Goal: Task Accomplishment & Management: Manage account settings

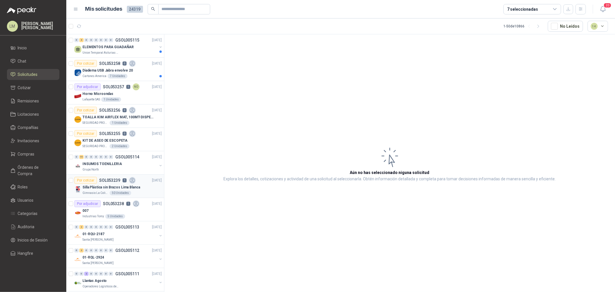
click at [104, 186] on p "Silla Plástica sin Brazos Lima Blanca" at bounding box center [111, 187] width 58 height 5
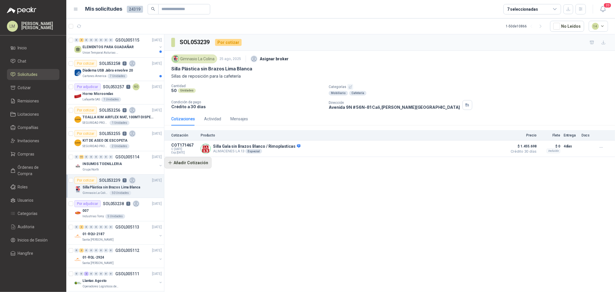
click at [201, 166] on button "Añadir Cotización" at bounding box center [187, 163] width 47 height 12
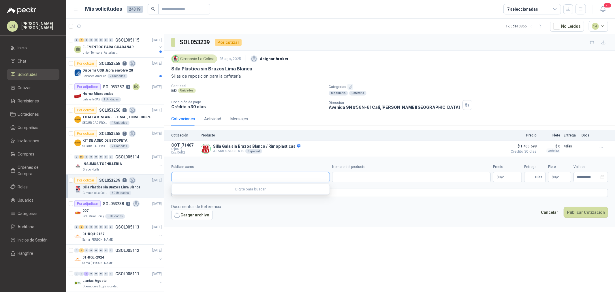
click at [209, 178] on input "Publicar como" at bounding box center [251, 177] width 158 height 10
type input "*****"
click at [203, 194] on span "NIT : 800242106" at bounding box center [195, 193] width 20 height 3
type input "**********"
click at [350, 182] on input "Nombre del producto" at bounding box center [411, 177] width 159 height 10
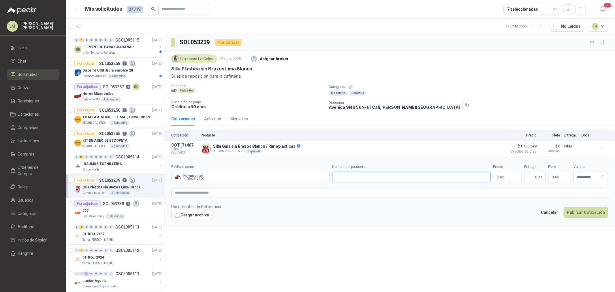
paste input "**********"
type input "**********"
click at [504, 178] on body "LM Luis Miguel Martinez Inicio Chat Solicitudes Cotizar Remisiones Licitaciones…" at bounding box center [307, 146] width 615 height 292
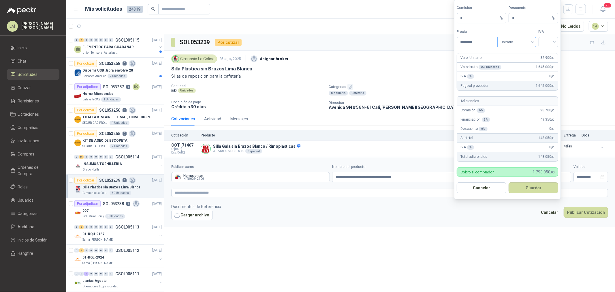
click at [514, 46] on span "Unitario" at bounding box center [517, 42] width 32 height 9
type input "********"
click at [514, 62] on div "Unitario con IVA" at bounding box center [517, 63] width 30 height 6
drag, startPoint x: 541, startPoint y: 43, endPoint x: 551, endPoint y: 56, distance: 15.9
click at [542, 43] on div at bounding box center [549, 42] width 20 height 10
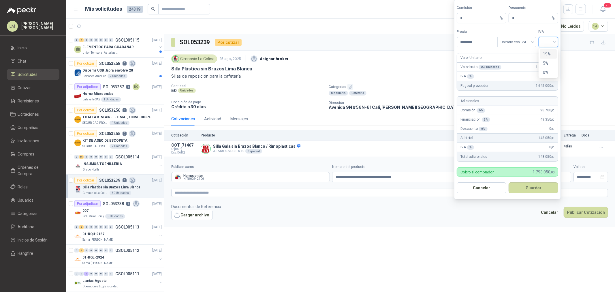
click at [544, 56] on div "19%" at bounding box center [548, 54] width 11 height 6
click at [534, 186] on button "Guardar" at bounding box center [534, 187] width 50 height 11
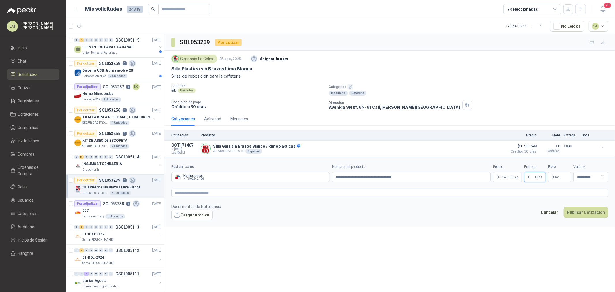
type input "*"
click at [552, 181] on p "$ 0 ,00" at bounding box center [559, 177] width 23 height 10
type input "********"
click at [525, 193] on textarea at bounding box center [389, 193] width 437 height 8
click at [304, 193] on textarea at bounding box center [389, 193] width 437 height 8
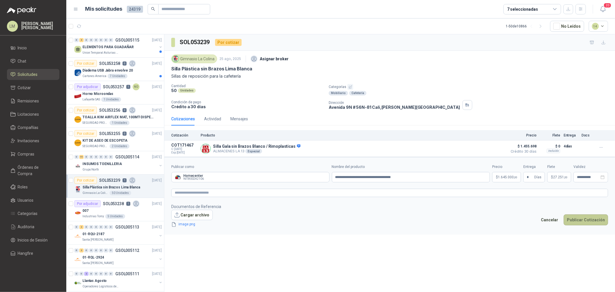
click at [580, 221] on button "Publicar Cotización" at bounding box center [586, 219] width 44 height 11
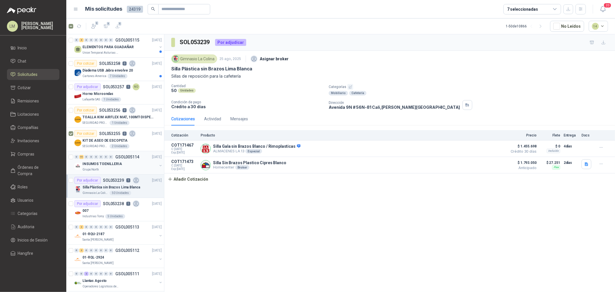
click at [114, 159] on div "0 15 0 0 0 0 0 0 GSOL005114" at bounding box center [106, 157] width 65 height 4
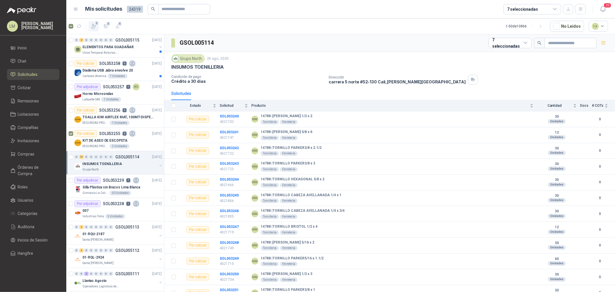
click at [90, 25] on button "1" at bounding box center [94, 26] width 10 height 10
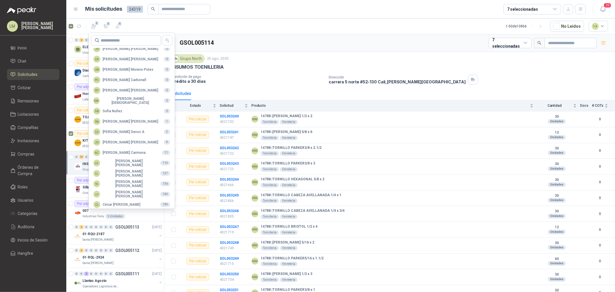
scroll to position [102, 0]
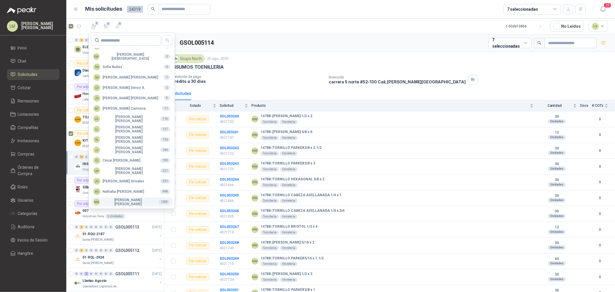
click at [112, 200] on div "MM [PERSON_NAME]" at bounding box center [123, 202] width 61 height 8
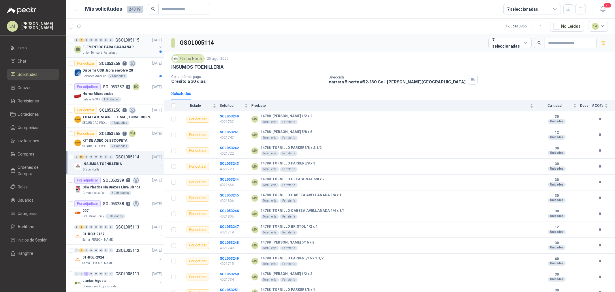
click at [96, 45] on p "ELEMENTOS PARA GUADAÑAR" at bounding box center [107, 46] width 51 height 5
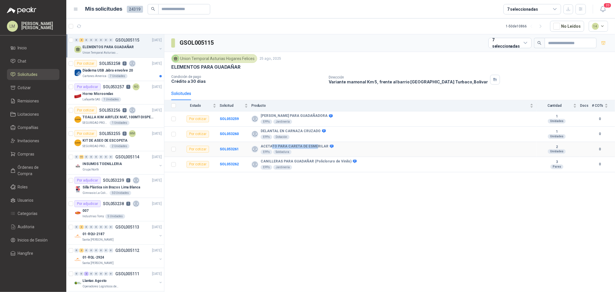
drag, startPoint x: 271, startPoint y: 145, endPoint x: 320, endPoint y: 145, distance: 48.2
click at [320, 145] on b "ACETATO PARA CARETA DE ESMERILAR" at bounding box center [295, 146] width 68 height 5
click at [275, 85] on div "Union Temporal Asturias Hogares Felices 25 ago, 2025 ELEMENTOS PARA GUADAÑAR Co…" at bounding box center [389, 69] width 451 height 35
click at [108, 72] on p "Diadema USB Jabra envolve 20" at bounding box center [107, 70] width 50 height 5
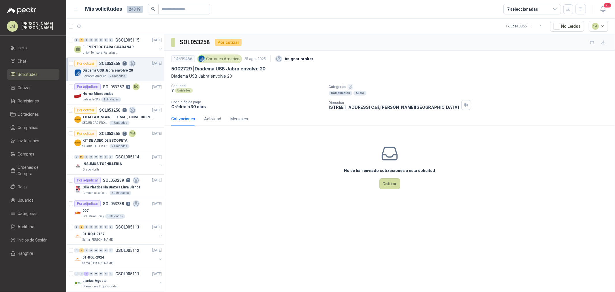
click at [349, 82] on div "14899466 Cartones America 25 ago, 2025 Asignar broker 5002729 | Diadema USB Jab…" at bounding box center [389, 81] width 437 height 57
click at [351, 87] on icon "button" at bounding box center [351, 87] width 4 height 4
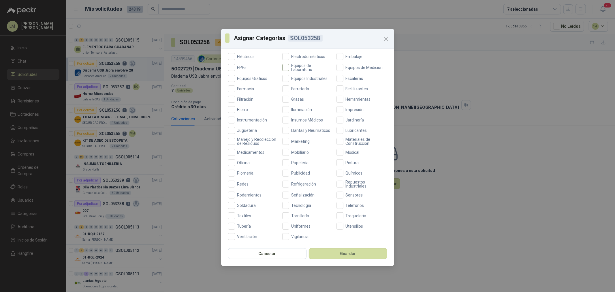
scroll to position [136, 0]
click at [291, 205] on span "Tecnología" at bounding box center [301, 205] width 25 height 4
click at [345, 254] on button "Guardar" at bounding box center [348, 253] width 78 height 11
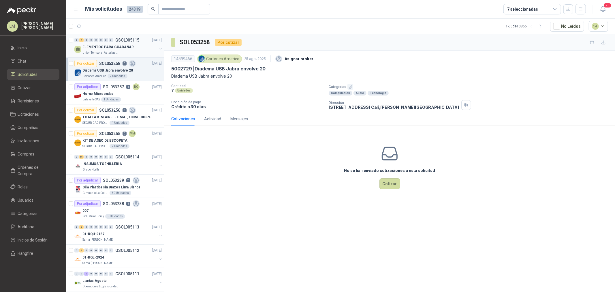
click at [121, 47] on p "ELEMENTOS PARA GUADAÑAR" at bounding box center [107, 46] width 51 height 5
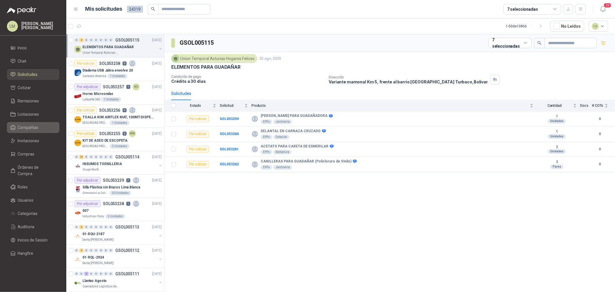
click at [32, 126] on span "Compañías" at bounding box center [28, 127] width 21 height 6
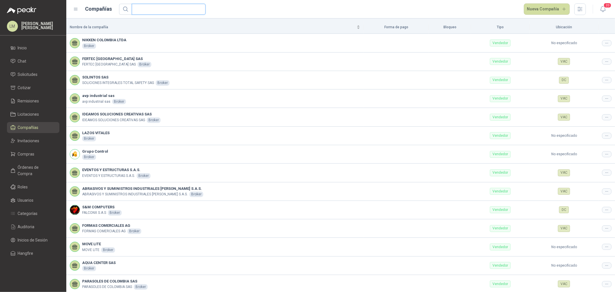
click at [180, 8] on input "text" at bounding box center [166, 9] width 62 height 10
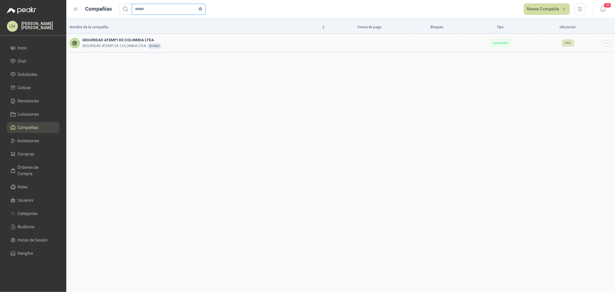
type input "******"
click at [606, 41] on icon at bounding box center [607, 43] width 4 height 4
drag, startPoint x: 601, startPoint y: 54, endPoint x: 494, endPoint y: 63, distance: 107.1
click at [601, 54] on span "Editar compañía" at bounding box center [592, 53] width 30 height 6
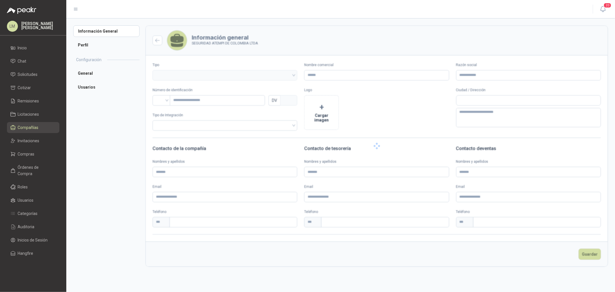
type input "**********"
type input "*********"
type input "*"
type textarea "**********"
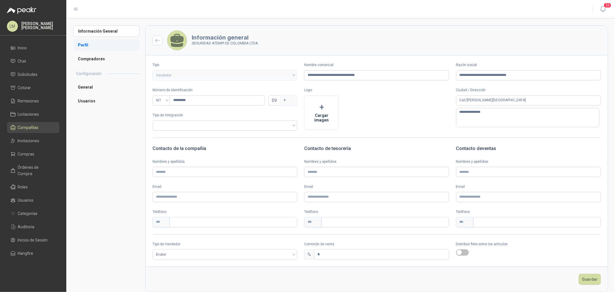
click at [89, 48] on li "Perfil" at bounding box center [106, 45] width 66 height 12
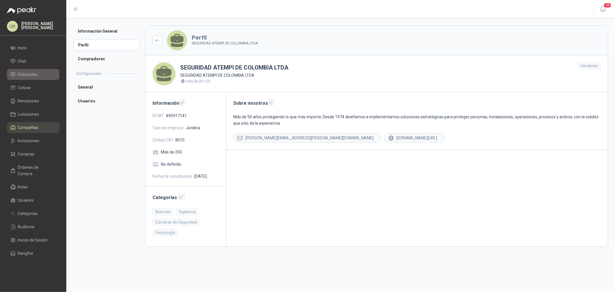
click at [25, 71] on span "Solicitudes" at bounding box center [28, 74] width 20 height 6
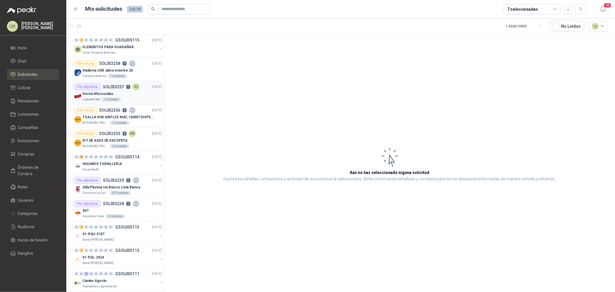
click at [108, 85] on p "SOL053257" at bounding box center [113, 87] width 21 height 4
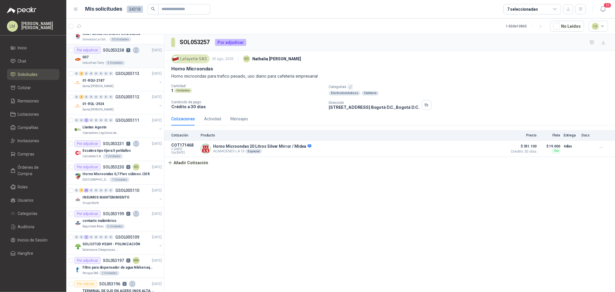
scroll to position [160, 0]
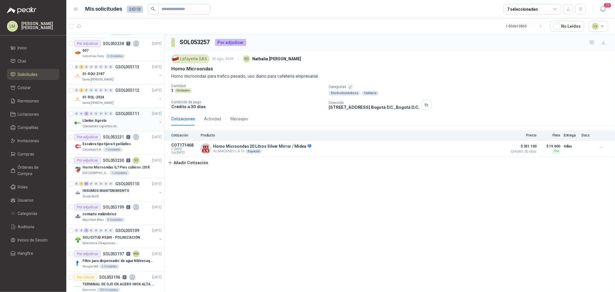
click at [158, 121] on button "button" at bounding box center [160, 122] width 5 height 5
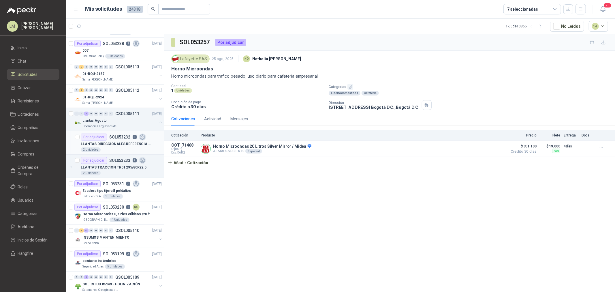
click at [121, 138] on p "SOL053232" at bounding box center [119, 137] width 21 height 4
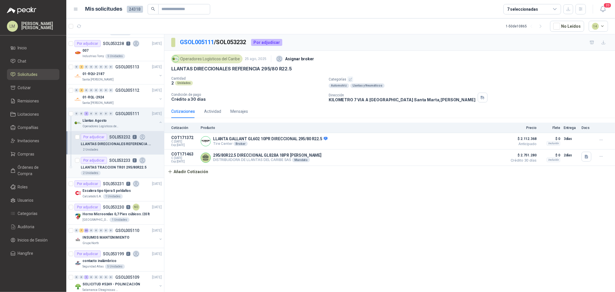
click at [108, 160] on div "Por adjudicar SOL053233 2" at bounding box center [113, 160] width 65 height 7
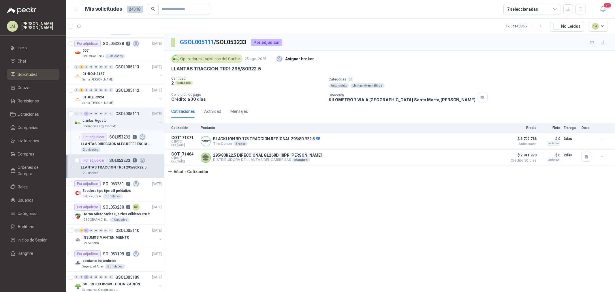
click at [126, 146] on p "LLANTAS DIRECCIONALES REFERENCIA 295/80 R22.5" at bounding box center [117, 143] width 72 height 5
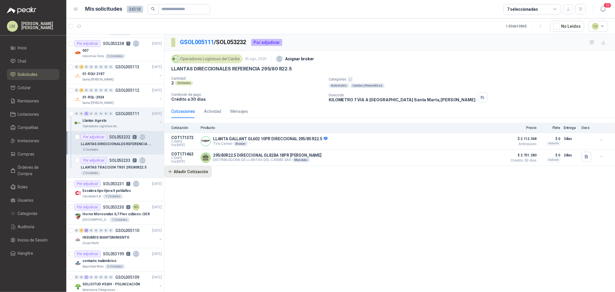
click at [206, 174] on button "Añadir Cotización" at bounding box center [187, 172] width 47 height 12
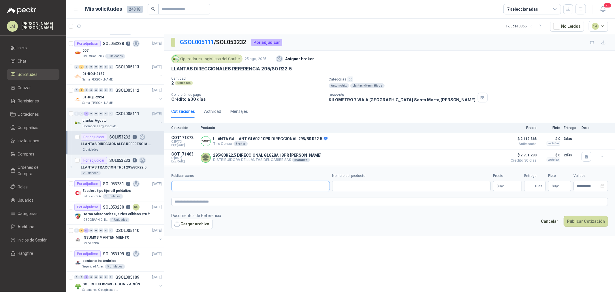
click at [205, 183] on input "Publicar como" at bounding box center [251, 186] width 158 height 10
type input "*******"
click at [207, 198] on div "Asistec Tire CC : 1122406038" at bounding box center [250, 200] width 149 height 6
type input "**********"
click at [340, 185] on input "Nombre del producto" at bounding box center [411, 186] width 159 height 10
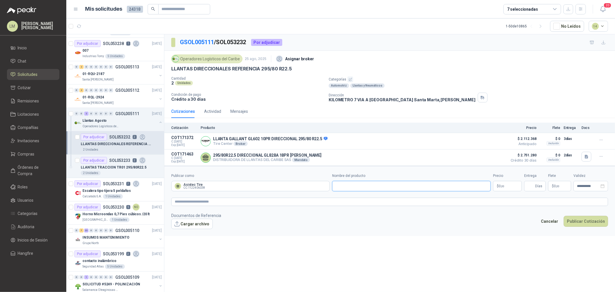
click at [349, 189] on input "Nombre del producto" at bounding box center [411, 186] width 159 height 10
paste input "**********"
type input "**********"
click at [505, 187] on body "LM Luis Miguel Martinez Inicio Chat Solicitudes Cotizar Remisiones Licitaciones…" at bounding box center [307, 146] width 615 height 292
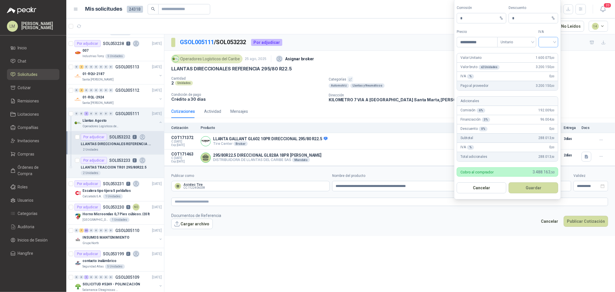
type input "**********"
click at [548, 38] on input "search" at bounding box center [548, 41] width 13 height 9
click at [548, 57] on div "19%" at bounding box center [549, 53] width 18 height 9
click at [531, 185] on button "Guardar" at bounding box center [534, 187] width 50 height 11
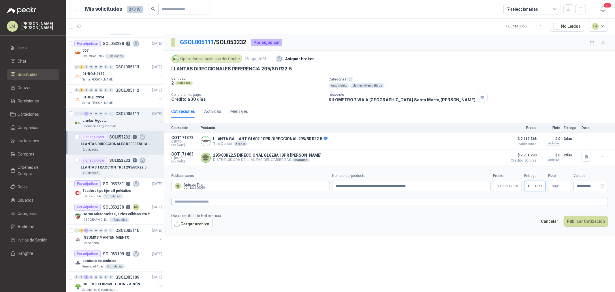
type input "*"
click at [532, 203] on textarea at bounding box center [389, 202] width 437 height 8
type textarea "*"
type textarea "**"
type textarea "*"
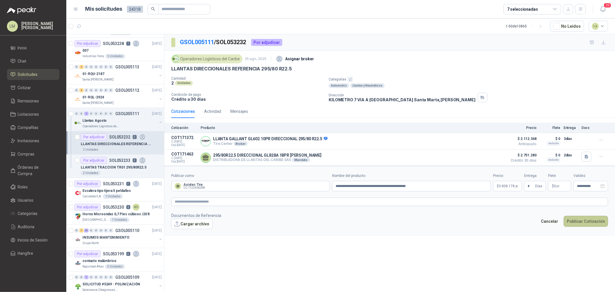
click at [585, 224] on button "Publicar Cotización" at bounding box center [586, 221] width 44 height 11
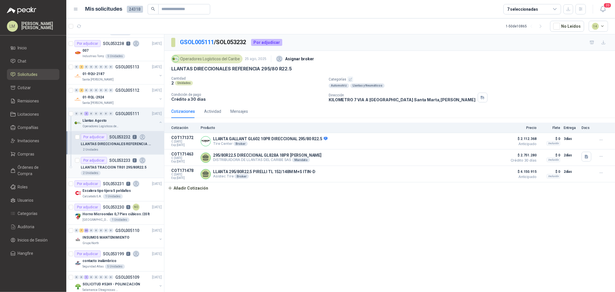
click at [102, 163] on div "Por adjudicar" at bounding box center [94, 160] width 26 height 7
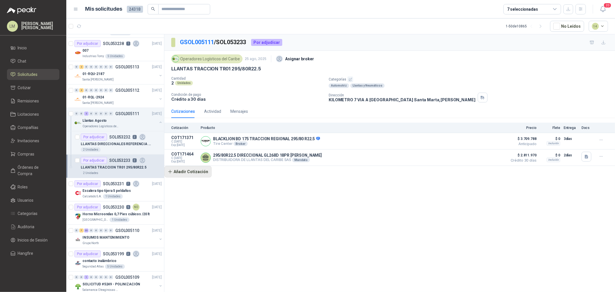
click at [183, 175] on button "Añadir Cotización" at bounding box center [187, 172] width 47 height 12
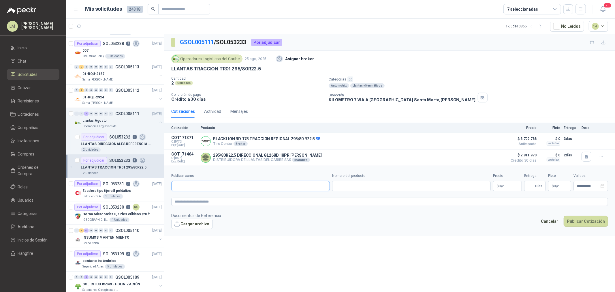
click at [204, 186] on input "Publicar como" at bounding box center [251, 186] width 158 height 10
click at [293, 185] on input "Publicar como" at bounding box center [251, 186] width 158 height 10
type input "******"
click at [215, 200] on div "Asistec Tire CC : 1122406038" at bounding box center [250, 200] width 149 height 6
type input "**********"
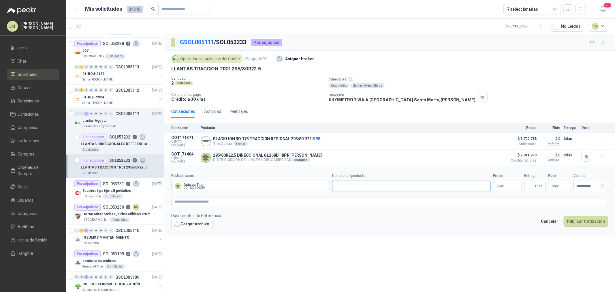
click at [348, 187] on input "Nombre del producto" at bounding box center [411, 186] width 159 height 10
paste input "**********"
type input "**********"
click at [507, 188] on body "LM Luis Miguel Martinez Inicio Chat Solicitudes Cotizar Remisiones Licitaciones…" at bounding box center [307, 146] width 615 height 292
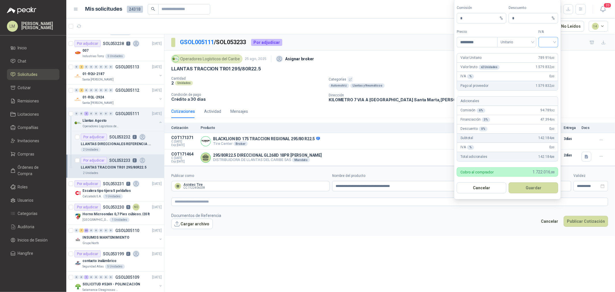
type input "*********"
click at [544, 44] on input "search" at bounding box center [548, 41] width 13 height 9
click at [547, 53] on div "19%" at bounding box center [548, 54] width 11 height 6
click at [528, 187] on button "Guardar" at bounding box center [534, 187] width 50 height 11
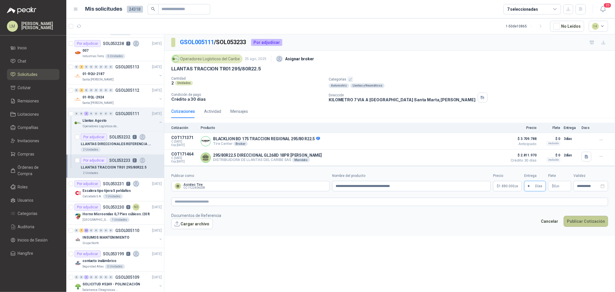
type input "*"
click at [591, 216] on button "Publicar Cotización" at bounding box center [586, 221] width 44 height 11
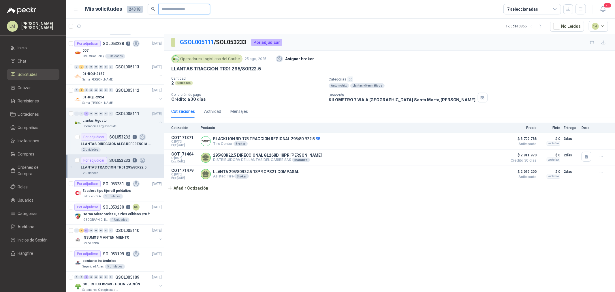
click at [186, 10] on input "text" at bounding box center [182, 9] width 40 height 10
click at [582, 11] on icon "button" at bounding box center [581, 9] width 5 height 5
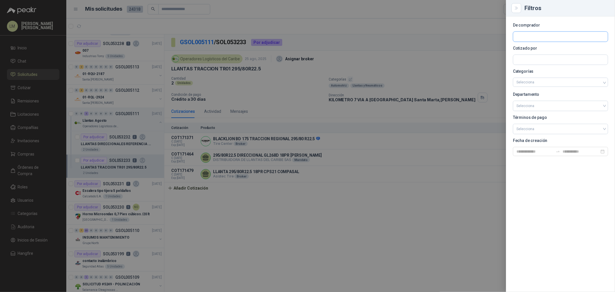
click at [545, 35] on input "text" at bounding box center [560, 37] width 95 height 10
type input "**********"
click at [546, 52] on span "NIT : 900425764" at bounding box center [537, 52] width 20 height 3
click at [545, 42] on input "text" at bounding box center [560, 37] width 95 height 10
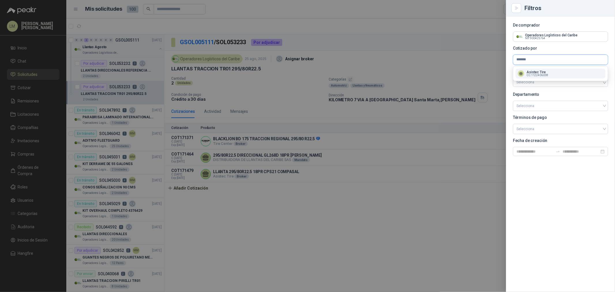
type input "*******"
click at [535, 76] on span "CC : 1122406038" at bounding box center [538, 75] width 22 height 3
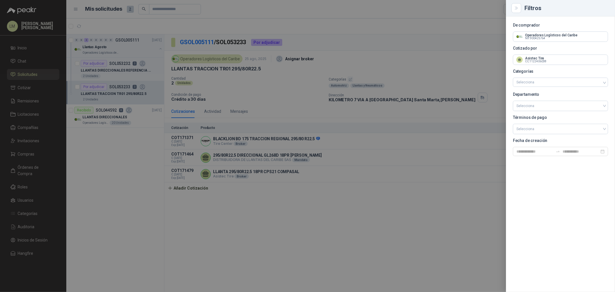
click at [384, 46] on div at bounding box center [307, 146] width 615 height 292
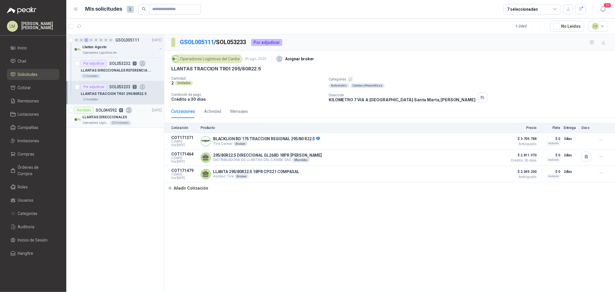
click at [127, 121] on div "20 Unidades" at bounding box center [121, 123] width 22 height 5
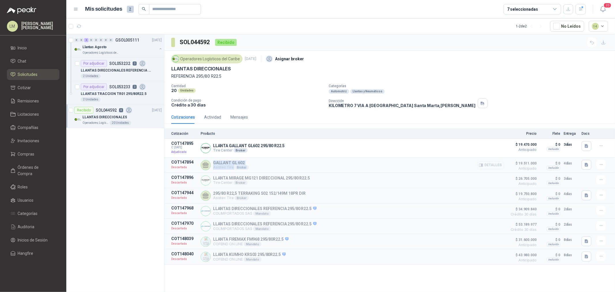
drag, startPoint x: 214, startPoint y: 164, endPoint x: 259, endPoint y: 167, distance: 45.1
click at [259, 167] on div "GALLANT GL 602 Asistec Tire Broker Detalles" at bounding box center [353, 165] width 304 height 10
drag, startPoint x: 213, startPoint y: 194, endPoint x: 327, endPoint y: 194, distance: 114.8
click at [327, 194] on div "295/80 R22,5 TERRAKING S02 152/149M 18PR DIR Asistec Tire Broker Detalles" at bounding box center [353, 195] width 304 height 10
click at [577, 10] on button "button" at bounding box center [581, 9] width 10 height 10
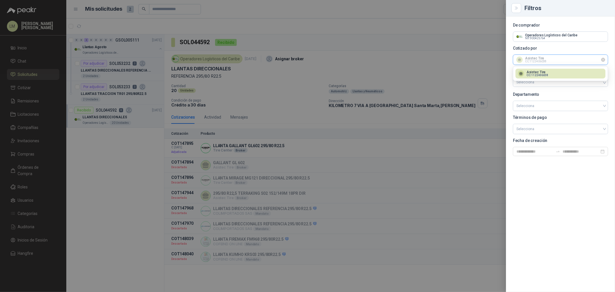
click at [531, 58] on input "text" at bounding box center [560, 60] width 95 height 10
type input "*******"
click at [543, 74] on span "NIT : 900578665" at bounding box center [537, 75] width 20 height 3
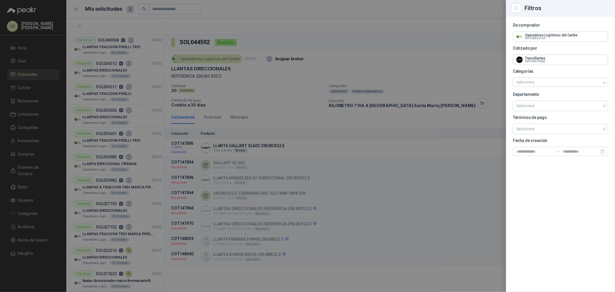
click at [391, 68] on div at bounding box center [307, 146] width 615 height 292
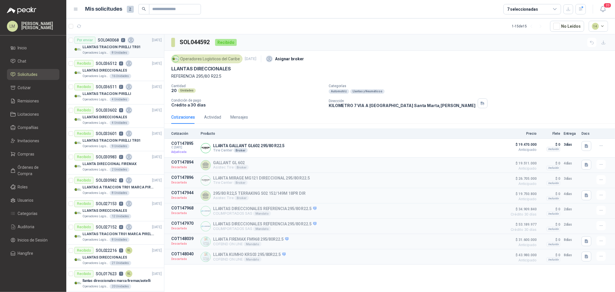
click at [115, 44] on div "LLANTAS TRACCION PIRELLI TR01" at bounding box center [121, 47] width 79 height 7
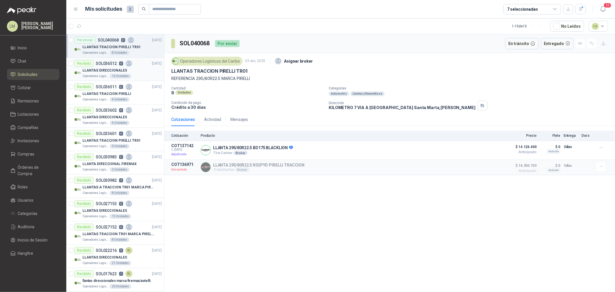
click at [108, 63] on p "SOL036512" at bounding box center [106, 63] width 21 height 4
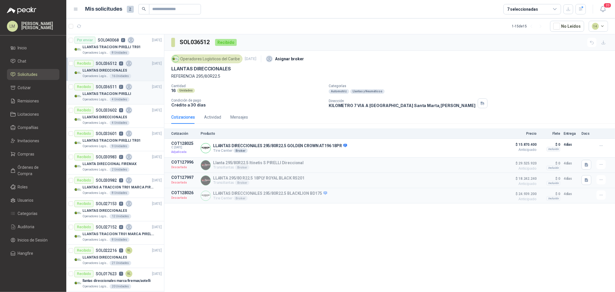
click at [104, 94] on p "LLANTAS TRACCION PIRELLI" at bounding box center [106, 93] width 49 height 5
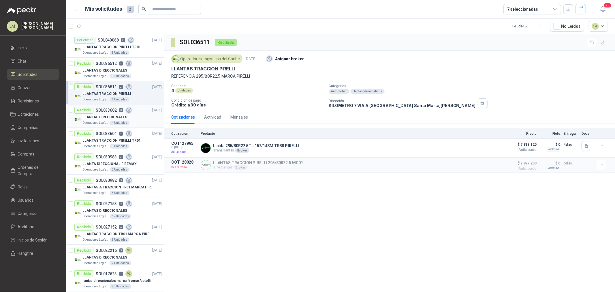
click at [105, 106] on article "Recibido SOL033602 8 13/02/25 LLANTAS DIRECCIONALES Operadores Logísticos del C…" at bounding box center [115, 115] width 98 height 23
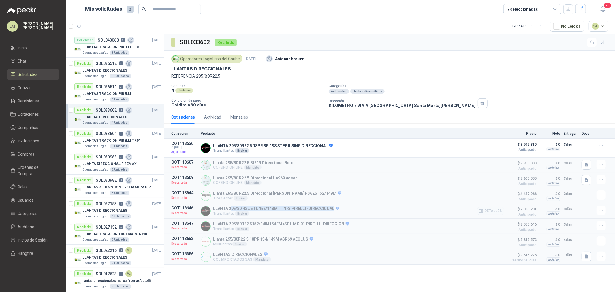
drag, startPoint x: 230, startPoint y: 209, endPoint x: 339, endPoint y: 211, distance: 108.8
click at [339, 211] on div "LLANTA 295/80 R22.5TL 152/148M ITIN-S PIRELLI -DIRECCIONAL Transillantas Broker…" at bounding box center [353, 211] width 304 height 10
click at [353, 209] on div "LLANTA 295/80 R22.5TL 152/148M ITIN-S PIRELLI -DIRECCIONAL Transillantas Broker…" at bounding box center [353, 211] width 304 height 10
click at [34, 158] on link "Compras" at bounding box center [33, 154] width 52 height 11
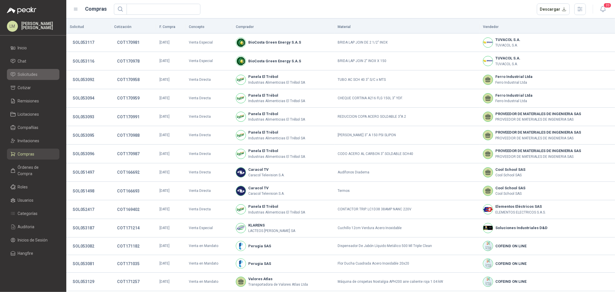
click at [30, 75] on span "Solicitudes" at bounding box center [28, 74] width 20 height 6
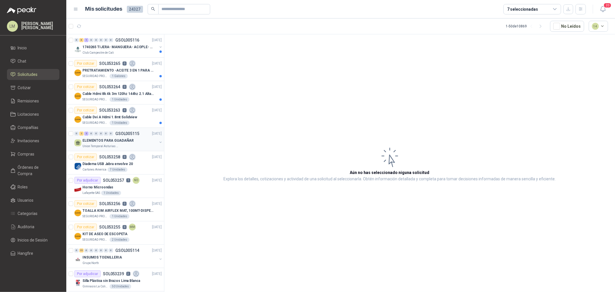
click at [158, 140] on button "button" at bounding box center [160, 142] width 5 height 5
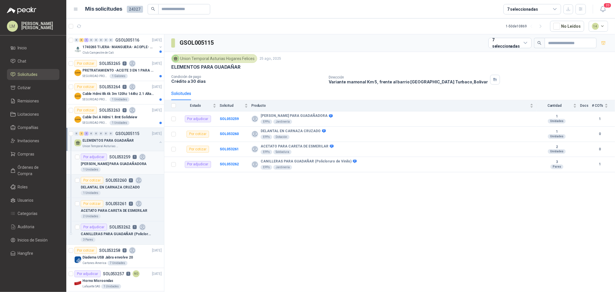
click at [136, 157] on div "Por adjudicar SOL053259 1" at bounding box center [113, 156] width 65 height 7
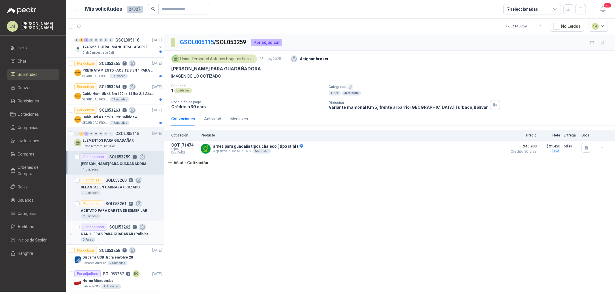
click at [112, 230] on div "Por adjudicar SOL053262 1" at bounding box center [113, 227] width 65 height 7
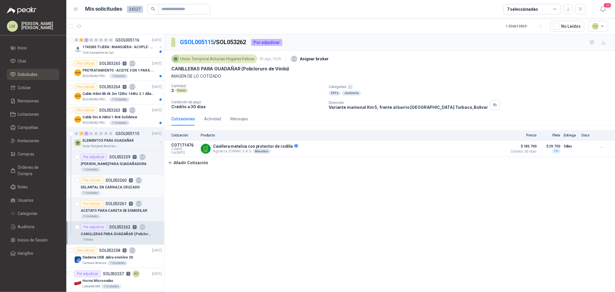
click at [111, 186] on p "DELANTAL EN CARNAZA CRUZADO" at bounding box center [110, 187] width 59 height 5
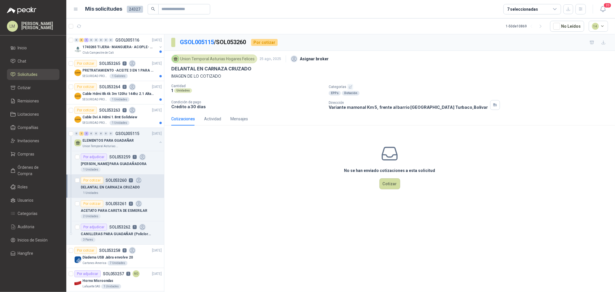
click at [349, 85] on icon "button" at bounding box center [351, 87] width 4 height 4
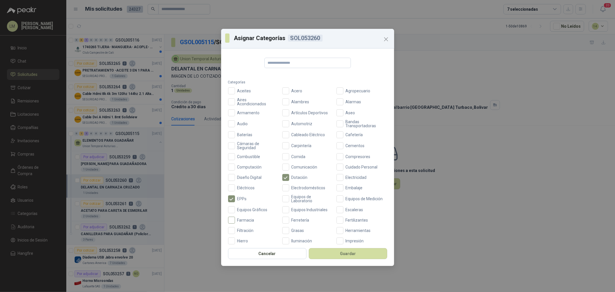
scroll to position [64, 0]
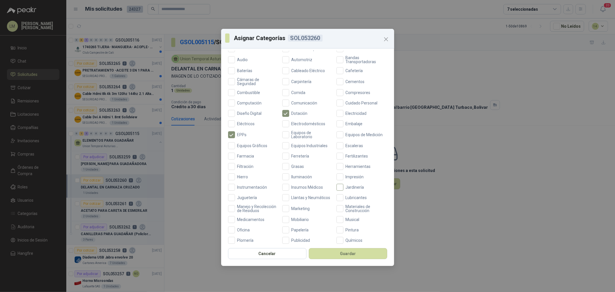
click at [348, 190] on label "Jardinería" at bounding box center [362, 187] width 51 height 7
click at [350, 250] on button "Guardar" at bounding box center [348, 253] width 78 height 11
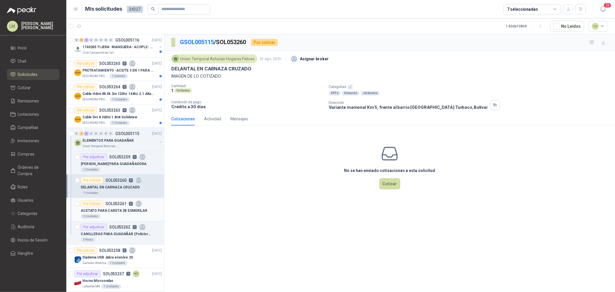
click at [127, 208] on div "ACETATO PARA CARETA DE ESMERILAR" at bounding box center [121, 210] width 81 height 7
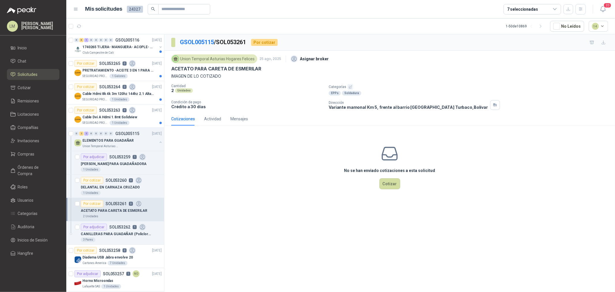
click at [350, 89] on button "button" at bounding box center [351, 87] width 6 height 6
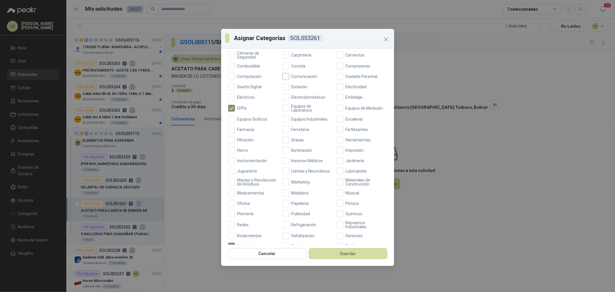
scroll to position [96, 0]
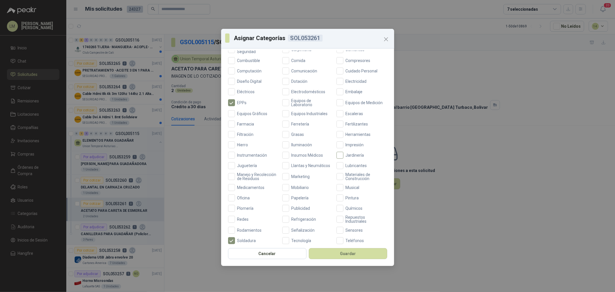
click at [348, 152] on label "Jardinería" at bounding box center [362, 155] width 51 height 7
click at [345, 254] on button "Guardar" at bounding box center [348, 253] width 78 height 11
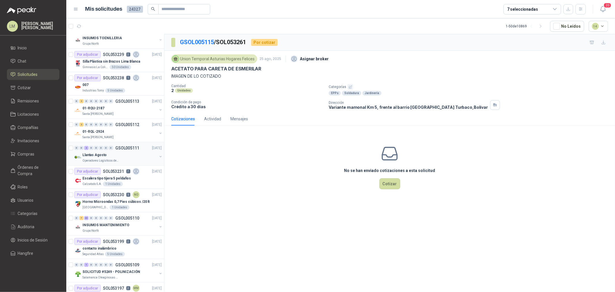
scroll to position [320, 0]
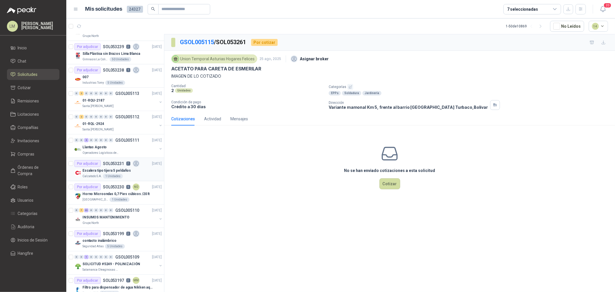
click at [123, 168] on p "Escalera tipo tijera 5 peldaños" at bounding box center [106, 170] width 48 height 5
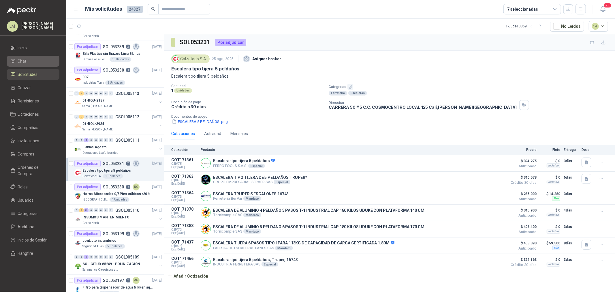
click at [30, 61] on li "Chat" at bounding box center [33, 61] width 46 height 6
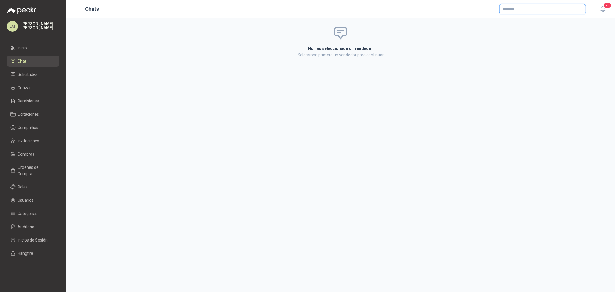
click at [515, 10] on input "text" at bounding box center [543, 9] width 86 height 10
type input "**********"
click at [523, 21] on p "DISTRIBUIDORA DE LLANTAS DEL CARIBE SAS" at bounding box center [556, 21] width 86 height 3
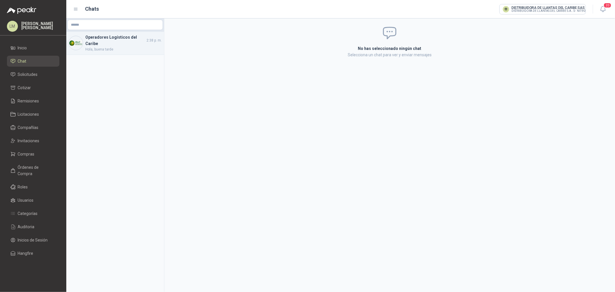
click at [119, 49] on span "Hola, buena tarde" at bounding box center [123, 49] width 76 height 5
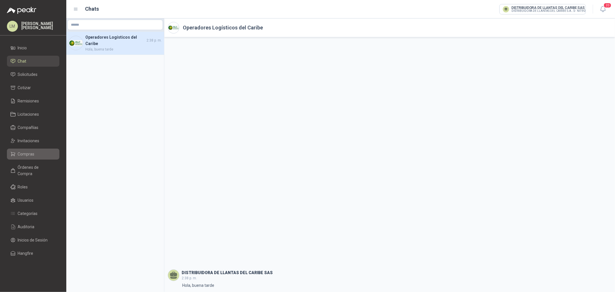
click at [32, 153] on span "Compras" at bounding box center [26, 154] width 17 height 6
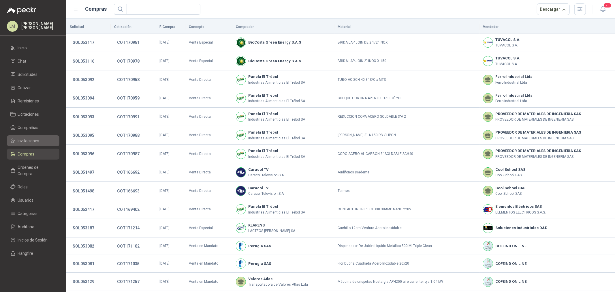
click at [28, 141] on span "Invitaciones" at bounding box center [29, 141] width 22 height 6
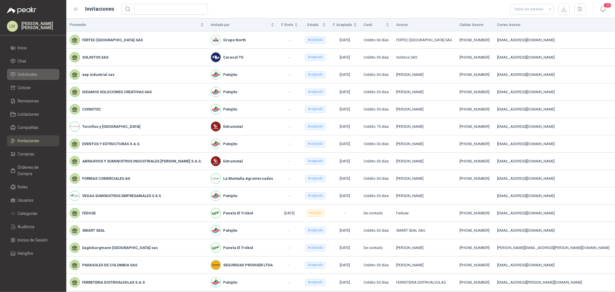
click at [27, 76] on span "Solicitudes" at bounding box center [28, 74] width 20 height 6
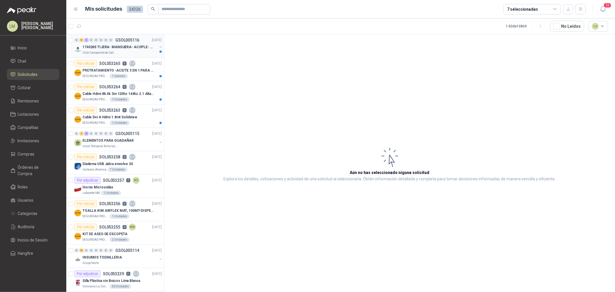
click at [95, 46] on p "1740265 TIJERA- MANGUERA- ACOPLE- SURTIDORES" at bounding box center [118, 46] width 72 height 5
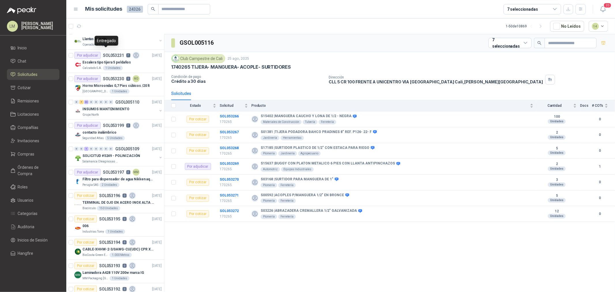
scroll to position [352, 0]
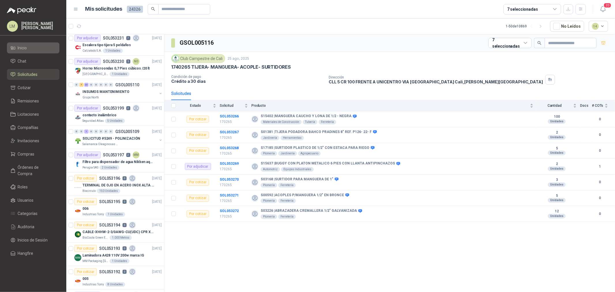
click at [30, 48] on li "Inicio" at bounding box center [33, 48] width 46 height 6
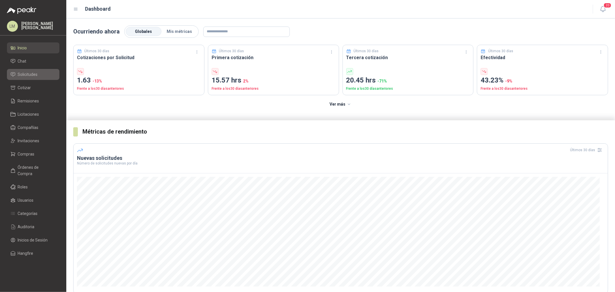
click at [23, 73] on span "Solicitudes" at bounding box center [28, 74] width 20 height 6
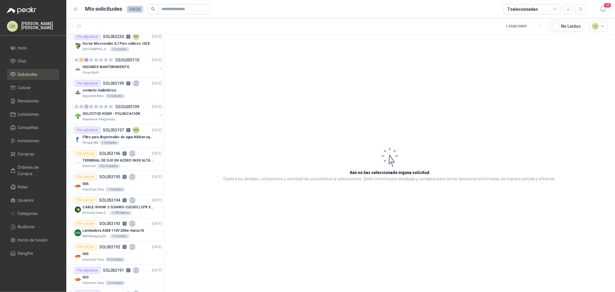
scroll to position [385, 0]
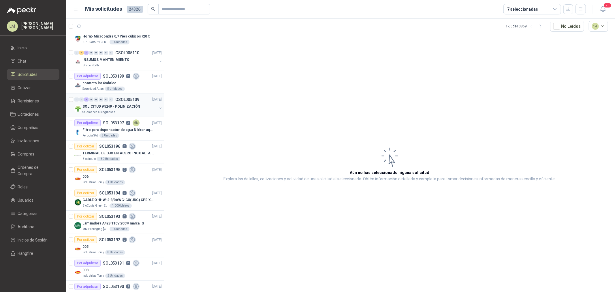
click at [120, 106] on p "SOLICITUD #5249 - POLINIZACIÓN" at bounding box center [111, 106] width 58 height 5
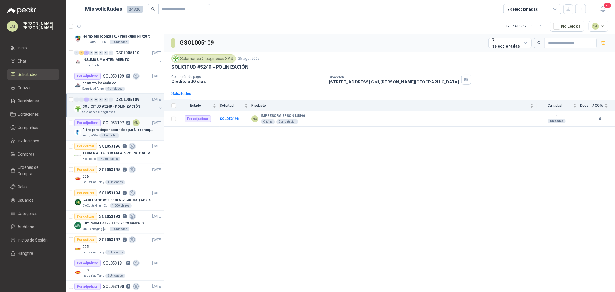
click at [119, 129] on p "Filtro para dispensador de agua Nikken aqua pour deluxe" at bounding box center [118, 129] width 72 height 5
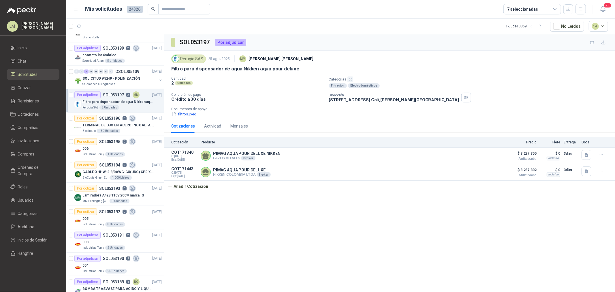
scroll to position [449, 0]
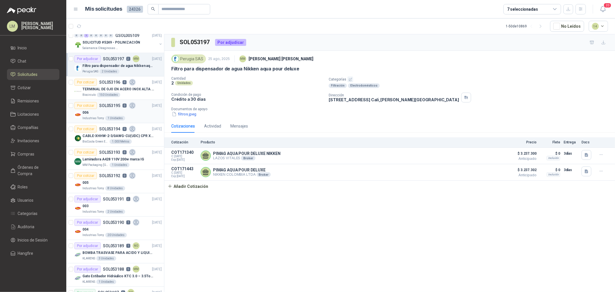
click at [120, 113] on div "006" at bounding box center [121, 112] width 79 height 7
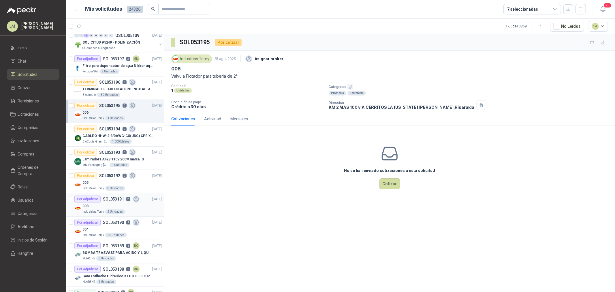
click at [106, 204] on div "003" at bounding box center [121, 205] width 79 height 7
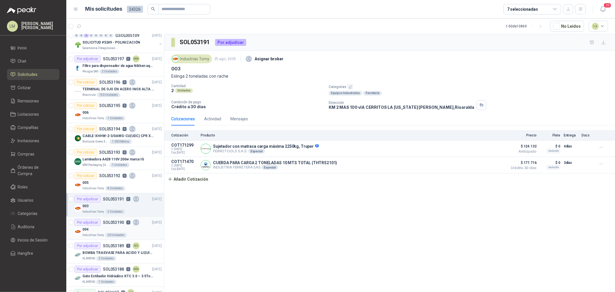
click at [106, 229] on div "004" at bounding box center [121, 229] width 79 height 7
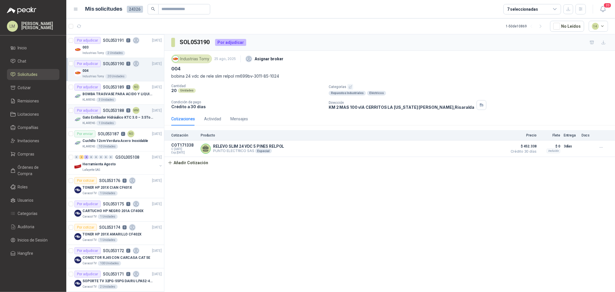
scroll to position [609, 0]
click at [113, 107] on p "SOL053188" at bounding box center [113, 109] width 21 height 4
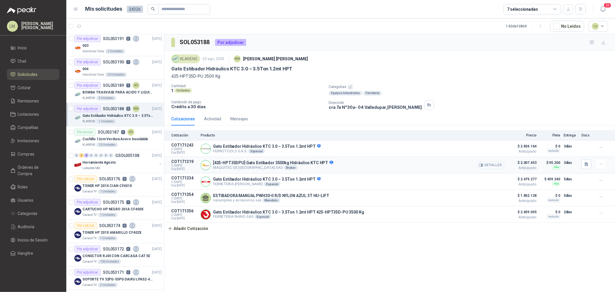
click at [499, 164] on button "Detalles" at bounding box center [490, 165] width 27 height 8
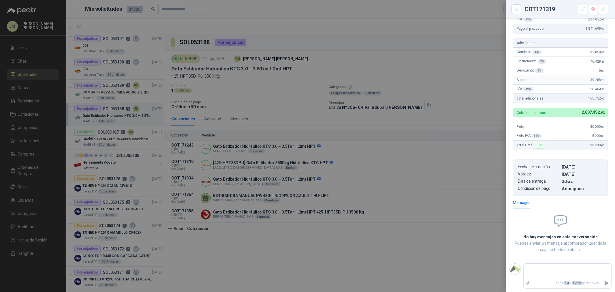
scroll to position [124, 0]
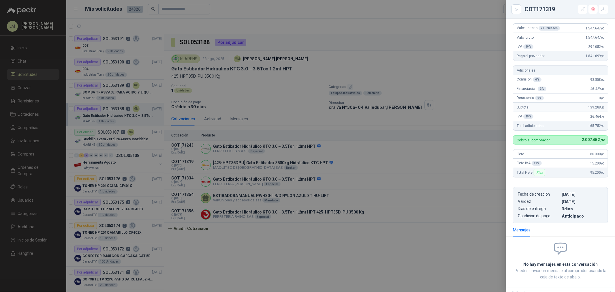
click at [308, 128] on div at bounding box center [307, 146] width 615 height 292
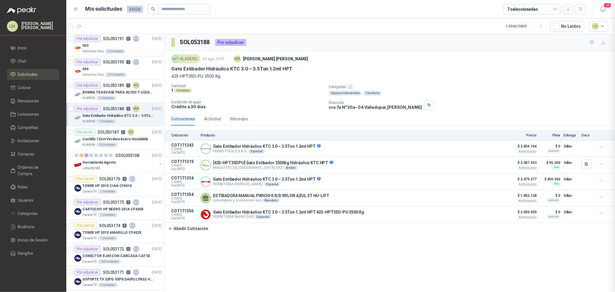
scroll to position [159, 0]
click at [118, 165] on div "Herramienta Agosto" at bounding box center [119, 162] width 75 height 7
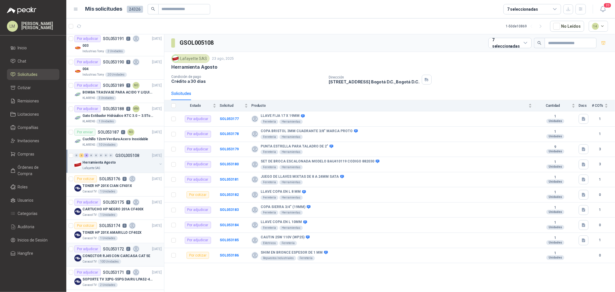
click at [87, 255] on p "CONECTOR RJ45 CON CARCASA CAT 5E" at bounding box center [116, 255] width 68 height 5
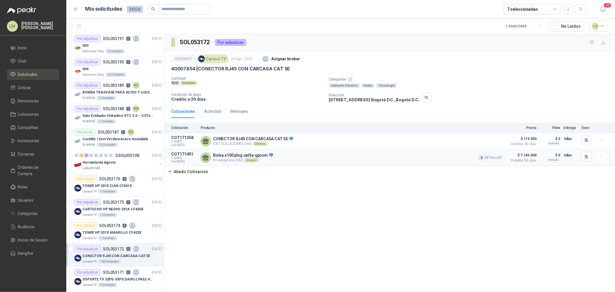
click at [493, 158] on button "Detalles" at bounding box center [490, 158] width 27 height 8
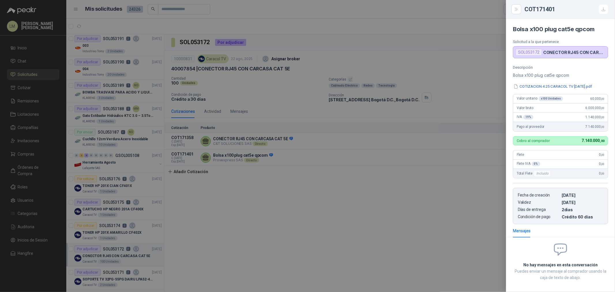
click at [384, 166] on div at bounding box center [307, 146] width 615 height 292
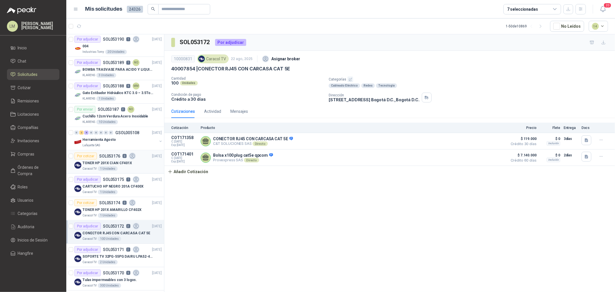
scroll to position [641, 0]
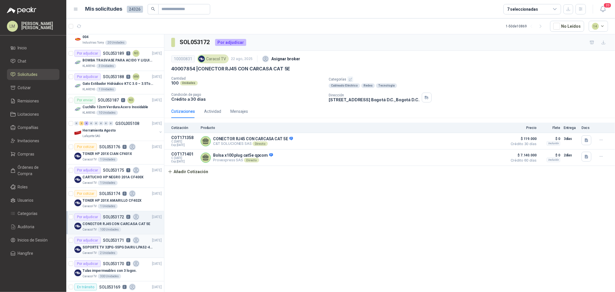
click at [108, 241] on p "SOL053171" at bounding box center [113, 240] width 21 height 4
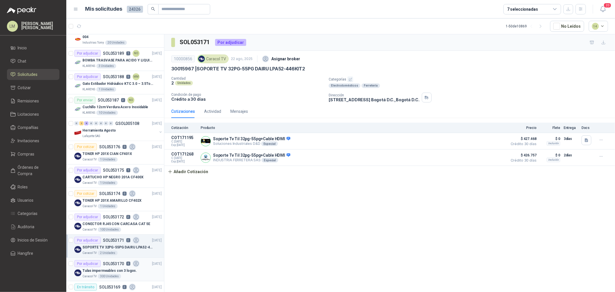
click at [110, 269] on p "Tulas impermeables con 3 logos." at bounding box center [109, 270] width 55 height 5
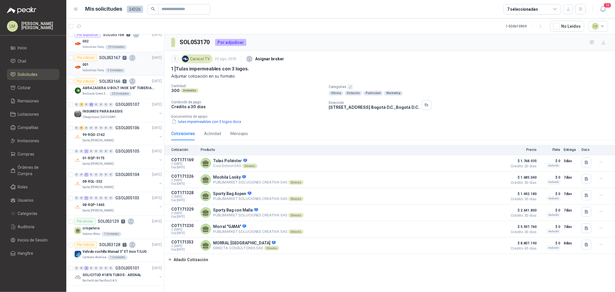
scroll to position [922, 0]
click at [509, 11] on div "7 seleccionadas" at bounding box center [522, 9] width 31 height 6
click at [376, 49] on div "SOL053170 Por adjudicar" at bounding box center [389, 42] width 451 height 16
click at [543, 25] on icon "button" at bounding box center [541, 26] width 5 height 5
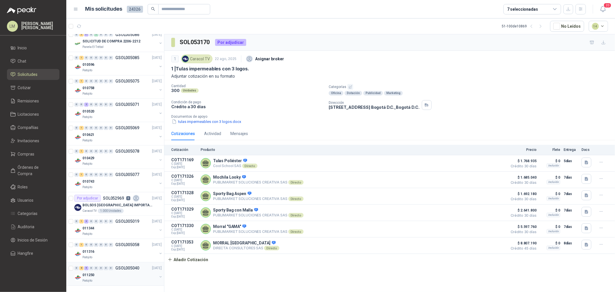
click at [112, 266] on div "0" at bounding box center [111, 268] width 4 height 4
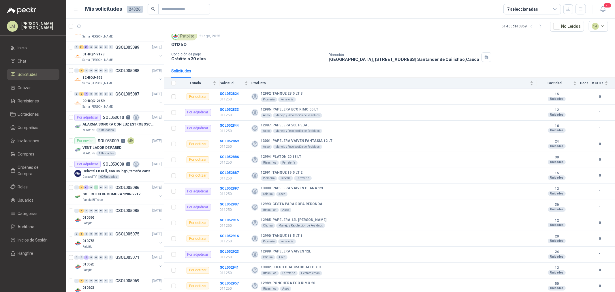
scroll to position [762, 0]
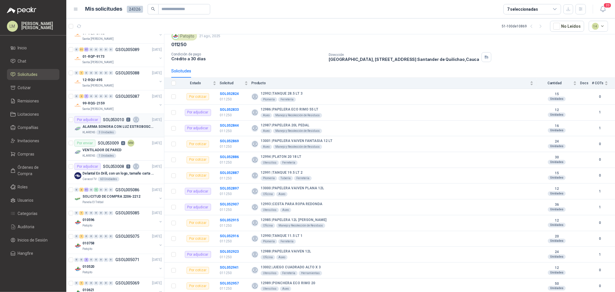
click at [102, 129] on p "ALARMA SONORA CON LUZ ESTROBOSCOPICA" at bounding box center [118, 126] width 72 height 5
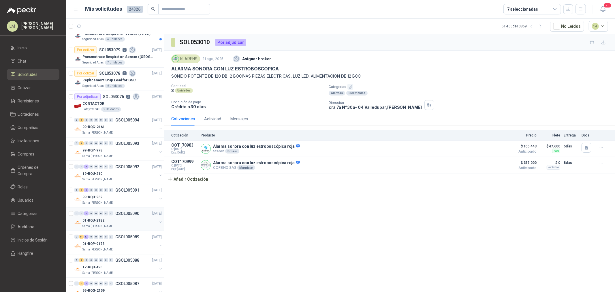
scroll to position [537, 0]
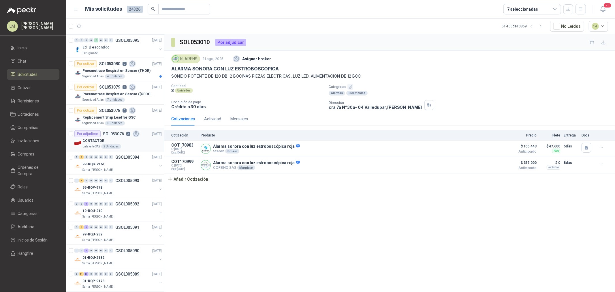
click at [113, 146] on div "2 Unidades" at bounding box center [111, 146] width 20 height 5
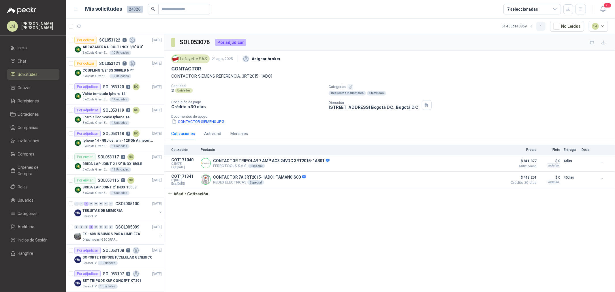
click at [540, 25] on icon "button" at bounding box center [541, 26] width 5 height 5
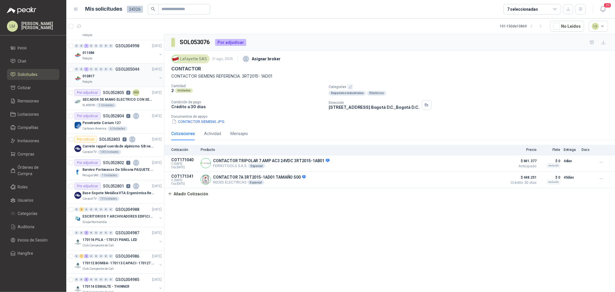
scroll to position [64, 0]
click at [113, 57] on div "Patojito" at bounding box center [119, 59] width 75 height 5
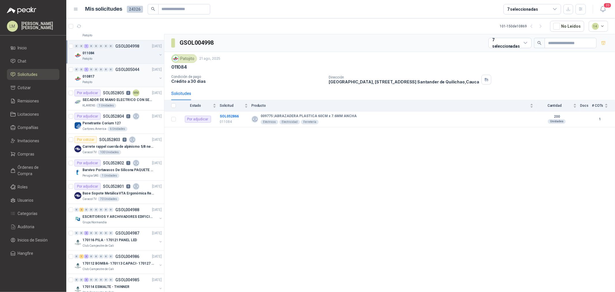
click at [108, 76] on div "010817" at bounding box center [119, 76] width 75 height 7
click at [103, 99] on p "SECADOR DE MANO ELECTRICO CON SENSOR" at bounding box center [118, 99] width 72 height 5
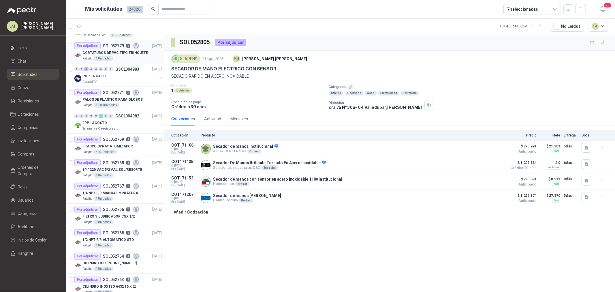
scroll to position [352, 0]
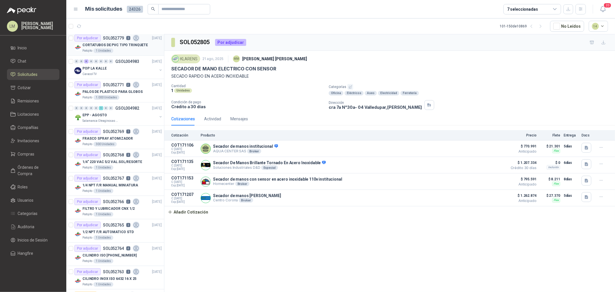
click at [123, 45] on p "CORTATUBOS DE PVC TIPO TRINQUETE" at bounding box center [114, 44] width 65 height 5
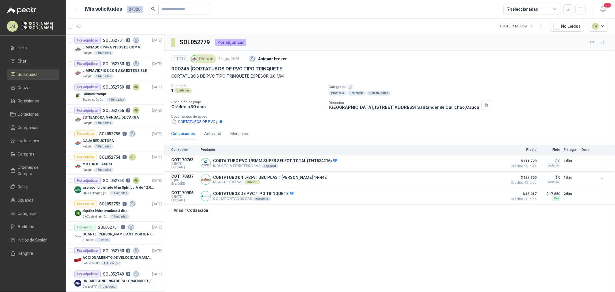
scroll to position [641, 0]
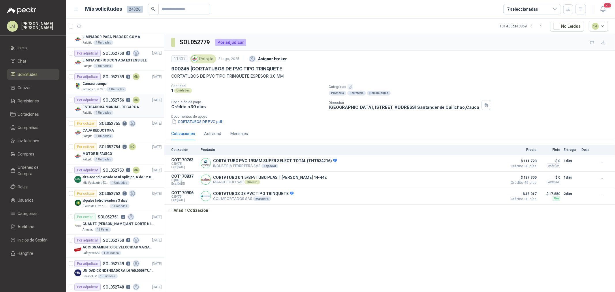
click at [120, 106] on p "ESTIBADORA MANUAL DE CARGA" at bounding box center [110, 106] width 57 height 5
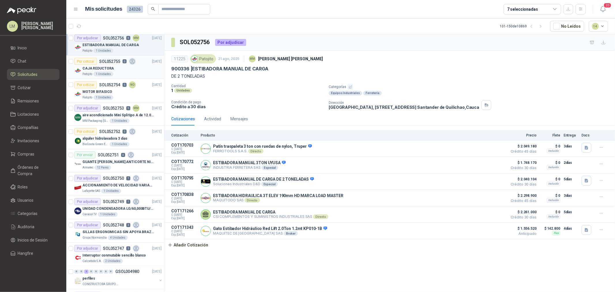
scroll to position [705, 0]
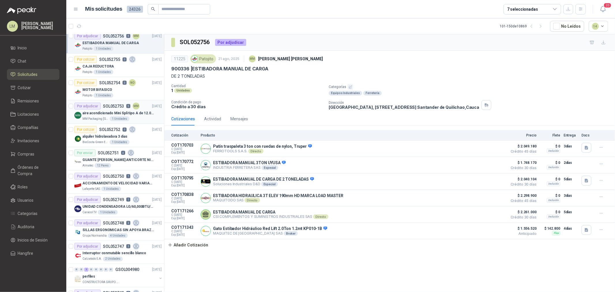
click at [100, 108] on div "Por adjudicar" at bounding box center [87, 106] width 26 height 7
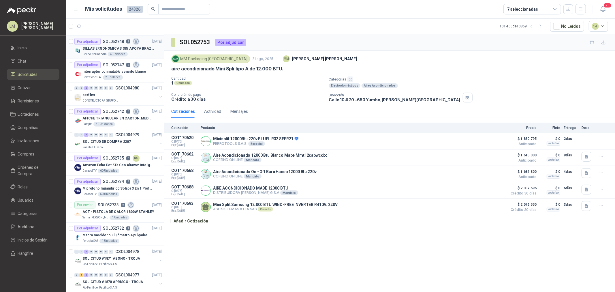
scroll to position [897, 0]
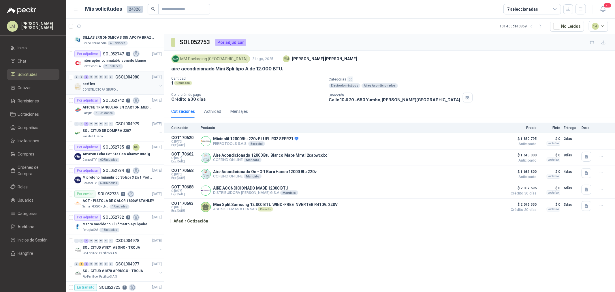
click at [112, 80] on div "0 0 2 0 0 0 0 0 GSOL004980 20/08/25" at bounding box center [118, 77] width 89 height 7
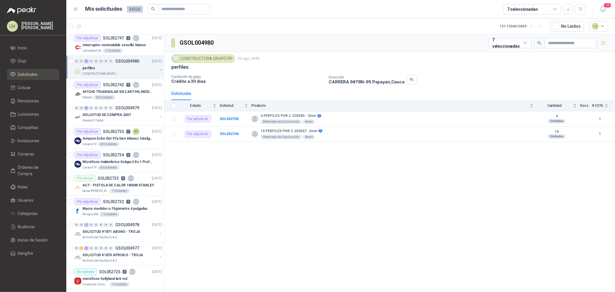
scroll to position [922, 0]
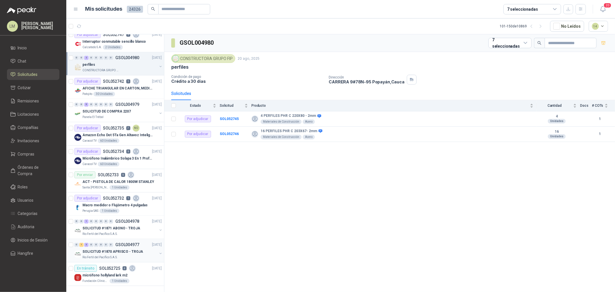
click at [128, 243] on p "GSOL004977" at bounding box center [127, 245] width 24 height 4
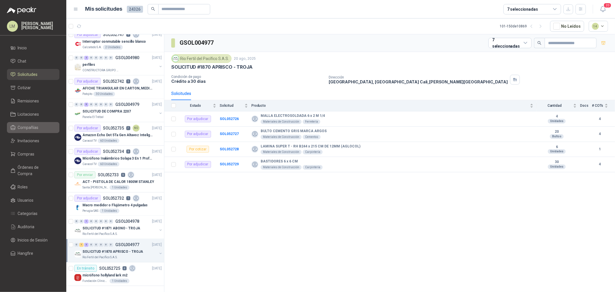
click at [29, 126] on span "Compañías" at bounding box center [28, 127] width 21 height 6
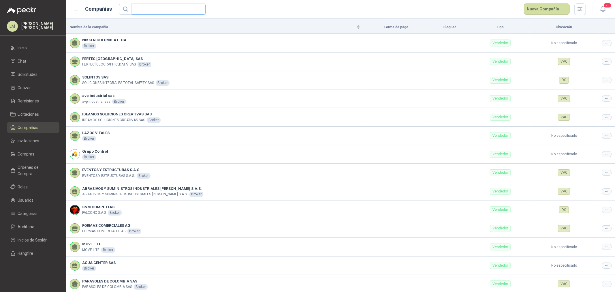
click at [163, 8] on input "text" at bounding box center [166, 9] width 62 height 10
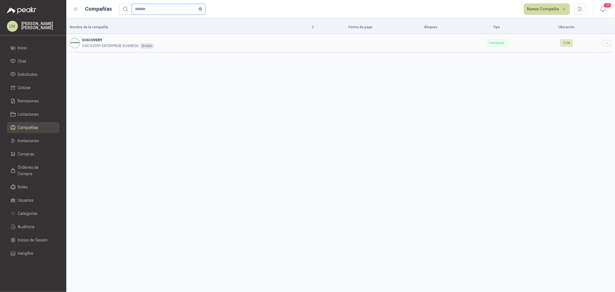
type input "*******"
click at [607, 42] on icon at bounding box center [607, 43] width 4 height 4
click at [603, 52] on span "Editar compañía" at bounding box center [592, 53] width 30 height 6
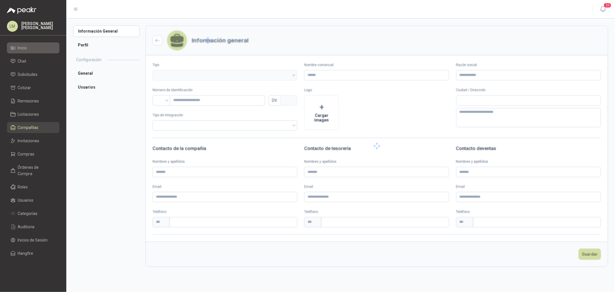
type input "*********"
type input "**********"
type input "*********"
type input "*"
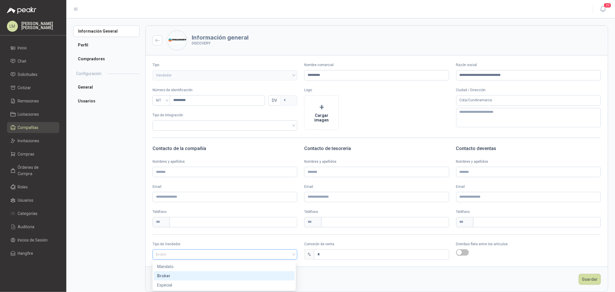
click at [176, 252] on span "Broker" at bounding box center [225, 254] width 138 height 9
click at [176, 286] on div "Especial" at bounding box center [224, 285] width 134 height 6
click at [582, 279] on button "Guardar" at bounding box center [590, 279] width 22 height 11
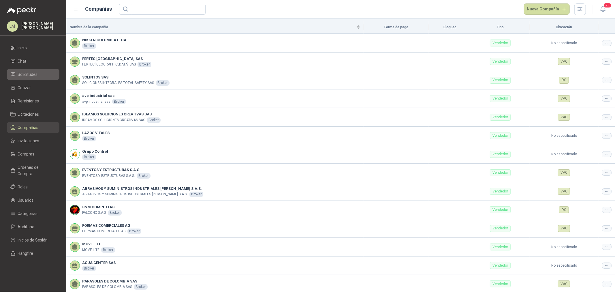
click at [24, 76] on span "Solicitudes" at bounding box center [28, 74] width 20 height 6
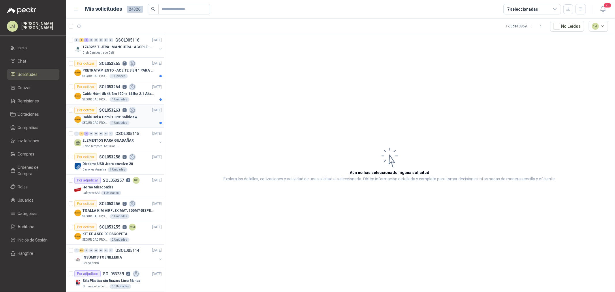
click at [102, 119] on p "Cable Dvi A Hdmi 1.8mt Solidview" at bounding box center [109, 117] width 55 height 5
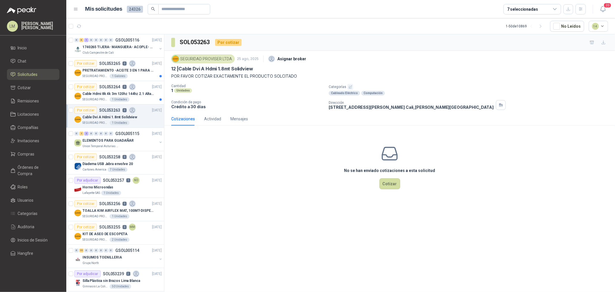
click at [350, 87] on icon "button" at bounding box center [351, 87] width 4 height 4
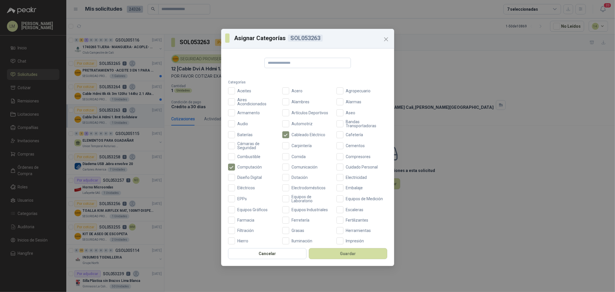
scroll to position [128, 0]
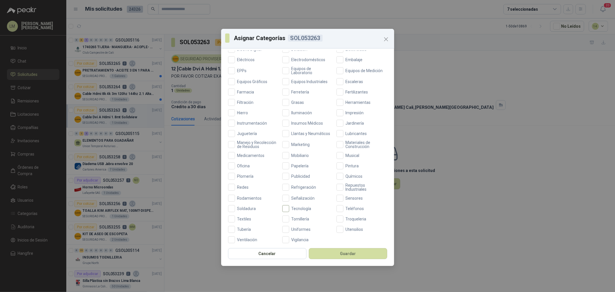
click at [298, 212] on label "Tecnología" at bounding box center [307, 208] width 51 height 7
click at [320, 254] on button "Guardar" at bounding box center [348, 253] width 78 height 11
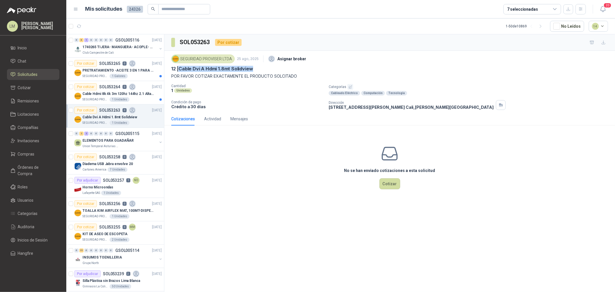
drag, startPoint x: 180, startPoint y: 68, endPoint x: 258, endPoint y: 70, distance: 77.6
click at [258, 70] on div "12 | Cable Dvi A Hdmi 1.8mt Solidview" at bounding box center [389, 69] width 437 height 6
copy p "Cable Dvi A Hdmi 1.8mt Solidview"
click at [107, 93] on p "Cable Hdmi 8k 4k 3m 120hz 144hz 2.1 Alta Velocidad" at bounding box center [118, 93] width 72 height 5
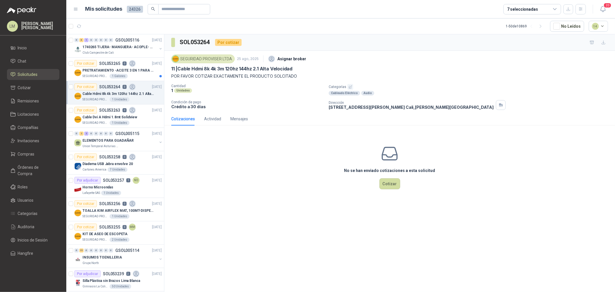
click at [350, 87] on icon "button" at bounding box center [351, 87] width 4 height 4
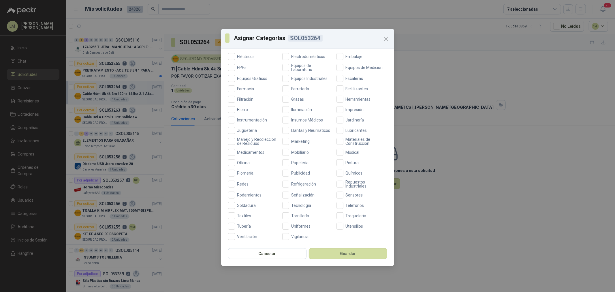
scroll to position [136, 0]
click at [301, 207] on span "Tecnología" at bounding box center [301, 205] width 25 height 4
click at [319, 249] on button "Guardar" at bounding box center [348, 253] width 78 height 11
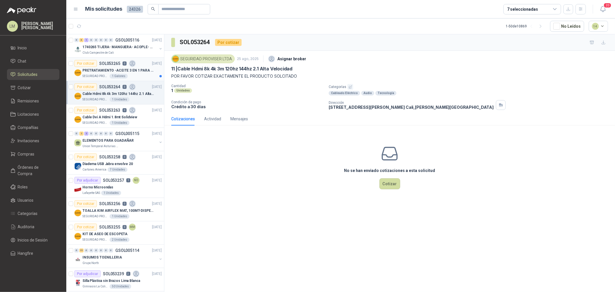
click at [89, 70] on p "PRETRATAMIENTO -ACEITE 3 EN 1 PARA ARMAMENTO" at bounding box center [118, 70] width 72 height 5
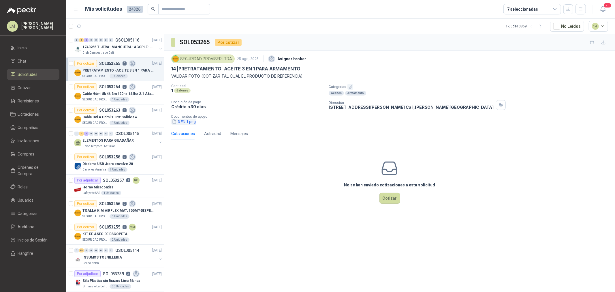
click at [189, 119] on button "3 EN 1.png" at bounding box center [183, 122] width 25 height 6
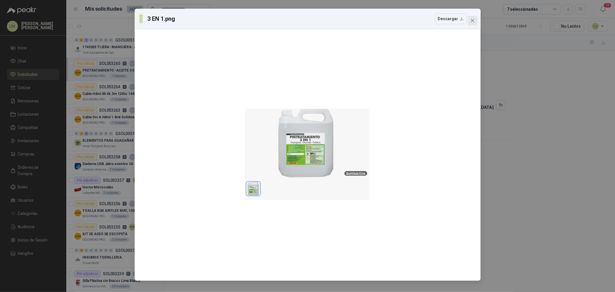
click at [473, 20] on icon "close" at bounding box center [472, 20] width 5 height 5
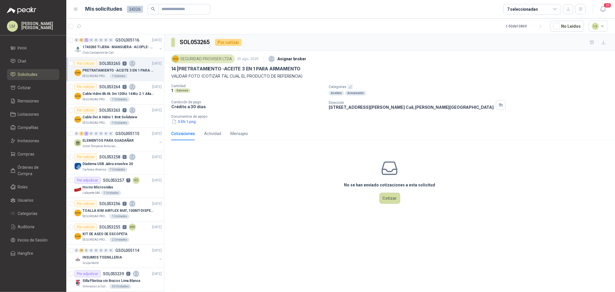
drag, startPoint x: 180, startPoint y: 68, endPoint x: 310, endPoint y: 68, distance: 129.8
click at [310, 68] on div "14 | PRETRATAMIENTO -ACEITE 3 EN 1 PARA ARMAMENTO" at bounding box center [389, 69] width 437 height 6
copy p "PRETRATAMIENTO -ACEITE 3 EN 1 PARA ARMAMENTO"
click at [351, 87] on icon "button" at bounding box center [351, 87] width 4 height 4
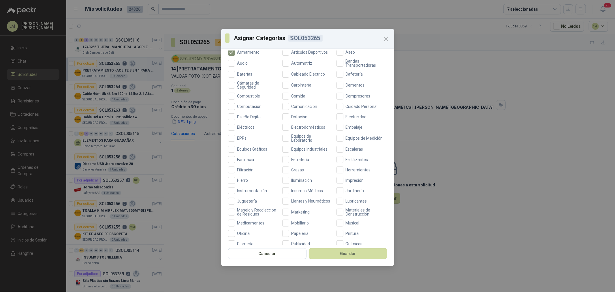
scroll to position [40, 0]
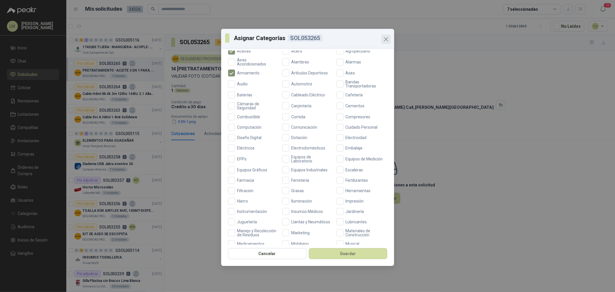
click at [386, 39] on icon "Close" at bounding box center [386, 38] width 3 height 3
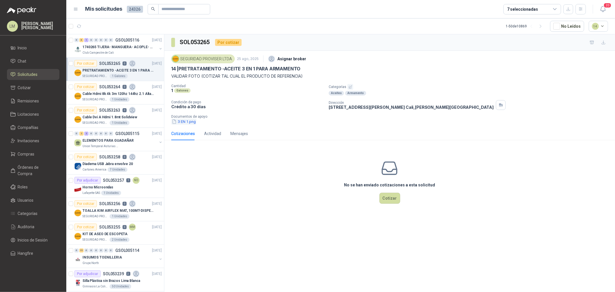
click at [187, 122] on button "3 EN 1.png" at bounding box center [183, 122] width 25 height 6
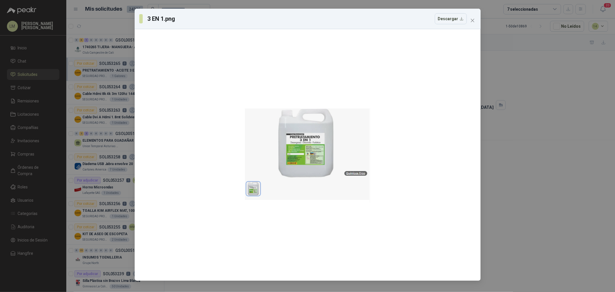
click at [477, 25] on div "3 EN 1.png Descargar" at bounding box center [308, 19] width 346 height 20
click at [477, 24] on button "Close" at bounding box center [472, 20] width 9 height 9
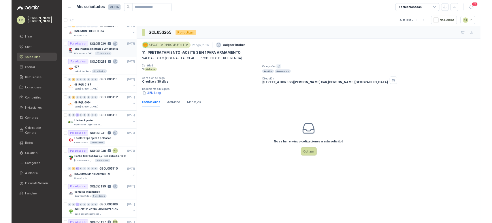
scroll to position [224, 0]
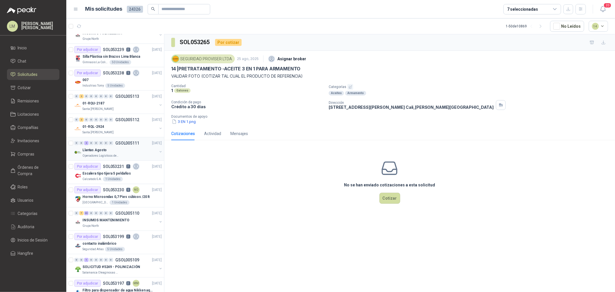
click at [158, 152] on button "button" at bounding box center [160, 151] width 5 height 5
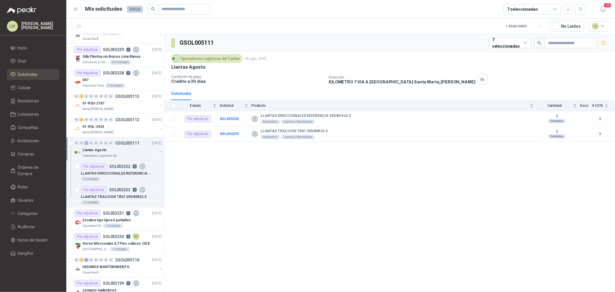
click at [116, 172] on p "LLANTAS DIRECCIONALES REFERENCIA 295/80 R22.5" at bounding box center [117, 173] width 72 height 5
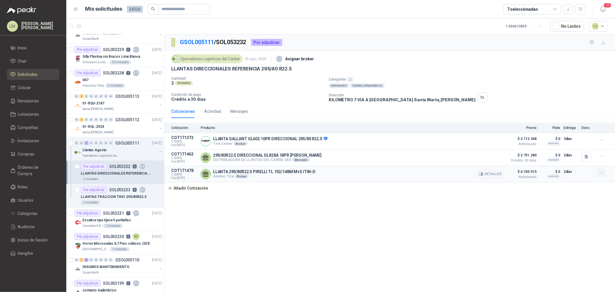
click at [602, 175] on icon "button" at bounding box center [601, 172] width 5 height 5
click at [579, 149] on button "Editar" at bounding box center [590, 150] width 46 height 9
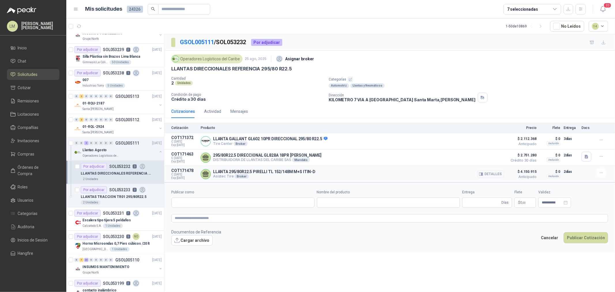
type input "**********"
type input "*"
type input "**********"
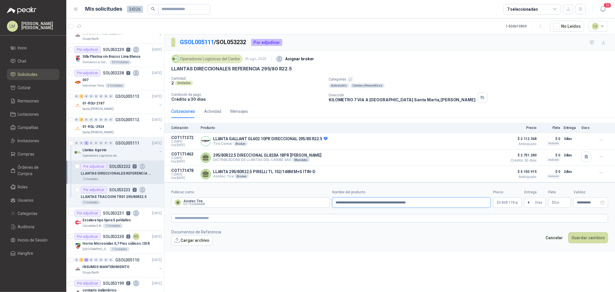
drag, startPoint x: 428, startPoint y: 204, endPoint x: 314, endPoint y: 208, distance: 114.3
click at [314, 208] on div "**********" at bounding box center [389, 199] width 437 height 18
click at [355, 202] on input "Nombre del producto" at bounding box center [411, 202] width 159 height 10
paste input "**********"
type input "**********"
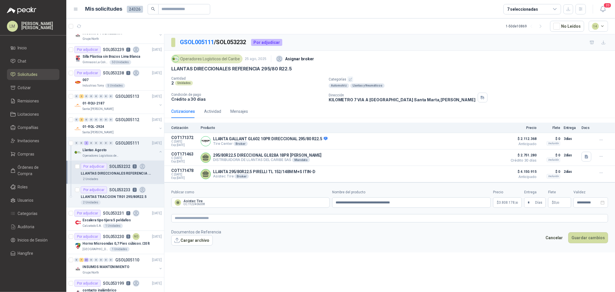
click at [505, 205] on p "$ 3.808.178 ,50" at bounding box center [507, 202] width 29 height 10
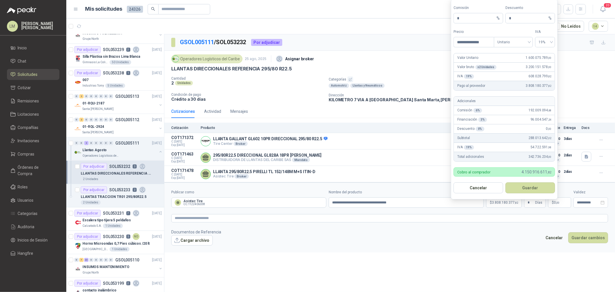
drag, startPoint x: 489, startPoint y: 40, endPoint x: 399, endPoint y: 43, distance: 90.0
click at [399, 43] on body "LM Luis Miguel Martinez Inicio Chat Solicitudes Cotizar Remisiones Licitaciones…" at bounding box center [307, 146] width 615 height 292
type input "*********"
click at [534, 185] on button "Guardar" at bounding box center [534, 187] width 50 height 11
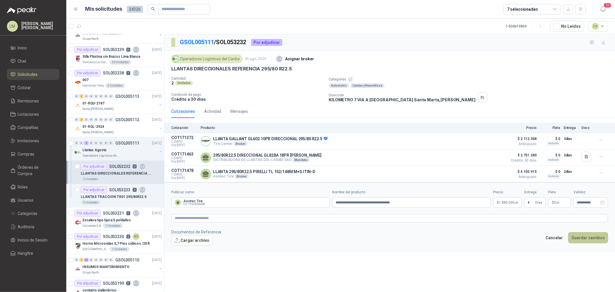
click at [584, 236] on button "Guardar cambios" at bounding box center [589, 237] width 40 height 11
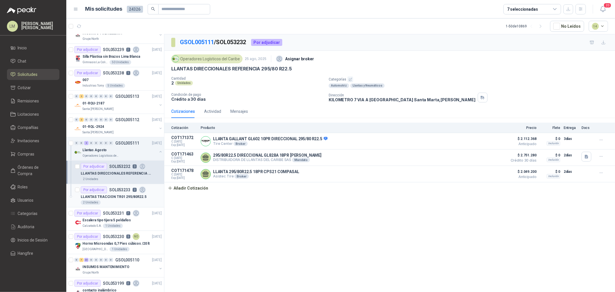
click at [110, 196] on p "LLANTAS TRACCION TR01 295/80R22.5" at bounding box center [114, 196] width 66 height 5
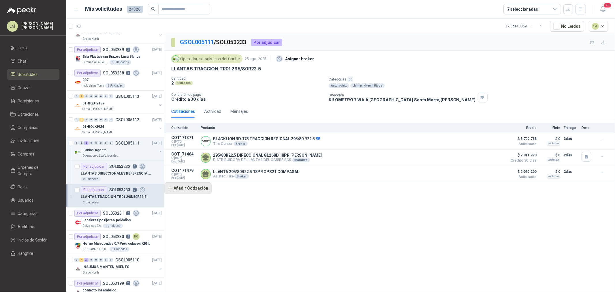
click at [196, 186] on button "Añadir Cotización" at bounding box center [187, 188] width 47 height 12
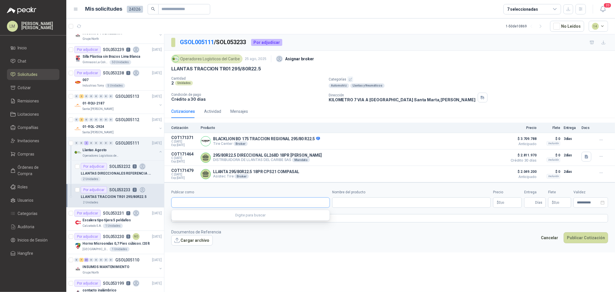
click at [211, 203] on input "Publicar como" at bounding box center [251, 203] width 158 height 10
type input "****"
click at [551, 239] on button "Cancelar" at bounding box center [550, 237] width 24 height 11
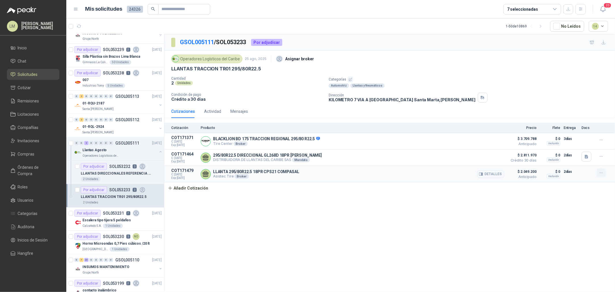
click at [603, 175] on icon "button" at bounding box center [601, 172] width 5 height 5
click at [579, 153] on button "Editar" at bounding box center [590, 150] width 46 height 9
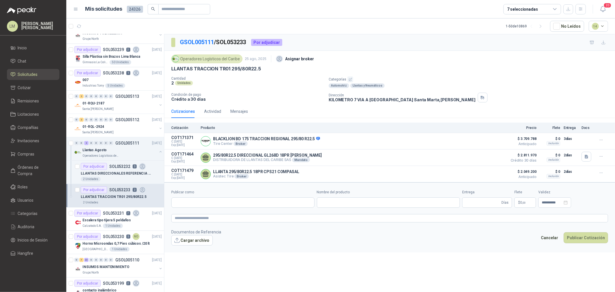
type input "**********"
type input "*"
type input "**********"
drag, startPoint x: 419, startPoint y: 201, endPoint x: 272, endPoint y: 196, distance: 146.6
click at [272, 196] on div "**********" at bounding box center [389, 199] width 437 height 18
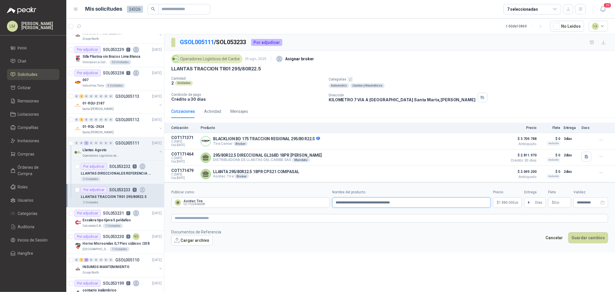
paste input "**********"
type input "**********"
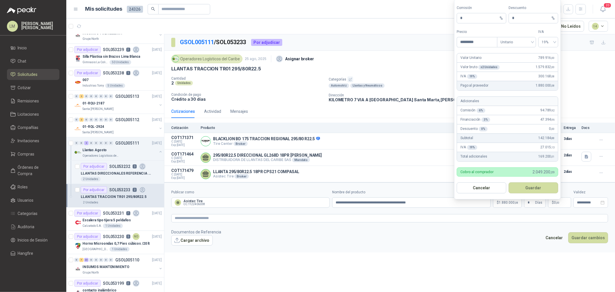
click at [507, 202] on span "1.880.000 ,08" at bounding box center [508, 202] width 19 height 3
drag, startPoint x: 484, startPoint y: 44, endPoint x: 449, endPoint y: 44, distance: 34.6
click at [449, 44] on body "LM Luis Miguel Martinez Inicio Chat Solicitudes Cotizar Remisiones Licitaciones…" at bounding box center [307, 146] width 615 height 292
type input "**********"
click at [534, 187] on button "Guardar" at bounding box center [534, 187] width 50 height 11
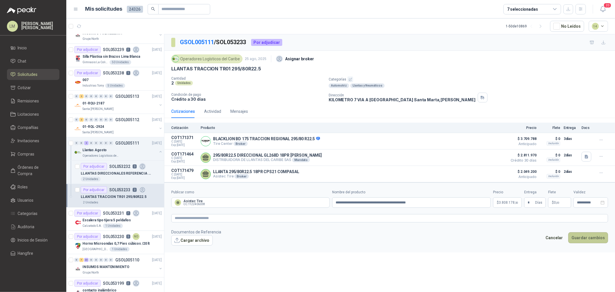
click at [585, 240] on button "Guardar cambios" at bounding box center [589, 237] width 40 height 11
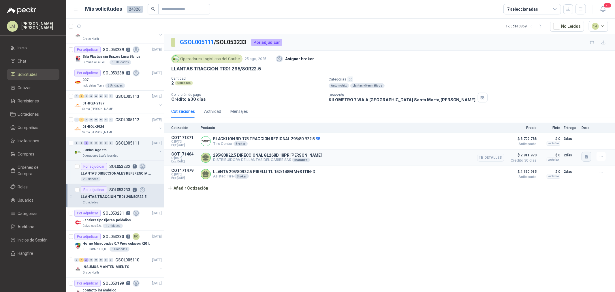
click at [584, 160] on button "button" at bounding box center [587, 157] width 10 height 10
click at [583, 148] on div "295 80R22.5 SAMSON TRACC GL268D.jpeg" at bounding box center [542, 145] width 100 height 14
click at [575, 146] on button "295 80R22.5 SAMSON TRACC GL268D.jpeg" at bounding box center [542, 144] width 92 height 6
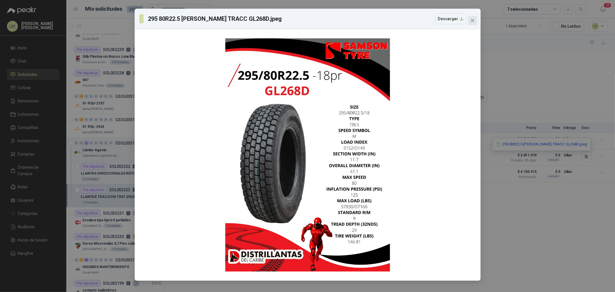
click at [471, 21] on icon "close" at bounding box center [472, 20] width 5 height 5
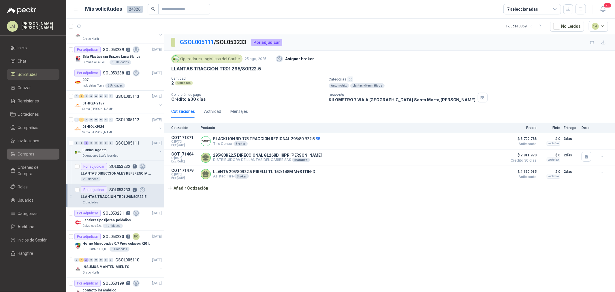
click at [35, 157] on li "Compras" at bounding box center [33, 154] width 46 height 6
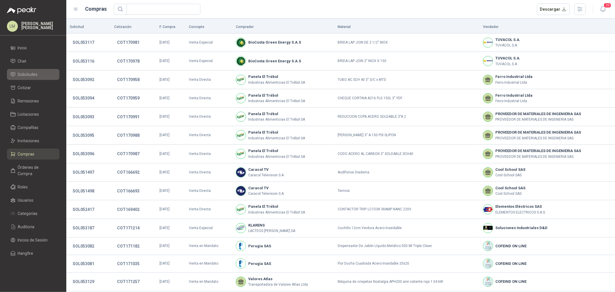
click at [33, 76] on span "Solicitudes" at bounding box center [28, 74] width 20 height 6
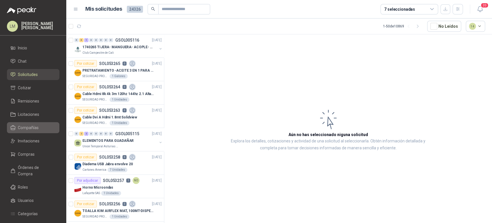
click at [22, 128] on span "Compañías" at bounding box center [28, 127] width 21 height 6
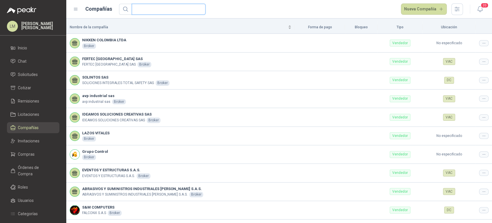
click at [153, 11] on input "text" at bounding box center [166, 9] width 62 height 10
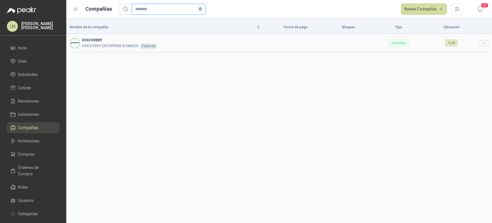
type input "********"
click at [485, 45] on div at bounding box center [484, 43] width 10 height 6
click at [481, 52] on span "Editar compañía" at bounding box center [470, 53] width 30 height 6
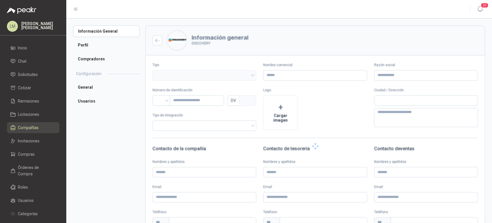
type input "*********"
type input "**********"
type input "*********"
type input "*"
click at [100, 99] on li "Usuarios" at bounding box center [106, 101] width 66 height 12
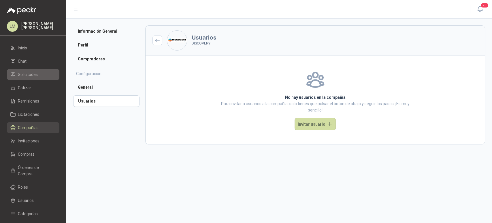
click at [26, 72] on span "Solicitudes" at bounding box center [28, 74] width 20 height 6
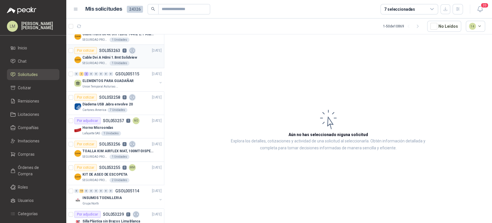
scroll to position [71, 0]
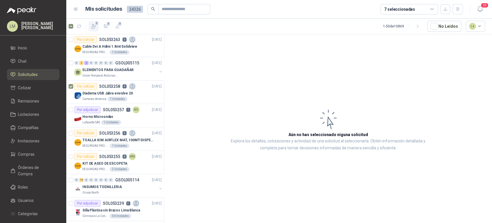
click at [94, 27] on icon "button" at bounding box center [94, 26] width 6 height 6
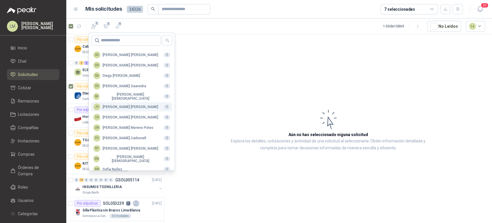
scroll to position [140, 0]
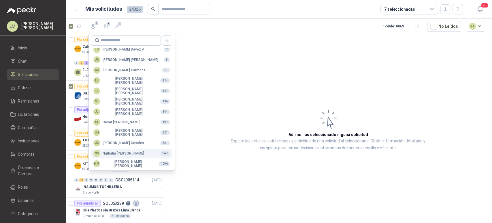
click at [112, 155] on div "NO [PERSON_NAME]" at bounding box center [118, 153] width 51 height 7
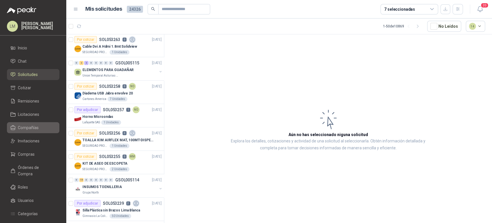
click at [25, 125] on span "Compañías" at bounding box center [28, 127] width 21 height 6
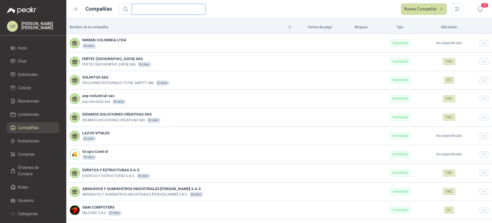
click at [155, 9] on input "text" at bounding box center [166, 9] width 62 height 10
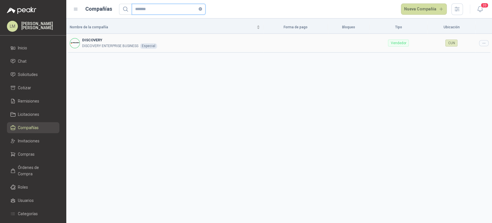
type input "*******"
click at [485, 43] on icon at bounding box center [484, 43] width 4 height 4
click at [474, 49] on li "Editar compañía" at bounding box center [469, 52] width 37 height 9
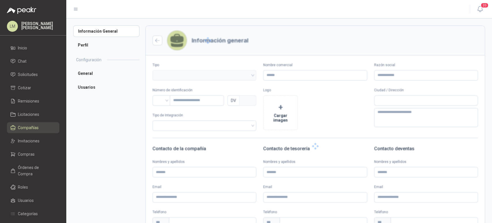
type input "*********"
type input "**********"
type input "*********"
type input "*"
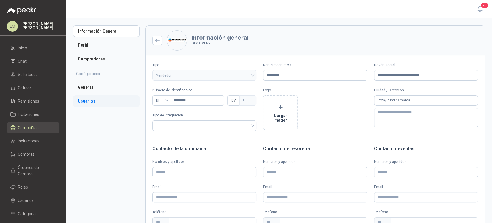
click at [93, 103] on li "Usuarios" at bounding box center [106, 101] width 66 height 12
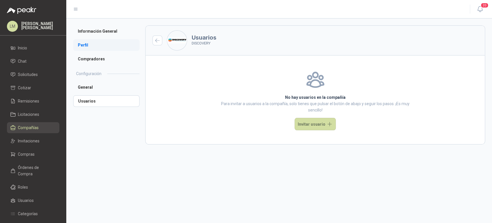
click at [87, 42] on li "Perfil" at bounding box center [106, 45] width 66 height 12
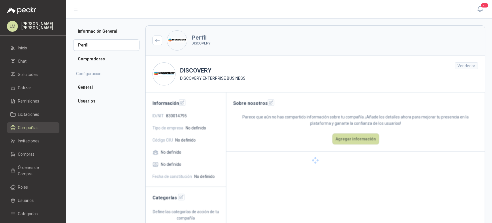
scroll to position [12, 0]
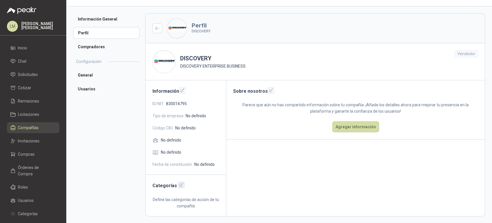
click at [179, 184] on icon "button" at bounding box center [181, 184] width 5 height 5
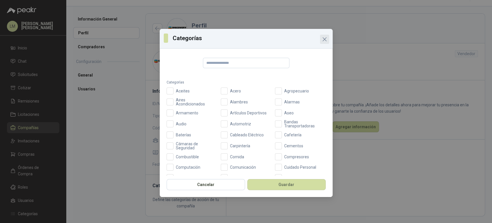
click at [324, 38] on icon "Close" at bounding box center [324, 39] width 7 height 7
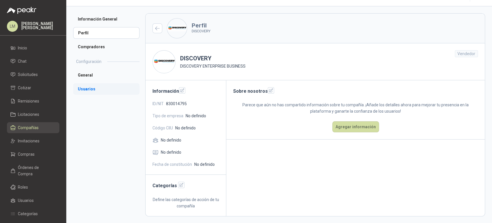
click at [87, 85] on li "Usuarios" at bounding box center [106, 89] width 66 height 12
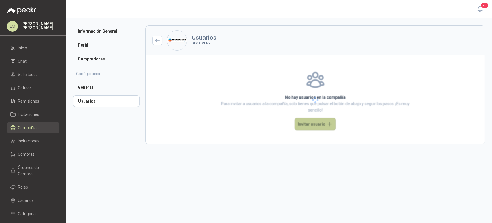
click at [311, 119] on button "Invitar usuario" at bounding box center [315, 124] width 41 height 12
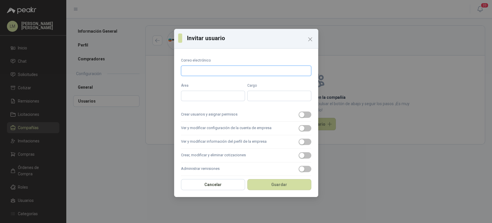
click at [217, 69] on input "Correo electrónico" at bounding box center [246, 70] width 130 height 10
paste input "**********"
click at [187, 72] on input "**********" at bounding box center [246, 70] width 130 height 10
type input "**********"
click at [299, 112] on div "button" at bounding box center [301, 114] width 5 height 5
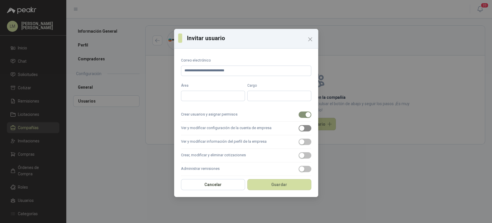
click at [299, 129] on div "button" at bounding box center [301, 127] width 5 height 5
click at [299, 147] on label "Ver y modificar información del perfil de la empresa" at bounding box center [246, 142] width 130 height 14
click at [299, 145] on button "Ver y modificar información del perfil de la empresa" at bounding box center [305, 141] width 13 height 6
click at [298, 160] on label "Crear, modificar y eliminar cotizaciones" at bounding box center [246, 156] width 130 height 14
click at [299, 158] on button "Crear, modificar y eliminar cotizaciones" at bounding box center [305, 155] width 13 height 6
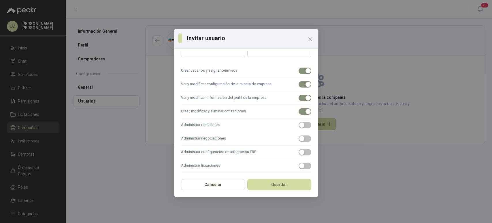
scroll to position [45, 0]
click at [301, 125] on span "button" at bounding box center [305, 124] width 13 height 6
click at [301, 139] on span "button" at bounding box center [305, 137] width 13 height 6
click at [301, 159] on label "Administrar licitaciones" at bounding box center [246, 165] width 130 height 14
click at [301, 162] on button "Administrar licitaciones" at bounding box center [305, 165] width 13 height 6
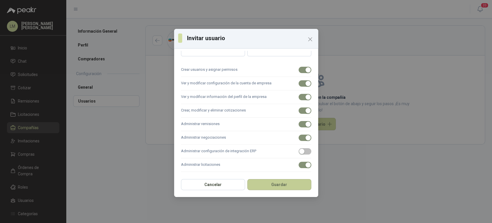
click at [286, 185] on button "Guardar" at bounding box center [279, 184] width 64 height 11
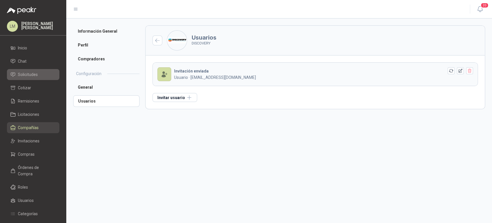
click at [28, 72] on span "Solicitudes" at bounding box center [28, 74] width 20 height 6
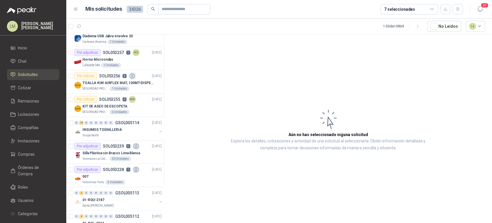
scroll to position [129, 0]
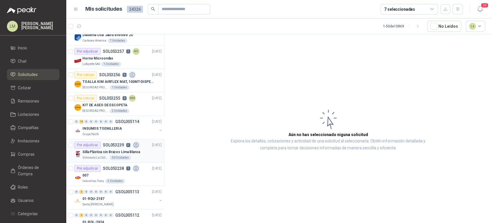
click at [114, 143] on p "SOL053239" at bounding box center [113, 145] width 21 height 4
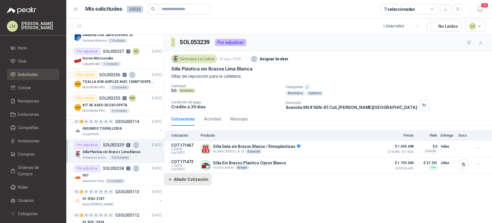
click at [192, 180] on button "Añadir Cotización" at bounding box center [187, 179] width 47 height 12
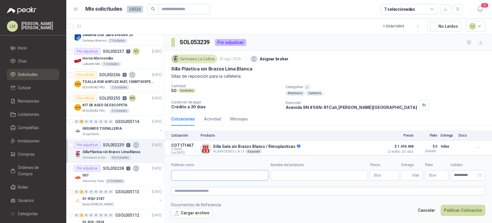
click at [211, 175] on input "Publicar como" at bounding box center [220, 175] width 97 height 10
type input "*******"
click at [209, 191] on div "Plastihogar NIT : 901223004" at bounding box center [219, 189] width 87 height 6
type input "**********"
click at [296, 175] on input "Nombre del producto" at bounding box center [319, 175] width 97 height 10
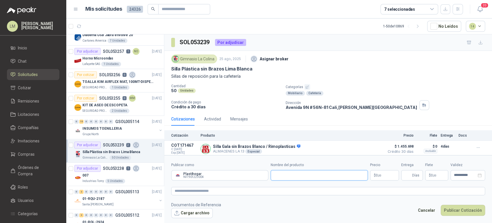
paste input "**********"
type input "**********"
click at [378, 172] on body "LM Luis Miguel Martinez Inicio Chat Solicitudes Cotizar Remisiones Licitaciones…" at bounding box center [246, 111] width 492 height 223
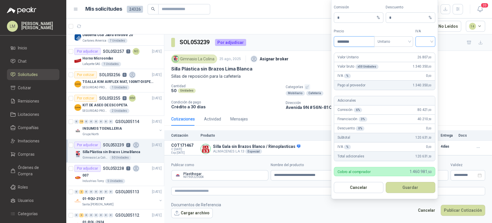
type input "********"
click at [424, 41] on input "search" at bounding box center [425, 41] width 13 height 9
click at [423, 52] on div "19%" at bounding box center [425, 53] width 11 height 6
click at [402, 185] on button "Guardar" at bounding box center [411, 187] width 50 height 11
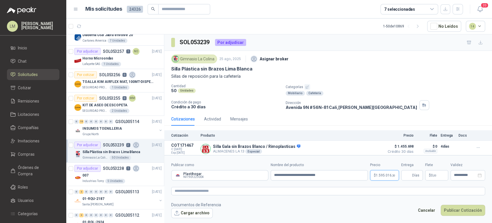
click at [384, 177] on body "LM Luis Miguel Martinez Inicio Chat Solicitudes Cotizar Remisiones Licitaciones…" at bounding box center [246, 111] width 492 height 223
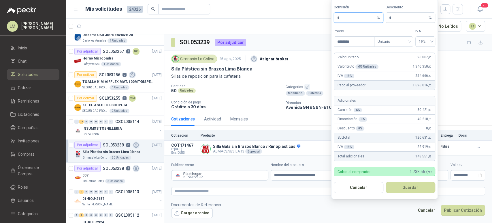
drag, startPoint x: 335, startPoint y: 18, endPoint x: 331, endPoint y: 18, distance: 4.6
click at [331, 18] on body "LM Luis Miguel Martinez Inicio Chat Solicitudes Cotizar Remisiones Licitaciones…" at bounding box center [246, 111] width 492 height 223
type input "*"
click at [407, 188] on button "Guardar" at bounding box center [411, 187] width 50 height 11
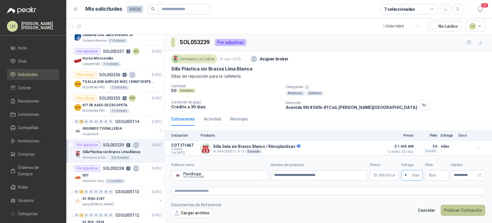
type input "*"
click at [456, 209] on button "Publicar Cotización" at bounding box center [463, 210] width 44 height 11
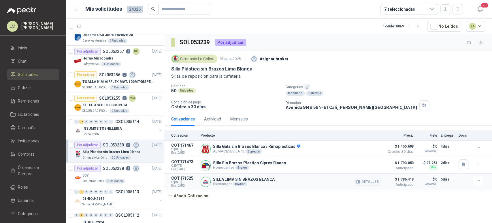
drag, startPoint x: 278, startPoint y: 177, endPoint x: 210, endPoint y: 179, distance: 68.4
click at [210, 179] on div "SILLA LIMA SIN BRAZOS BLANCA Plastihogar Broker Detalles" at bounding box center [291, 182] width 181 height 12
copy div "SILLA LIMA SIN BRAZOS BLANCA"
click at [477, 181] on icon "button" at bounding box center [478, 180] width 5 height 5
click at [449, 157] on button "Editar" at bounding box center [467, 157] width 46 height 9
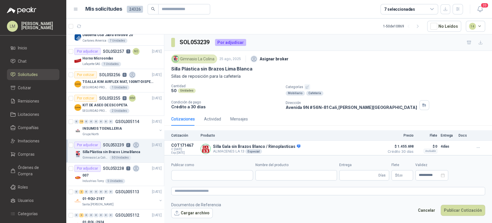
type input "**********"
type input "*"
type input "**********"
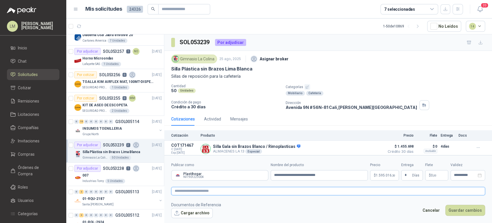
click at [335, 188] on textarea at bounding box center [328, 191] width 314 height 8
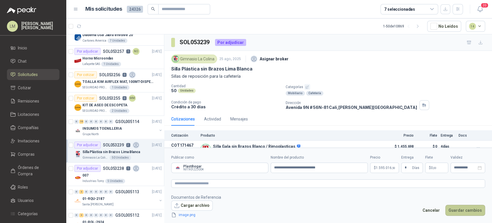
click at [470, 208] on button "Guardar cambios" at bounding box center [466, 210] width 40 height 11
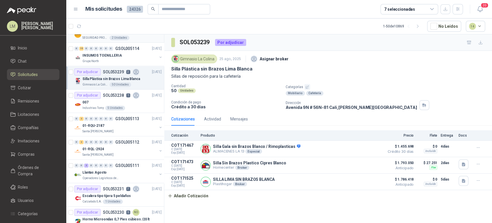
scroll to position [204, 0]
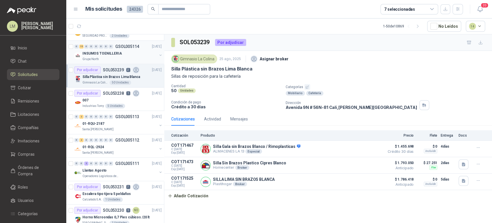
click at [114, 57] on div "Grupo North" at bounding box center [119, 59] width 75 height 5
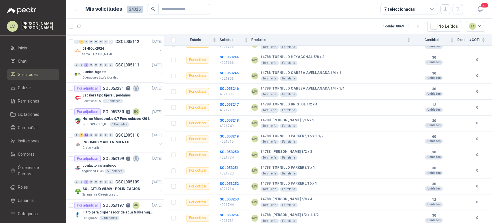
scroll to position [302, 0]
click at [104, 139] on p "INSUMOS MANTENIMIENTO" at bounding box center [105, 141] width 47 height 5
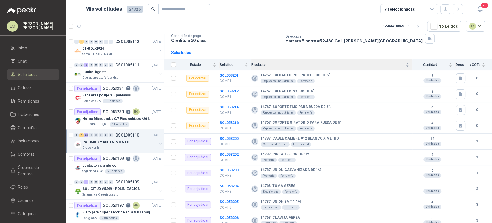
scroll to position [41, 0]
click at [456, 77] on button "button" at bounding box center [461, 78] width 10 height 10
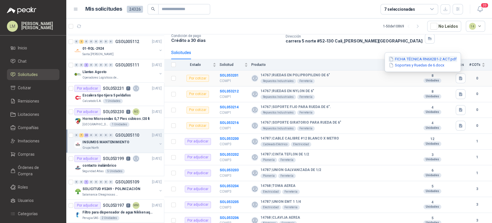
click at [427, 58] on button "FICHA TÉCNICA RN6X2B1-2 ACT.pdf" at bounding box center [423, 59] width 69 height 6
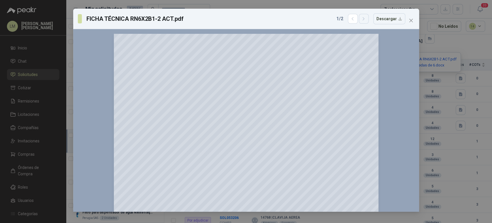
click at [365, 18] on icon "button" at bounding box center [363, 18] width 5 height 5
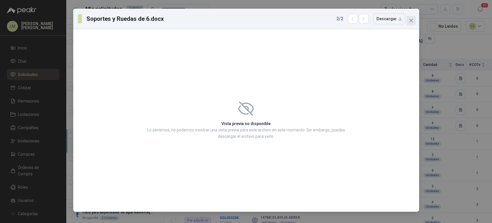
click at [412, 18] on icon "close" at bounding box center [411, 20] width 5 height 5
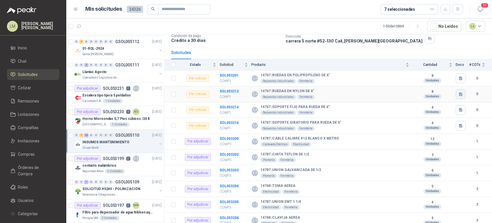
click at [456, 91] on button "button" at bounding box center [461, 94] width 10 height 10
click at [449, 82] on button "FICHA RPP6X2B1_2 ACT.pdf" at bounding box center [430, 81] width 56 height 6
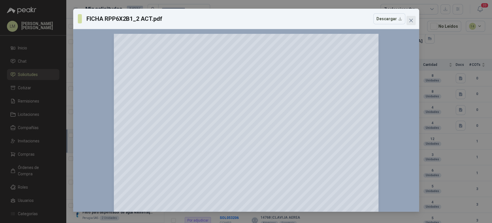
click at [413, 21] on span "Close" at bounding box center [411, 20] width 9 height 5
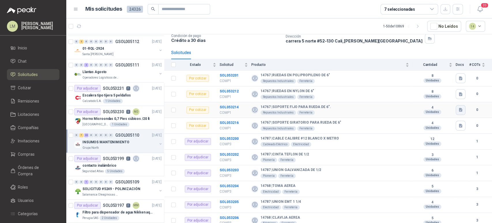
click at [456, 108] on button "button" at bounding box center [461, 110] width 10 height 10
click at [440, 96] on button "FICHA TÉCNICA G41P19-6 ACT.pdf" at bounding box center [424, 96] width 67 height 6
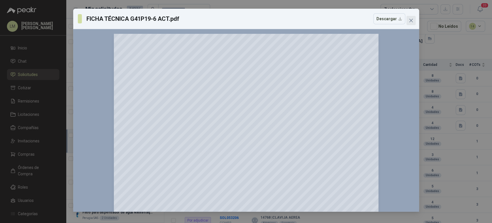
click at [410, 20] on icon "close" at bounding box center [410, 20] width 3 height 3
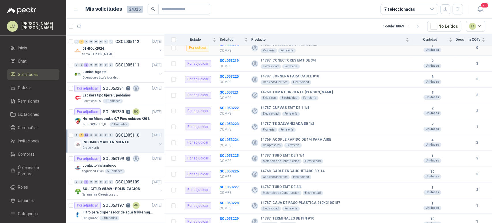
scroll to position [359, 0]
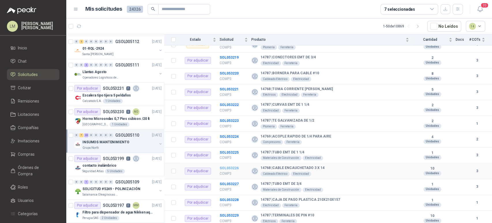
click at [226, 166] on b "SOL053226" at bounding box center [229, 168] width 19 height 4
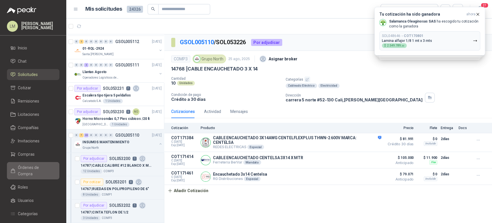
click at [27, 166] on span "Órdenes de Compra" at bounding box center [36, 170] width 36 height 13
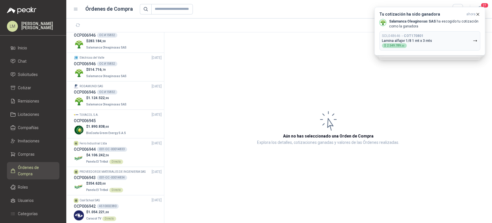
scroll to position [263, 0]
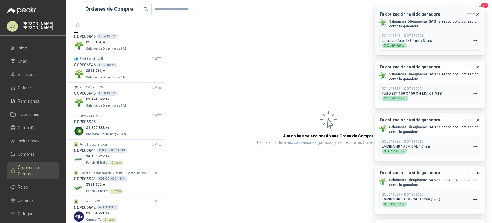
click at [477, 13] on icon "button" at bounding box center [478, 14] width 5 height 5
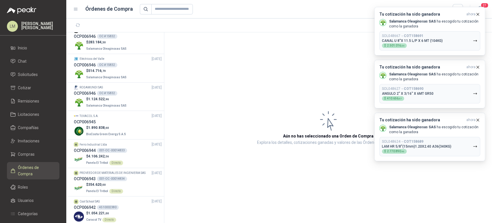
click at [477, 13] on icon "button" at bounding box center [478, 14] width 5 height 5
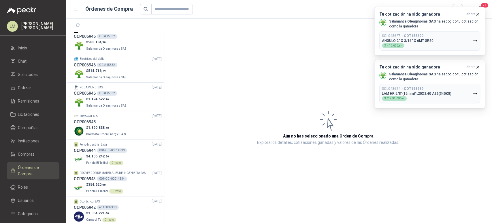
click at [477, 13] on icon "button" at bounding box center [478, 14] width 5 height 5
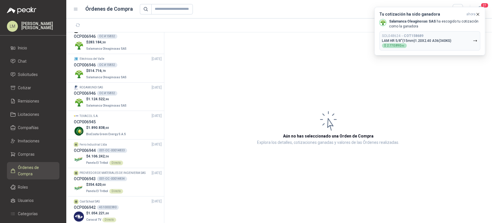
click at [477, 13] on icon "button" at bounding box center [478, 14] width 5 height 5
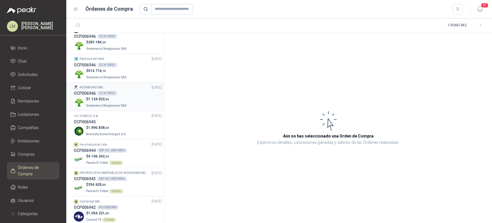
click at [112, 99] on p "$ 1.124.522 ,96" at bounding box center [107, 98] width 42 height 5
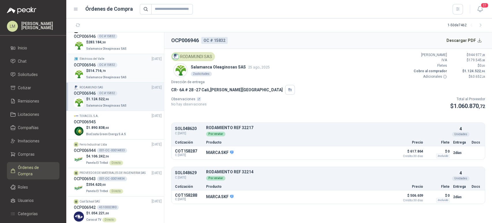
click at [122, 70] on p "$ 514.716 ,79" at bounding box center [107, 70] width 42 height 5
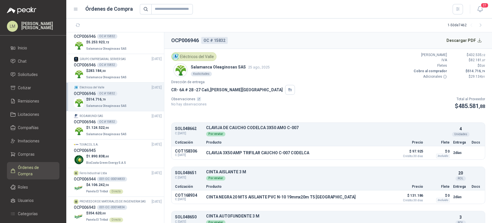
scroll to position [233, 0]
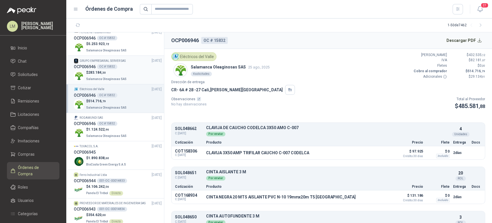
click at [108, 70] on p "$ 283.184 ,30" at bounding box center [107, 72] width 42 height 5
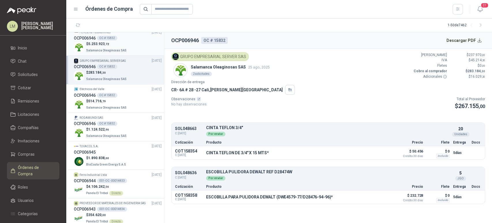
click at [122, 43] on p "$ 5.253.923 ,72" at bounding box center [107, 43] width 42 height 5
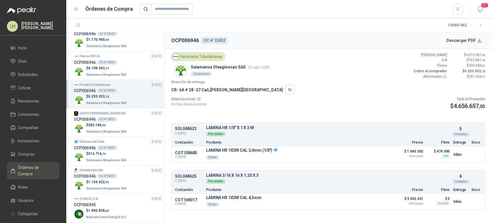
scroll to position [180, 0]
click at [110, 63] on div "OC # 15832" at bounding box center [107, 62] width 20 height 5
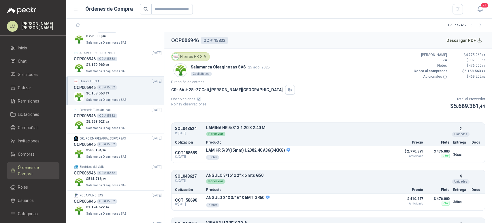
scroll to position [139, 0]
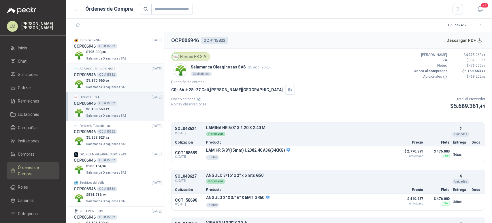
click at [108, 73] on div "OC # 15832" at bounding box center [107, 74] width 20 height 5
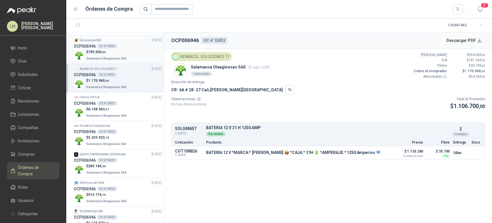
click at [120, 50] on p "$ 795.000 ,00" at bounding box center [107, 51] width 42 height 5
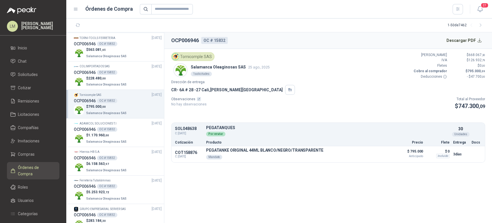
scroll to position [82, 0]
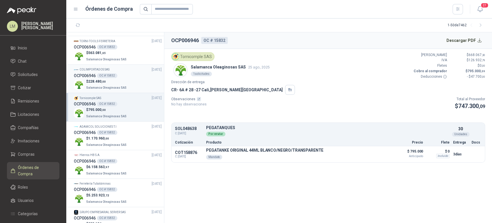
click at [115, 72] on div "OCP006946 OC # 15832" at bounding box center [118, 75] width 88 height 6
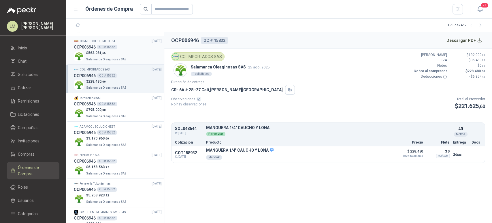
click at [118, 51] on p "$ 563.081 ,65" at bounding box center [107, 52] width 42 height 5
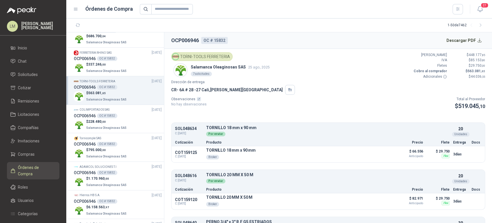
scroll to position [41, 0]
click at [106, 62] on p "$ 337.246 ,00" at bounding box center [107, 64] width 42 height 5
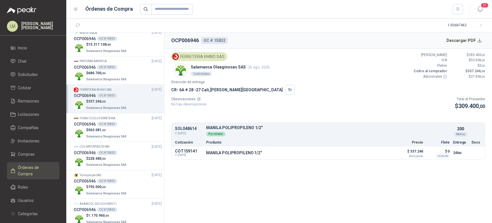
scroll to position [2, 0]
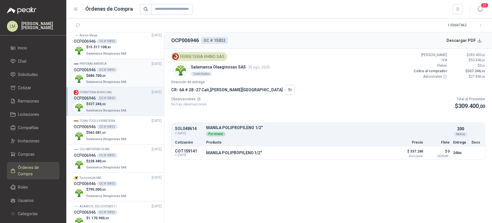
click at [107, 69] on div "OC # 15832" at bounding box center [107, 69] width 20 height 5
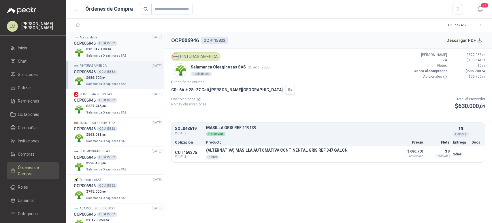
click at [118, 54] on span "Salamanca Oleaginosas SAS" at bounding box center [106, 55] width 40 height 3
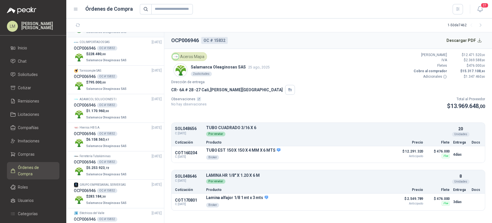
scroll to position [165, 0]
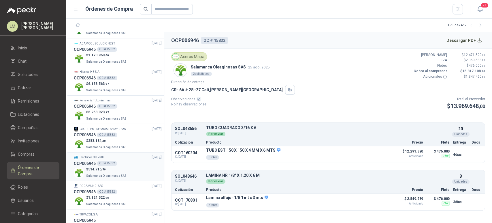
click at [106, 162] on div "OC # 15832" at bounding box center [107, 163] width 20 height 5
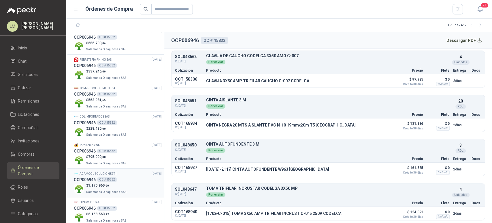
scroll to position [33, 0]
click at [106, 182] on div "OC # 15832" at bounding box center [107, 180] width 20 height 5
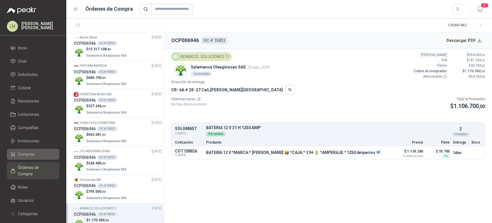
click at [31, 150] on link "Compras" at bounding box center [33, 154] width 52 height 11
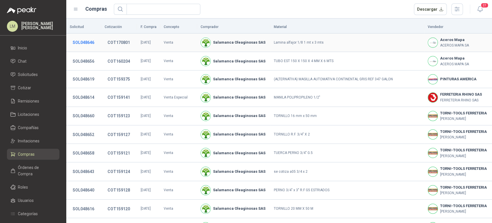
click at [82, 39] on button "SOL048646" at bounding box center [83, 42] width 27 height 10
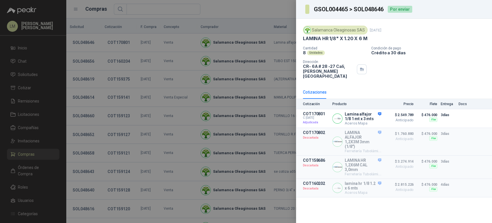
click at [146, 50] on div at bounding box center [246, 111] width 492 height 223
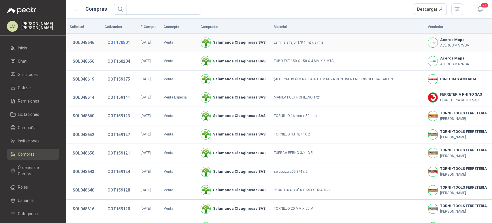
click at [122, 41] on button "COT170801" at bounding box center [119, 42] width 28 height 10
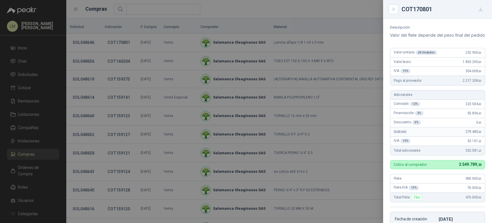
scroll to position [40, 0]
click at [182, 64] on div at bounding box center [246, 111] width 492 height 223
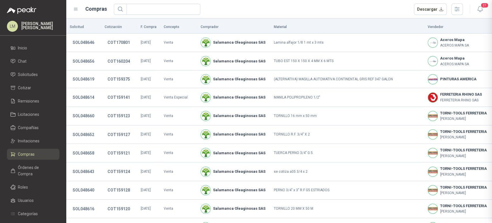
scroll to position [168, 0]
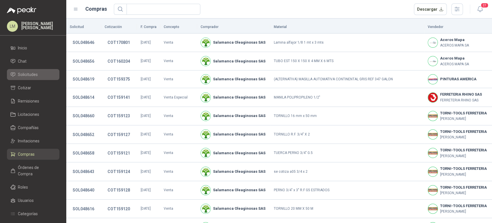
click at [25, 73] on span "Solicitudes" at bounding box center [28, 74] width 20 height 6
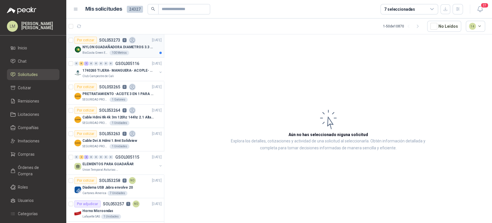
click at [112, 46] on p "NYLON GUADAÑADORA DIAMETROS 3.3 mm" at bounding box center [118, 46] width 72 height 5
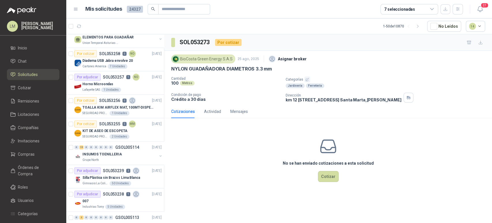
scroll to position [128, 0]
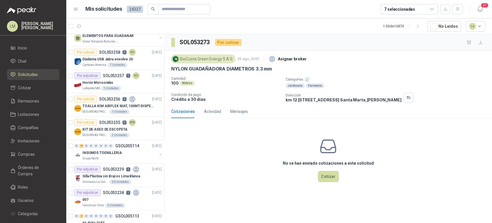
click at [97, 98] on div "Por cotizar SOL053256 0" at bounding box center [104, 98] width 61 height 7
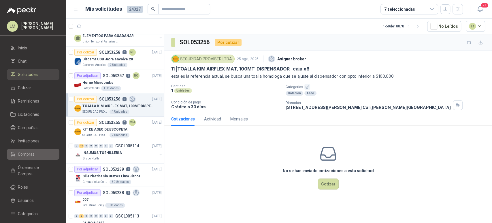
click at [24, 158] on link "Compras" at bounding box center [33, 154] width 52 height 11
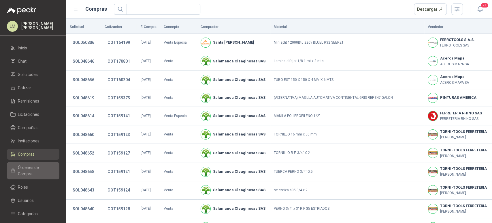
click at [19, 164] on link "Órdenes de Compra" at bounding box center [33, 170] width 52 height 17
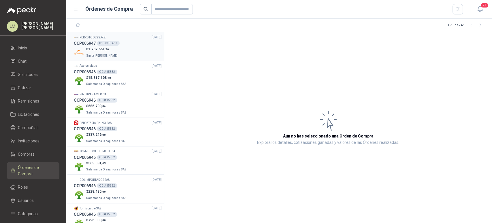
click at [109, 48] on p "$ 1.787.551 ,36" at bounding box center [102, 48] width 33 height 5
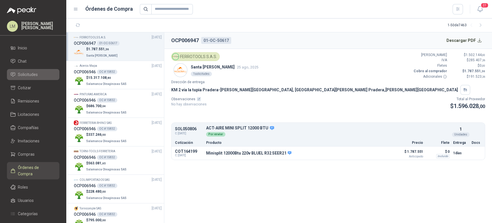
click at [27, 72] on span "Solicitudes" at bounding box center [28, 74] width 20 height 6
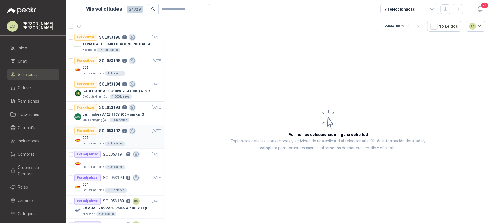
scroll to position [563, 0]
click at [105, 93] on div "CABLE-XHHW-2-3/0AWG-CU(UDC) CPR XLPE FR" at bounding box center [121, 91] width 79 height 7
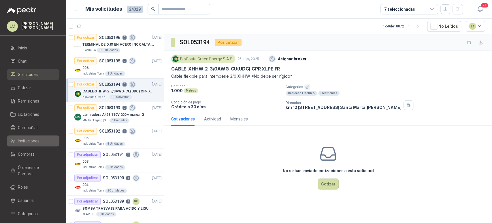
click at [27, 141] on span "Invitaciones" at bounding box center [29, 141] width 22 height 6
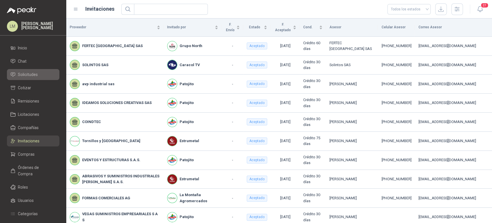
click at [39, 77] on li "Solicitudes" at bounding box center [33, 74] width 46 height 6
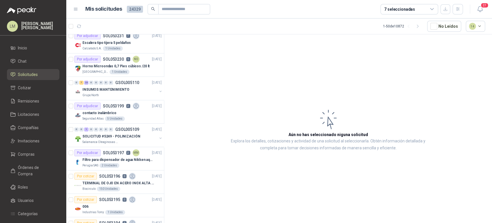
scroll to position [353, 0]
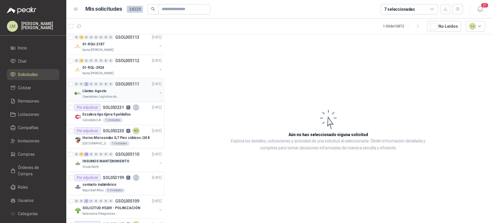
click at [115, 88] on div "Llantas Agosto" at bounding box center [119, 90] width 75 height 7
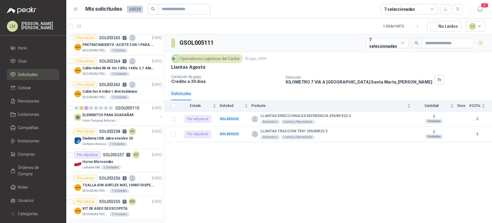
scroll to position [95, 0]
click at [111, 136] on p "Diadema USB Jabra envolve 20" at bounding box center [107, 138] width 50 height 5
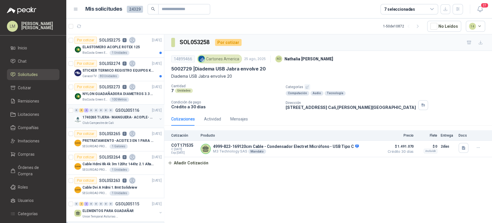
click at [102, 105] on div "0 5 2 0 0 0 0 0 GSOL005116 25/08/25 1740265 TIJERA- MANGUERA- ACOPLE- SURTIDORE…" at bounding box center [115, 115] width 98 height 23
click at [104, 98] on p "BioCosta Green Energy S.A.S" at bounding box center [95, 99] width 26 height 5
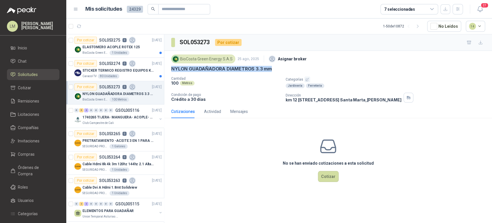
drag, startPoint x: 170, startPoint y: 69, endPoint x: 279, endPoint y: 69, distance: 108.5
click at [279, 69] on div "BioCosta Green Energy S.A.S 25 ago, 2025 Asignar broker NYLON GUADAÑADORA DIAME…" at bounding box center [328, 78] width 328 height 54
copy p "NYLON GUADAÑADORA DIAMETROS 3.3 mm"
click at [112, 155] on p "SOL053264" at bounding box center [109, 157] width 21 height 4
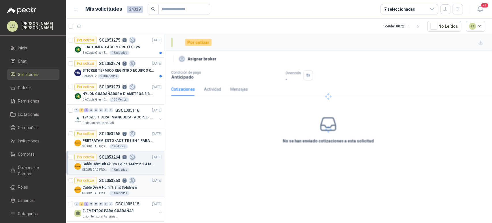
click at [107, 187] on p "Cable Dvi A Hdmi 1.8mt Solidview" at bounding box center [109, 187] width 55 height 5
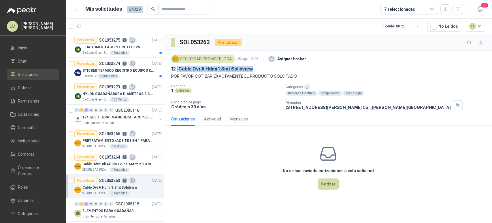
drag, startPoint x: 180, startPoint y: 68, endPoint x: 258, endPoint y: 66, distance: 77.6
click at [258, 66] on div "12 | Cable Dvi A Hdmi 1.8mt Solidview" at bounding box center [328, 69] width 314 height 6
copy p "Cable Dvi A Hdmi 1.8mt Solidview"
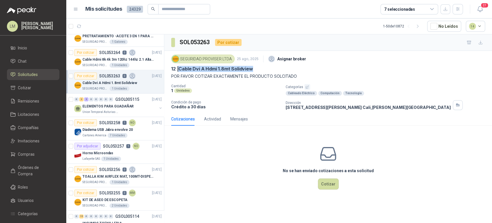
scroll to position [103, 0]
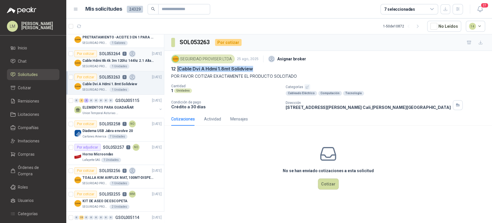
click at [107, 56] on div "Por cotizar SOL053264 0" at bounding box center [104, 53] width 61 height 7
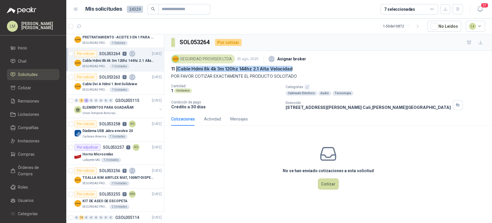
drag, startPoint x: 180, startPoint y: 68, endPoint x: 296, endPoint y: 67, distance: 116.5
click at [296, 67] on div "11 | Cable Hdmi 8k 4k 3m 120hz 144hz 2.1 Alta Velocidad" at bounding box center [328, 69] width 314 height 6
copy p "Cable Hdmi 8k 4k 3m 120hz 144hz 2.1 Alta Velocidad"
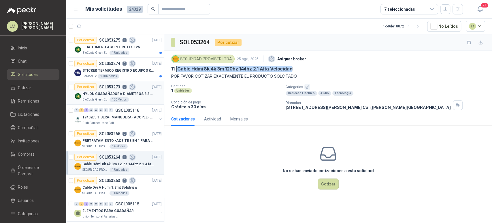
click at [110, 93] on p "NYLON GUADAÑADORA DIAMETROS 3.3 mm" at bounding box center [118, 93] width 72 height 5
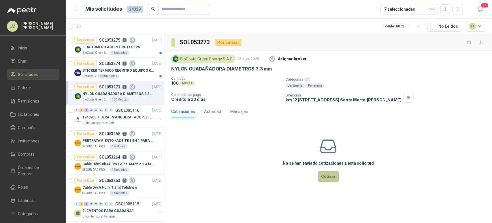
click at [325, 177] on button "Cotizar" at bounding box center [328, 176] width 21 height 11
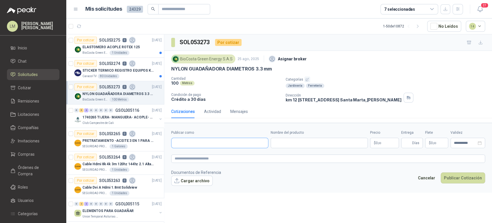
click at [228, 145] on input "Publicar como" at bounding box center [220, 143] width 97 height 10
type input "******"
click at [203, 157] on span "NIT : 800242106" at bounding box center [195, 158] width 20 height 3
type input "**********"
click at [284, 142] on input "Nombre del producto" at bounding box center [319, 143] width 97 height 10
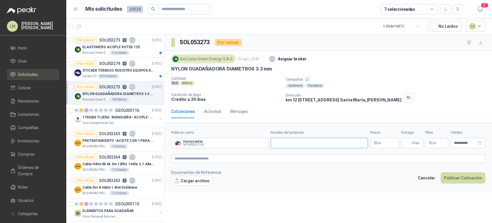
paste input "**********"
type input "**********"
click at [377, 145] on body "LM Luis Miguel Martinez Inicio Chat Solicitudes Cotizar Remisiones Licitaciones…" at bounding box center [246, 111] width 492 height 223
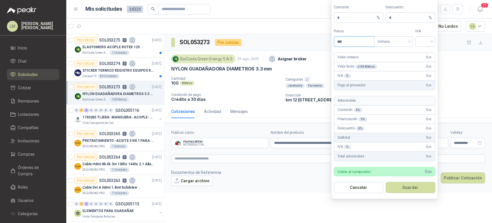
drag, startPoint x: 347, startPoint y: 44, endPoint x: 324, endPoint y: 46, distance: 23.1
click at [324, 46] on body "LM Luis Miguel Martinez Inicio Chat Solicitudes Cotizar Remisiones Licitaciones…" at bounding box center [246, 111] width 492 height 223
click at [395, 41] on span "Unitario" at bounding box center [394, 41] width 32 height 9
type input "*****"
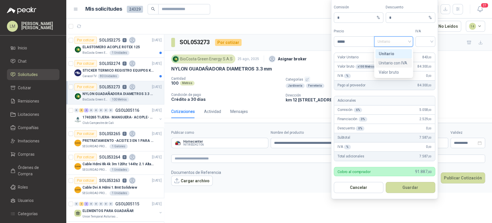
click at [392, 61] on div "Unitario con IVA" at bounding box center [394, 63] width 30 height 6
click at [423, 35] on div "IVA" at bounding box center [426, 38] width 20 height 18
click at [423, 40] on input "search" at bounding box center [425, 41] width 13 height 9
click at [423, 52] on div "19%" at bounding box center [425, 53] width 11 height 6
drag, startPoint x: 340, startPoint y: 17, endPoint x: 322, endPoint y: 22, distance: 19.1
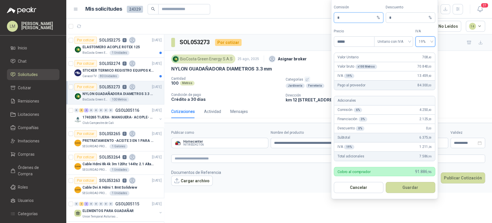
click at [322, 22] on body "LM Luis Miguel Martinez Inicio Chat Solicitudes Cotizar Remisiones Licitaciones…" at bounding box center [246, 111] width 492 height 223
type input "**"
click at [405, 183] on button "Guardar" at bounding box center [411, 187] width 50 height 11
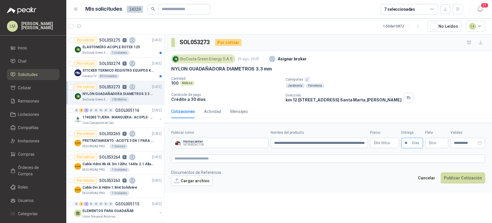
type input "**"
click at [429, 141] on span "$" at bounding box center [430, 142] width 2 height 3
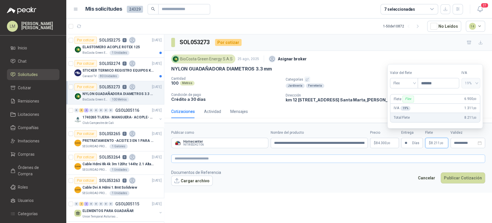
type input "*******"
click at [400, 160] on textarea at bounding box center [328, 158] width 314 height 8
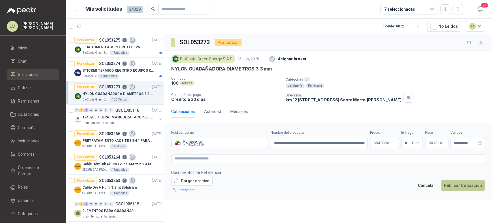
click at [456, 184] on button "Publicar Cotización" at bounding box center [463, 185] width 44 height 11
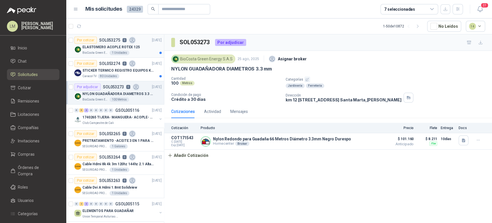
click at [126, 50] on div "BioCosta Green Energy S.A.S 1 Unidades" at bounding box center [121, 52] width 79 height 5
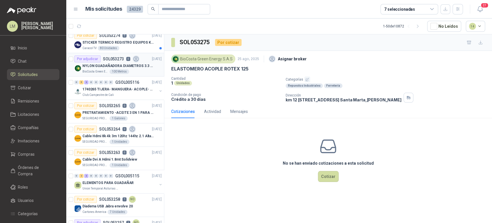
scroll to position [29, 0]
click at [111, 109] on p "PRETRATAMIENTO -ACEITE 3 EN 1 PARA ARMAMENTO" at bounding box center [118, 111] width 72 height 5
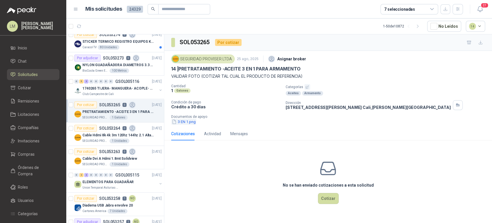
click at [182, 120] on button "3 EN 1.png" at bounding box center [183, 122] width 25 height 6
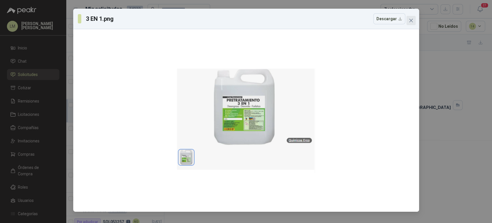
click at [413, 19] on span "Close" at bounding box center [411, 20] width 9 height 5
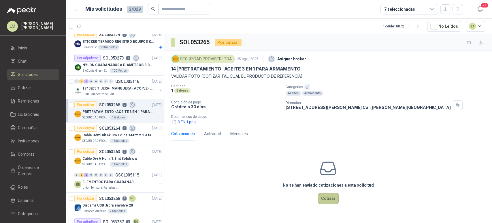
click at [325, 203] on button "Cotizar" at bounding box center [328, 198] width 21 height 11
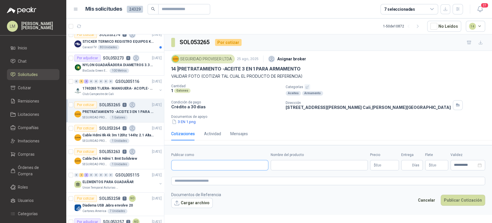
click at [205, 166] on input "Publicar como" at bounding box center [220, 165] width 97 height 10
type input "******"
click at [199, 176] on p "SUMINOC SAS" at bounding box center [229, 176] width 89 height 3
type input "**********"
click at [289, 167] on input "Nombre del producto" at bounding box center [323, 165] width 90 height 10
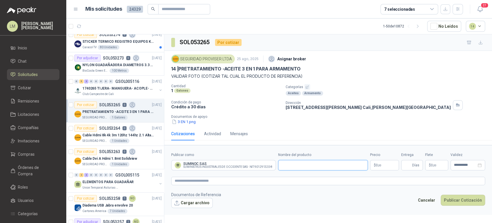
paste input "**********"
type input "**********"
click at [375, 164] on body "LM Luis Miguel Martinez Inicio Chat Solicitudes Cotizar Remisiones Licitaciones…" at bounding box center [246, 111] width 492 height 223
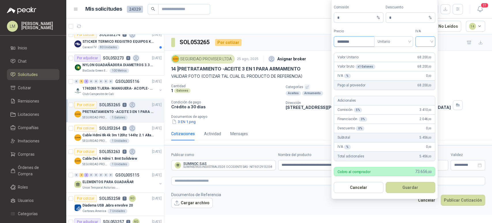
type input "********"
click at [427, 40] on input "search" at bounding box center [425, 41] width 13 height 9
click at [392, 43] on span "Unitario" at bounding box center [394, 41] width 32 height 9
click at [394, 62] on div "Unitario con IVA" at bounding box center [394, 63] width 30 height 6
click at [426, 43] on input "search" at bounding box center [425, 41] width 13 height 9
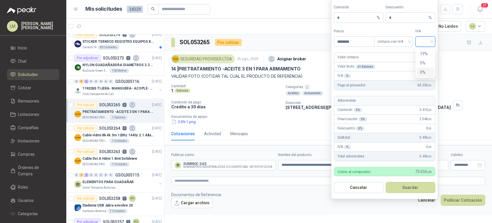
click at [423, 72] on div "0%" at bounding box center [425, 72] width 11 height 6
click at [424, 42] on span "0%" at bounding box center [425, 41] width 13 height 9
click at [424, 53] on div "19%" at bounding box center [425, 53] width 11 height 6
click at [424, 46] on span "19%" at bounding box center [425, 41] width 13 height 9
click at [422, 72] on div "0%" at bounding box center [425, 72] width 11 height 6
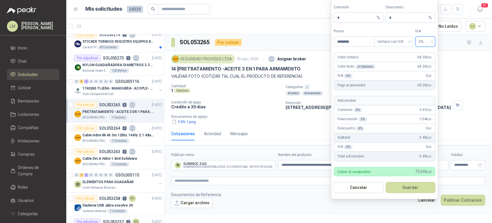
click at [423, 43] on span "0%" at bounding box center [425, 41] width 13 height 9
click at [422, 54] on div "19%" at bounding box center [425, 53] width 11 height 6
drag, startPoint x: 339, startPoint y: 17, endPoint x: 335, endPoint y: 19, distance: 3.7
click at [335, 19] on span "* %" at bounding box center [359, 17] width 50 height 10
type input "*"
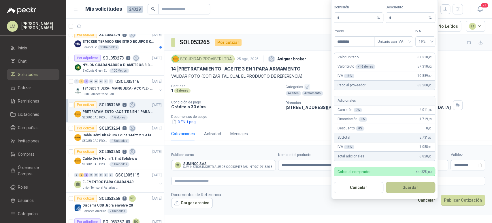
click at [408, 187] on button "Guardar" at bounding box center [411, 187] width 50 height 11
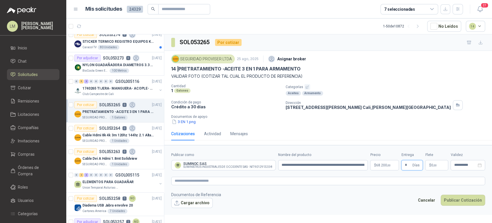
type input "*"
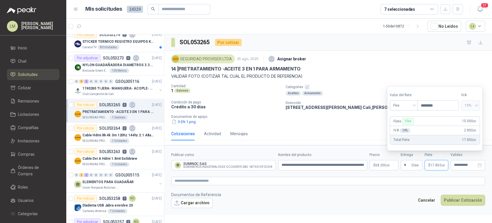
type input "********"
drag, startPoint x: 430, startPoint y: 104, endPoint x: 421, endPoint y: 106, distance: 8.8
click at [421, 106] on input "********" at bounding box center [438, 105] width 41 height 10
click at [291, 115] on p "Documentos de apoyo" at bounding box center [330, 117] width 319 height 4
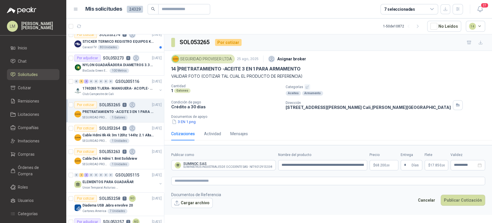
click at [448, 192] on footer "Documentos de Referencia Cargar archivo Cancelar Publicar Cotización" at bounding box center [328, 199] width 314 height 17
click at [449, 196] on button "Publicar Cotización" at bounding box center [463, 199] width 44 height 11
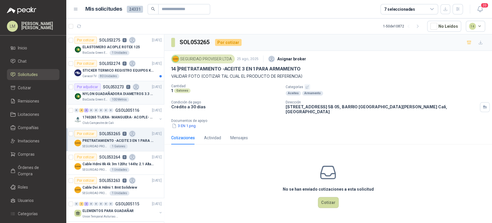
click at [102, 99] on p "BioCosta Green Energy S.A.S" at bounding box center [95, 99] width 26 height 5
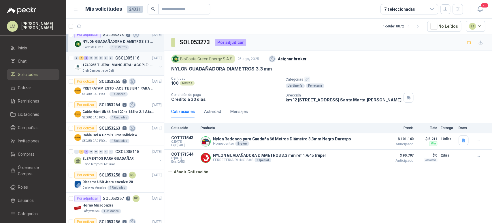
scroll to position [53, 0]
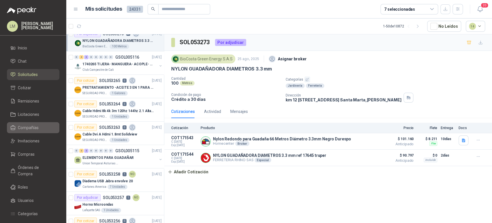
click at [28, 127] on span "Compañías" at bounding box center [28, 127] width 21 height 6
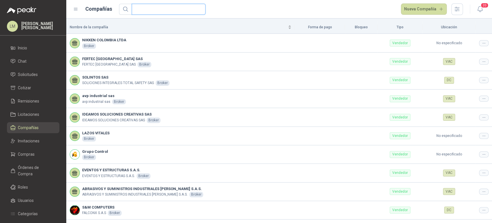
click at [149, 7] on input "text" at bounding box center [166, 9] width 62 height 10
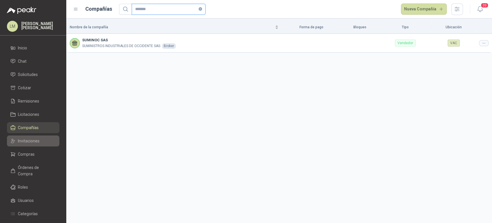
type input "*******"
click at [33, 139] on span "Invitaciones" at bounding box center [29, 141] width 22 height 6
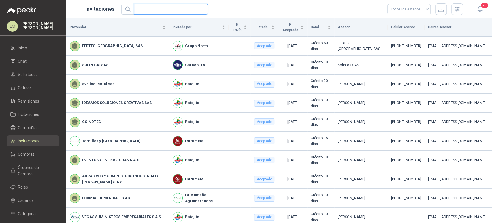
click at [160, 6] on input "text" at bounding box center [169, 9] width 62 height 10
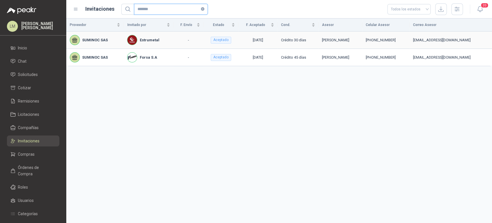
type input "*******"
drag, startPoint x: 382, startPoint y: 41, endPoint x: 408, endPoint y: 38, distance: 26.7
click at [406, 38] on div "[PHONE_NUMBER]" at bounding box center [386, 40] width 40 height 6
click at [19, 75] on span "Solicitudes" at bounding box center [28, 74] width 20 height 6
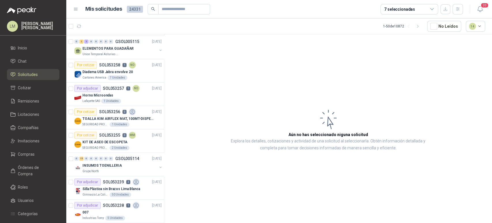
scroll to position [199, 0]
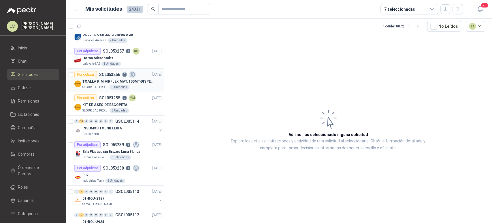
click at [123, 80] on p "TOALLA KIM AIRFLEX MAT, 100MT-DISPENSADOR- caja x6" at bounding box center [118, 81] width 72 height 5
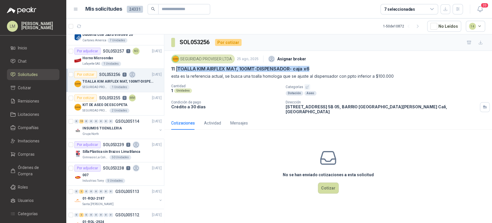
drag, startPoint x: 179, startPoint y: 68, endPoint x: 317, endPoint y: 66, distance: 137.6
click at [317, 66] on div "11 | TOALLA KIM AIRFLEX MAT, 100MT-DISPENSADOR- caja x6" at bounding box center [328, 69] width 314 height 6
copy p "TOALLA KIM AIRFLEX MAT, 100MT-DISPENSADOR- caja x6"
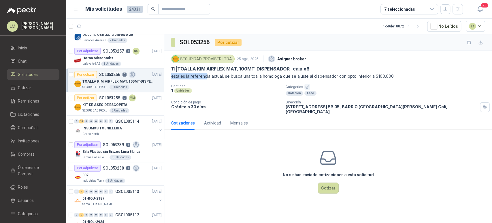
drag, startPoint x: 206, startPoint y: 74, endPoint x: 329, endPoint y: 70, distance: 123.8
click at [329, 70] on div "SEGURIDAD PROVISER LTDA [DATE] Asignar broker 11 | TOALLA KIM AIRFLEX MAT, 100M…" at bounding box center [328, 66] width 314 height 26
click at [329, 70] on div "11 | TOALLA KIM AIRFLEX MAT, 100MT-DISPENSADOR- caja x6" at bounding box center [328, 69] width 314 height 6
click at [460, 10] on icon "button" at bounding box center [458, 9] width 5 height 5
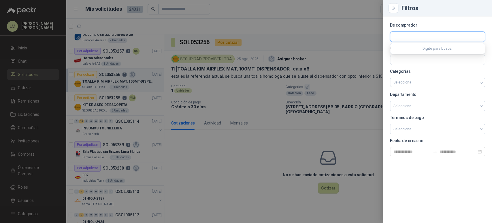
click at [398, 36] on input "text" at bounding box center [438, 37] width 95 height 10
type input "*******"
click at [418, 48] on p "SEGURIDAD PROVISER LTDA" at bounding box center [454, 48] width 101 height 3
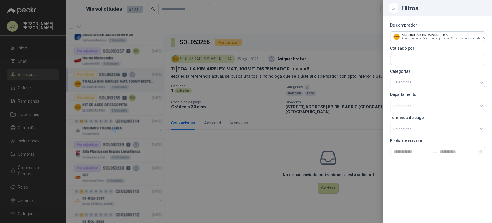
click at [310, 37] on div at bounding box center [246, 111] width 492 height 223
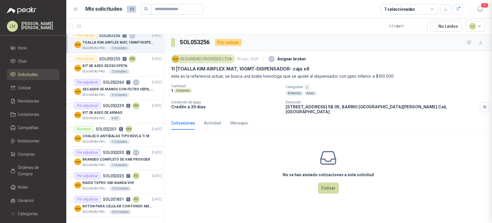
scroll to position [74, 0]
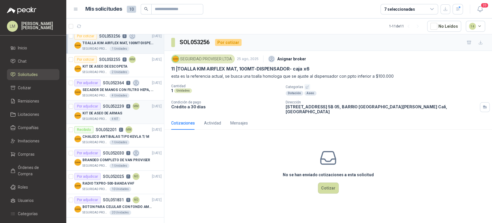
click at [109, 111] on p "KIT DE ASEO DE ARMAS" at bounding box center [102, 112] width 40 height 5
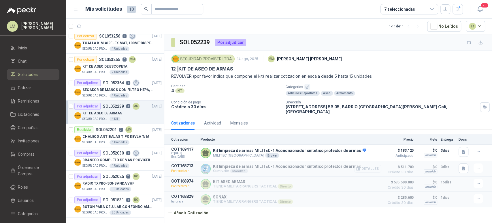
click at [376, 165] on button "Detalles" at bounding box center [368, 169] width 27 height 8
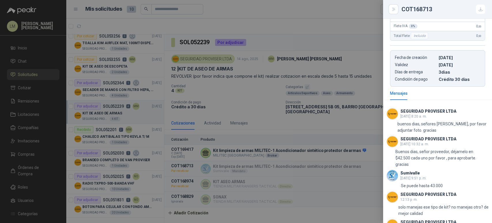
scroll to position [193, 0]
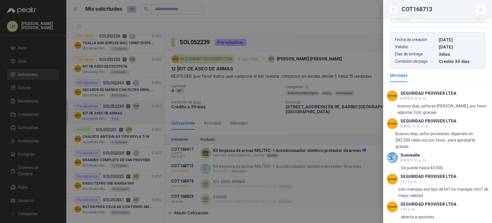
click at [347, 164] on div at bounding box center [246, 111] width 492 height 223
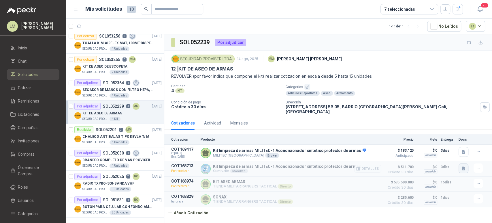
click at [466, 164] on button "button" at bounding box center [464, 168] width 10 height 10
click at [442, 151] on button "Captura de pantalla [DATE] 232835.png" at bounding box center [428, 151] width 73 height 6
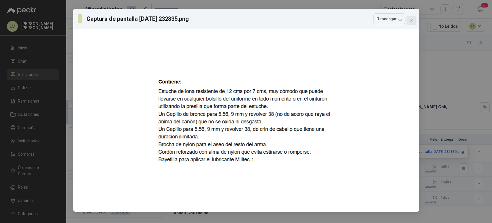
click at [410, 19] on icon "close" at bounding box center [411, 20] width 5 height 5
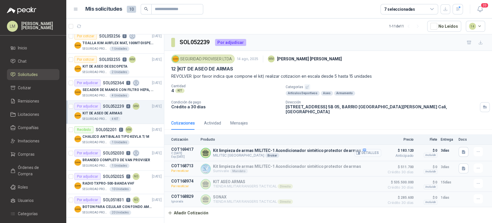
click at [367, 149] on button "Detalles" at bounding box center [368, 153] width 27 height 8
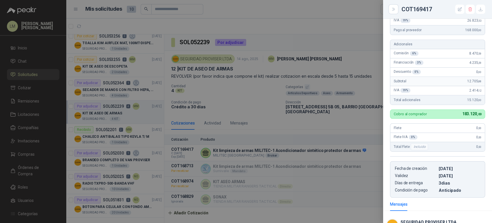
scroll to position [276, 0]
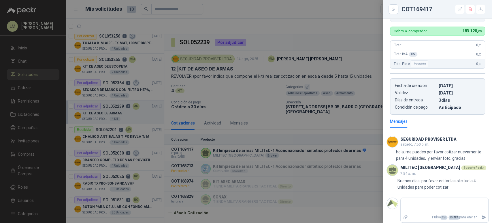
click at [330, 118] on div at bounding box center [246, 111] width 492 height 223
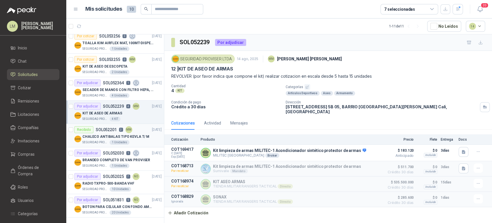
scroll to position [74, 0]
click at [102, 134] on p "CHALECO ANTIBALAS TIPO KEVLA T/ M" at bounding box center [115, 136] width 67 height 5
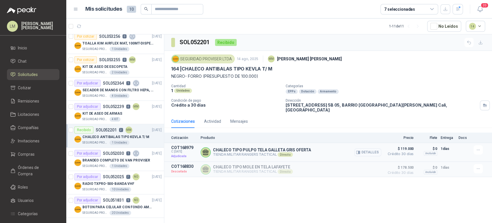
click at [363, 148] on button "Detalles" at bounding box center [368, 152] width 27 height 8
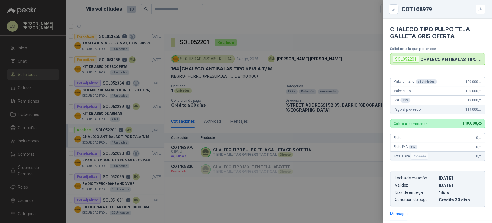
scroll to position [34, 0]
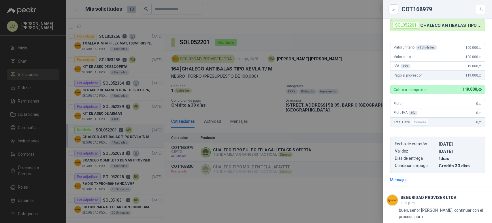
click at [340, 147] on div at bounding box center [246, 111] width 492 height 223
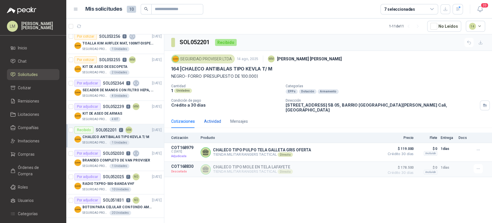
click at [213, 118] on div "Actividad" at bounding box center [212, 121] width 17 height 6
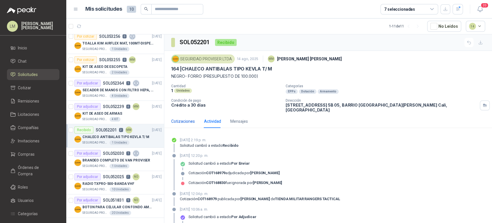
click at [185, 118] on div "Cotizaciones" at bounding box center [183, 121] width 24 height 6
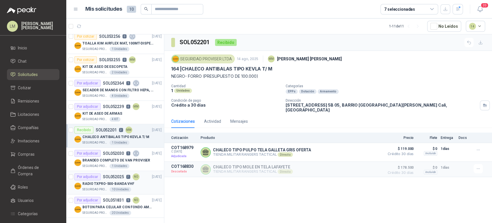
click at [110, 181] on p "RADIO TXPRO-500-BANDA VHF" at bounding box center [108, 183] width 52 height 5
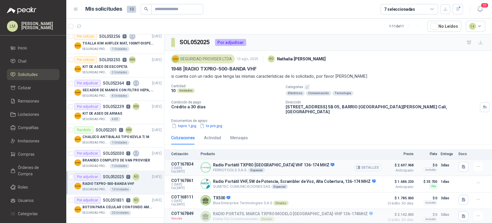
scroll to position [53, 0]
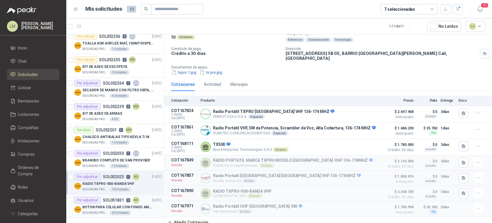
click at [132, 204] on p "BOTON PARA CELULAR CON FONDO AMARILLO" at bounding box center [118, 206] width 72 height 5
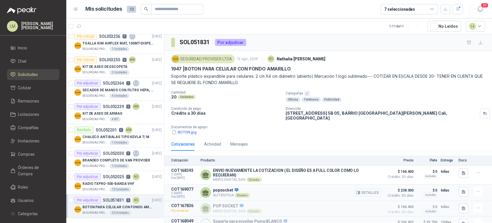
scroll to position [30, 0]
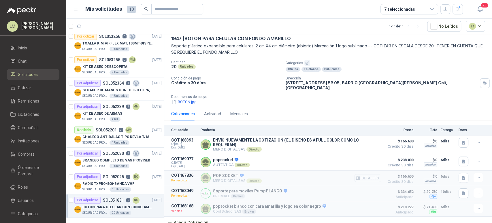
click at [370, 175] on button "Detalles" at bounding box center [368, 178] width 27 height 8
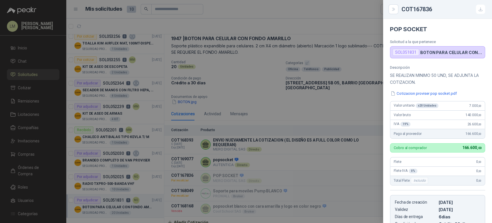
scroll to position [72, 0]
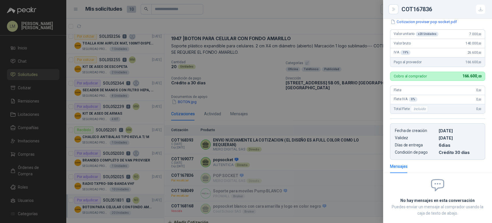
click at [305, 182] on div at bounding box center [246, 111] width 492 height 223
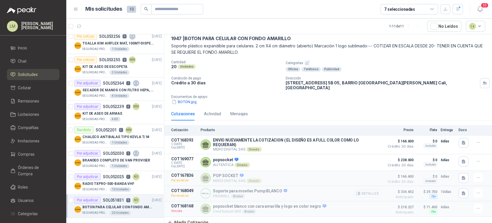
click at [366, 191] on button "Detalles" at bounding box center [368, 193] width 27 height 8
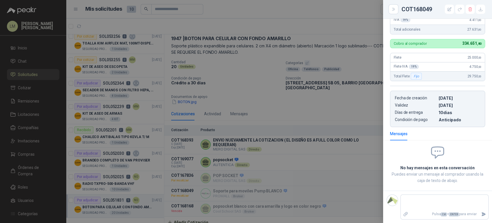
scroll to position [232, 0]
click at [296, 186] on div at bounding box center [246, 111] width 492 height 223
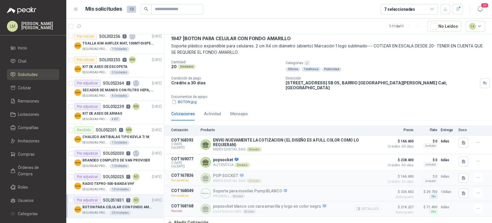
click at [365, 206] on button "Detalles" at bounding box center [368, 209] width 27 height 8
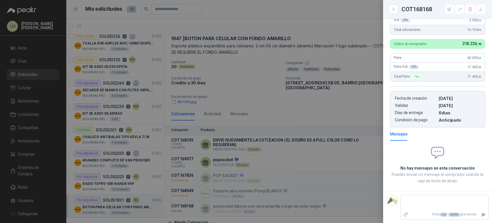
scroll to position [168, 0]
click at [312, 187] on div at bounding box center [246, 111] width 492 height 223
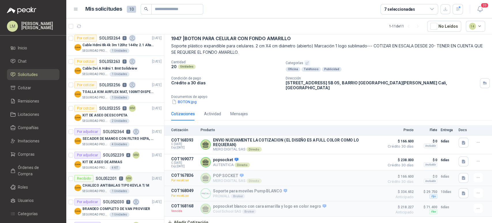
scroll to position [0, 0]
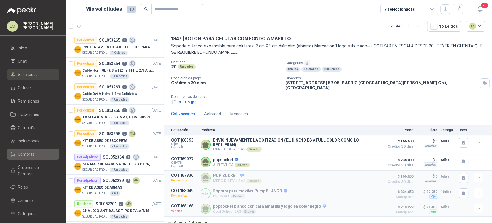
click at [25, 155] on span "Compras" at bounding box center [26, 154] width 17 height 6
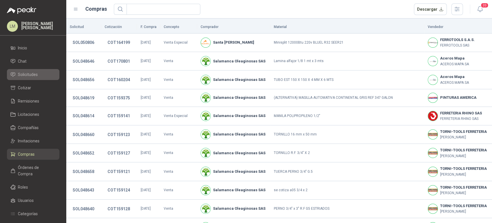
click at [35, 75] on span "Solicitudes" at bounding box center [28, 74] width 20 height 6
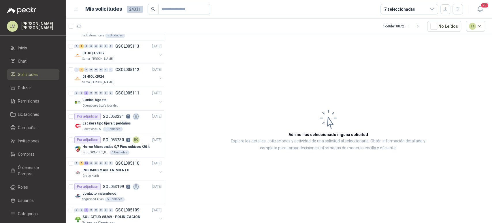
scroll to position [378, 0]
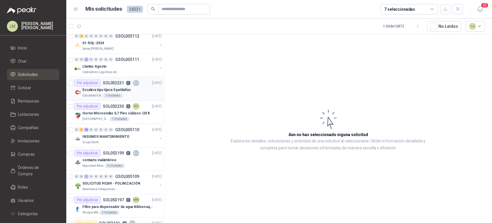
click at [113, 87] on p "Escalera tipo tijera 5 peldaños" at bounding box center [106, 89] width 48 height 5
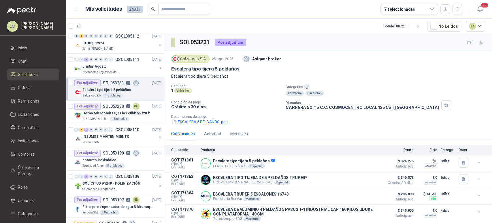
scroll to position [66, 0]
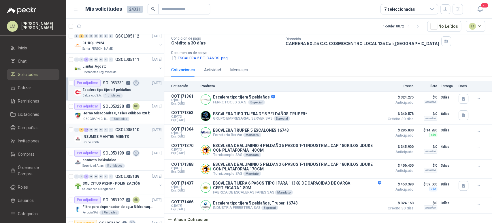
click at [108, 131] on div "0 7 23 0 0 0 0 0 GSOL005110 [DATE]" at bounding box center [118, 129] width 89 height 7
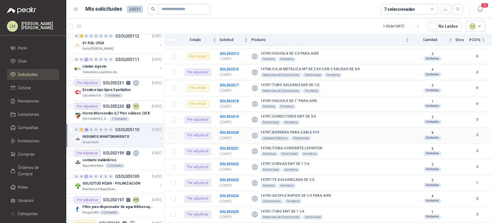
scroll to position [359, 0]
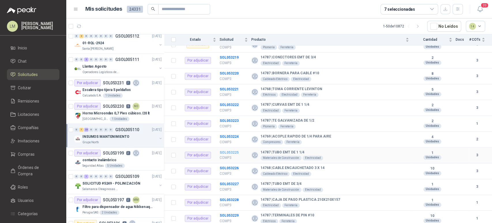
click at [232, 152] on b "SOL053225" at bounding box center [229, 152] width 19 height 4
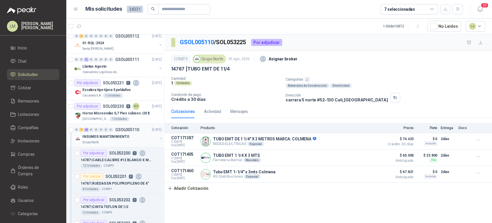
click at [158, 137] on button "button" at bounding box center [160, 138] width 5 height 5
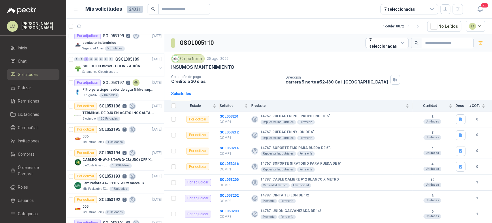
scroll to position [496, 0]
click at [129, 63] on p "SOLICITUD #5249 - POLINIZACIÓN" at bounding box center [111, 65] width 58 height 5
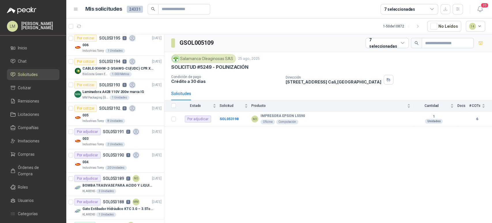
scroll to position [586, 0]
click at [108, 65] on p "CABLE-XHHW-2-3/0AWG-CU(UDC) CPR XLPE FR" at bounding box center [118, 67] width 72 height 5
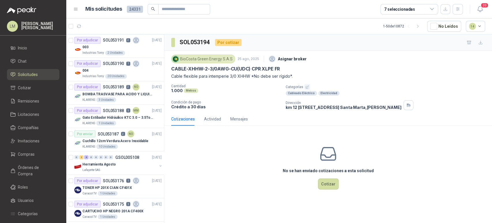
scroll to position [723, 0]
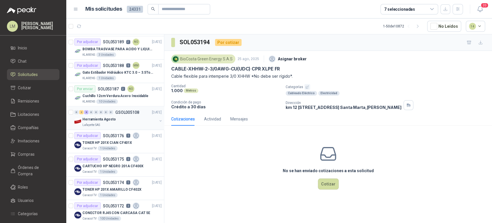
click at [103, 118] on p "Herramienta Agosto" at bounding box center [98, 118] width 33 height 5
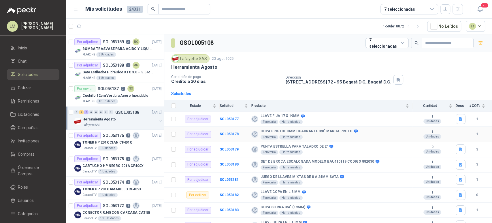
scroll to position [37, 0]
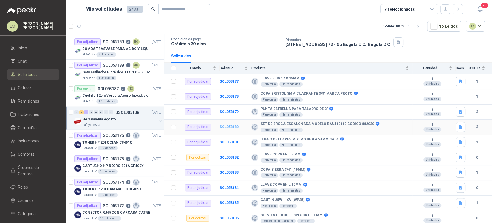
click at [235, 126] on b "SOL053180" at bounding box center [229, 127] width 19 height 4
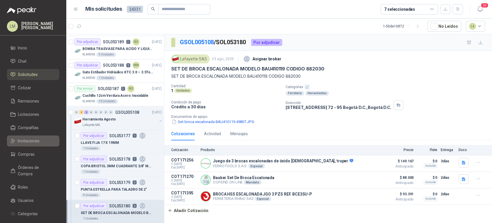
click at [31, 144] on link "Invitaciones" at bounding box center [33, 140] width 52 height 11
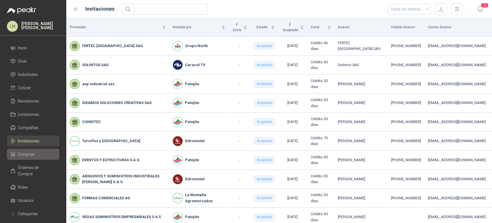
click at [32, 151] on span "Compras" at bounding box center [26, 154] width 17 height 6
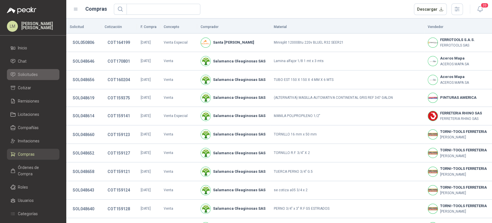
click at [29, 75] on span "Solicitudes" at bounding box center [28, 74] width 20 height 6
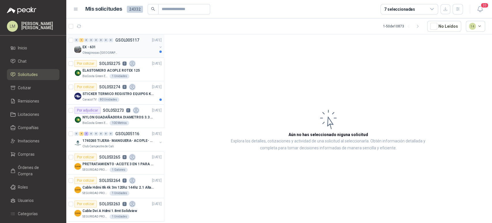
click at [110, 40] on div "0" at bounding box center [111, 40] width 4 height 4
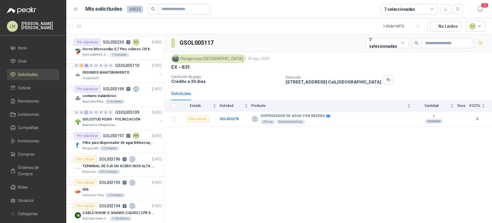
scroll to position [503, 0]
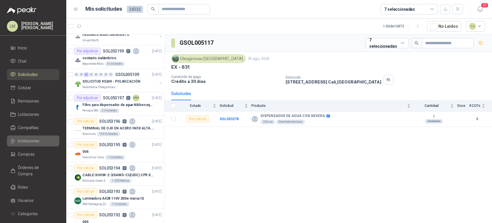
click at [25, 137] on link "Invitaciones" at bounding box center [33, 140] width 52 height 11
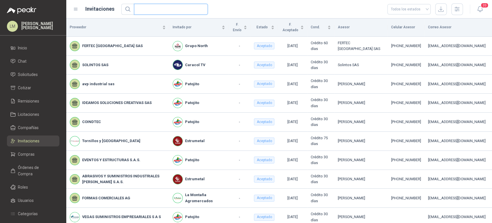
click at [173, 10] on input "text" at bounding box center [169, 9] width 62 height 10
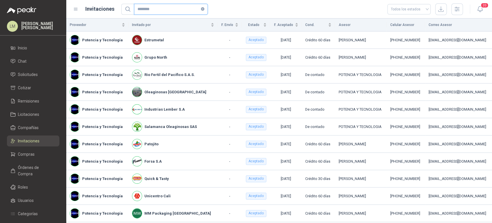
type input "********"
click at [31, 73] on span "Solicitudes" at bounding box center [28, 74] width 20 height 6
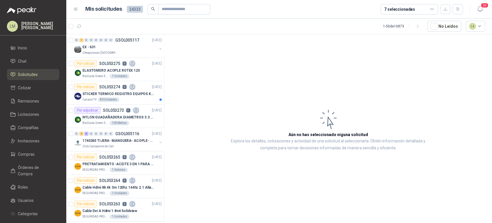
click at [410, 11] on div "7 seleccionadas" at bounding box center [400, 9] width 31 height 6
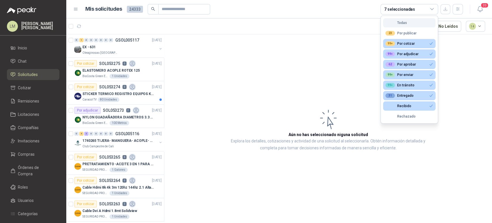
click at [400, 22] on div "Todas" at bounding box center [397, 23] width 22 height 4
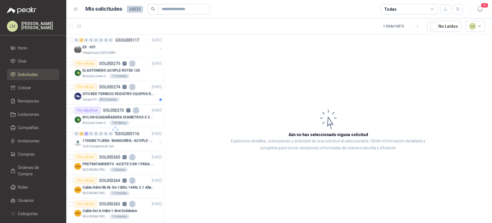
click at [399, 9] on div "Todas" at bounding box center [410, 9] width 58 height 10
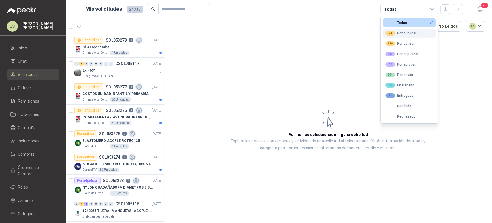
click at [396, 35] on div "23 Por publicar" at bounding box center [401, 33] width 31 height 5
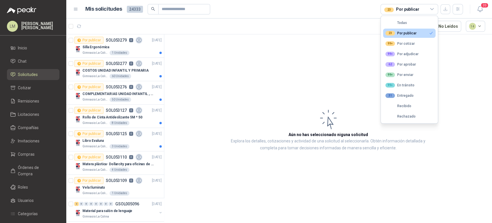
click at [288, 64] on article "Aún no has seleccionado niguna solicitud Explora los detalles, cotizaciones y a…" at bounding box center [328, 129] width 328 height 190
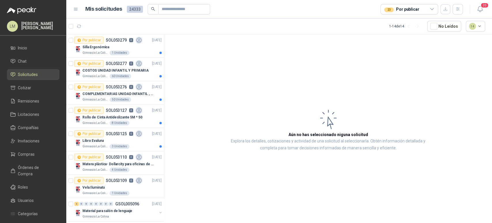
click at [412, 13] on div "23 Por publicar" at bounding box center [410, 9] width 58 height 10
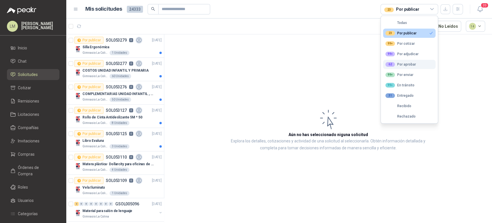
click at [397, 62] on div "62 Por aprobar" at bounding box center [401, 64] width 31 height 5
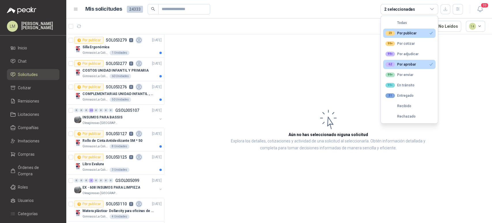
click at [408, 29] on button "23 Por publicar" at bounding box center [409, 33] width 52 height 9
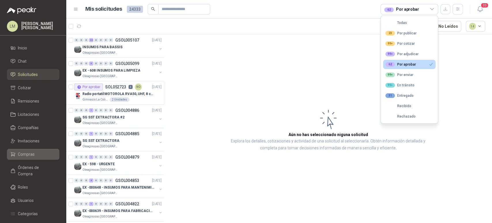
click at [29, 153] on span "Compras" at bounding box center [26, 154] width 17 height 6
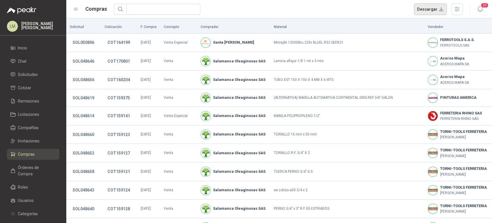
click at [436, 11] on button "Descargar" at bounding box center [430, 9] width 33 height 12
click at [29, 72] on span "Solicitudes" at bounding box center [28, 74] width 20 height 6
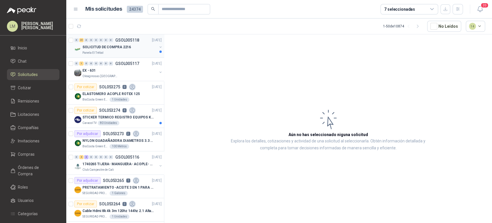
click at [123, 46] on p "SOLICITUD DE COMPRA 2216" at bounding box center [106, 46] width 48 height 5
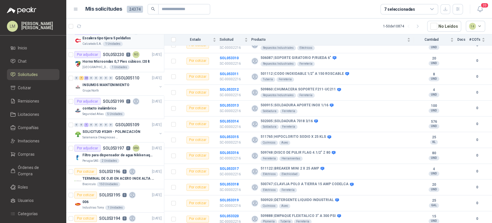
scroll to position [475, 0]
click at [158, 86] on button "button" at bounding box center [160, 87] width 5 height 5
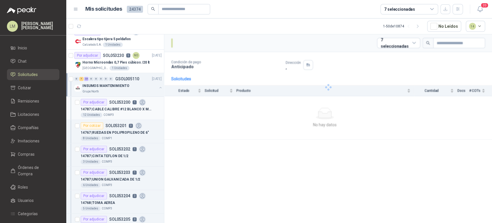
click at [115, 110] on p "14787 | CABLE CALIBRE #12 BLANCO X METRO" at bounding box center [117, 108] width 72 height 5
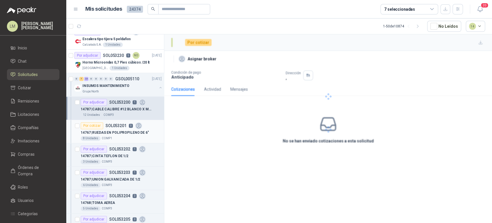
click at [113, 132] on p "14767 | RUEDAS EN POLIPROPILENO DE 6"" at bounding box center [115, 132] width 68 height 5
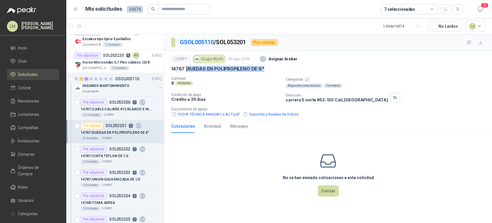
drag, startPoint x: 265, startPoint y: 68, endPoint x: 189, endPoint y: 69, distance: 75.9
click at [189, 69] on div "14767 | RUEDAS EN POLIPROPILENO DE 6"" at bounding box center [328, 69] width 314 height 6
copy p "RUEDAS EN POLIPROPILENO DE 6""
click at [109, 82] on div "INSUMOS MANTENIMIENTO" at bounding box center [119, 85] width 75 height 7
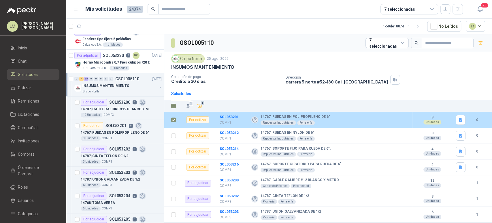
click at [172, 117] on label at bounding box center [173, 120] width 5 height 6
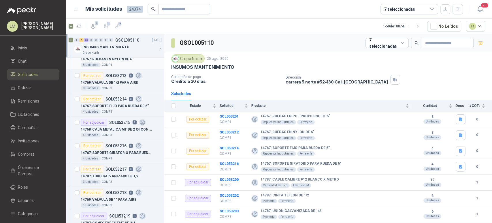
scroll to position [806, 0]
click at [75, 95] on div at bounding box center [77, 104] width 5 height 18
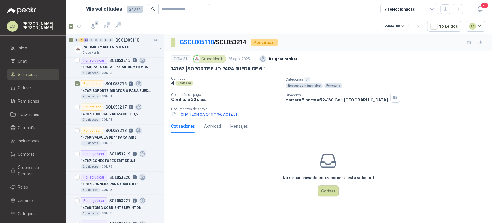
scroll to position [854, 0]
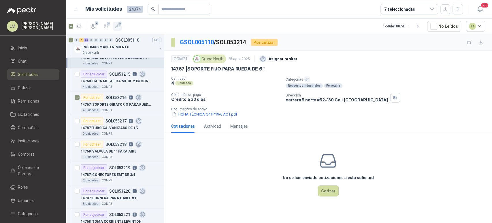
click at [117, 27] on icon "button" at bounding box center [117, 26] width 3 height 3
click at [28, 156] on span "Compras" at bounding box center [26, 154] width 17 height 6
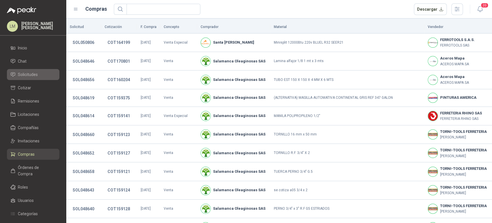
click at [39, 73] on li "Solicitudes" at bounding box center [33, 74] width 46 height 6
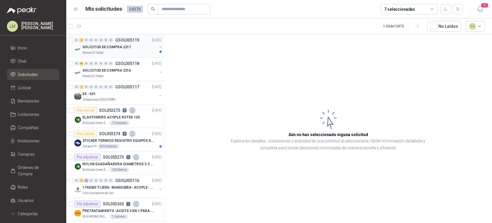
click at [119, 46] on p "SOLICITUD DE COMPRA 2217" at bounding box center [106, 46] width 48 height 5
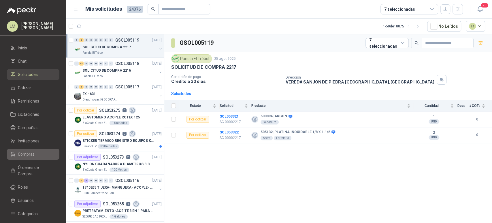
click at [29, 151] on span "Compras" at bounding box center [26, 154] width 17 height 6
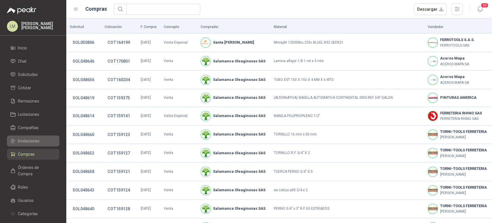
click at [34, 141] on span "Invitaciones" at bounding box center [29, 141] width 22 height 6
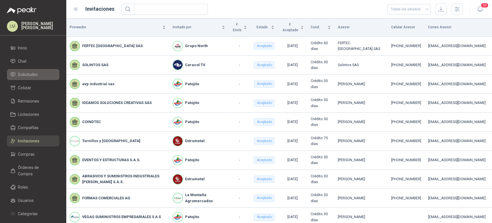
click at [37, 73] on span "Solicitudes" at bounding box center [28, 74] width 20 height 6
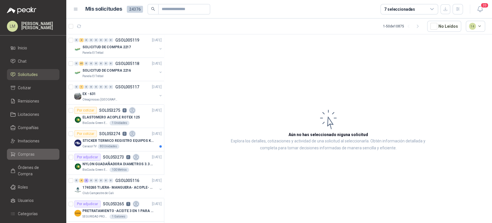
click at [16, 156] on li "Compras" at bounding box center [33, 154] width 46 height 6
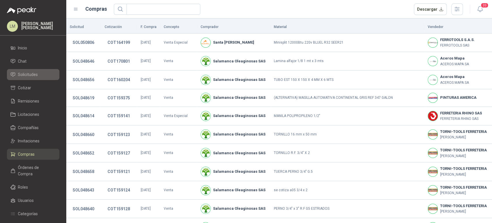
click at [30, 75] on span "Solicitudes" at bounding box center [28, 74] width 20 height 6
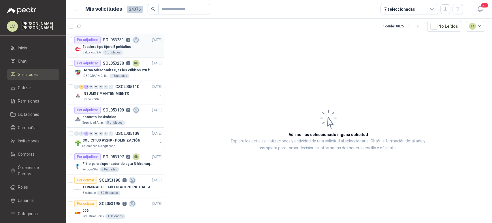
scroll to position [491, 0]
click at [112, 91] on p "INSUMOS MANTENIMIENTO" at bounding box center [105, 93] width 47 height 5
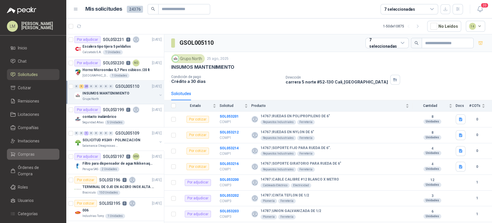
click at [20, 151] on span "Compras" at bounding box center [26, 154] width 17 height 6
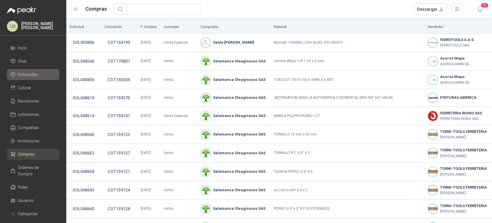
click at [33, 73] on span "Solicitudes" at bounding box center [28, 74] width 20 height 6
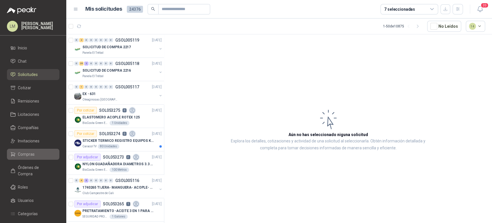
click at [34, 151] on li "Compras" at bounding box center [33, 154] width 46 height 6
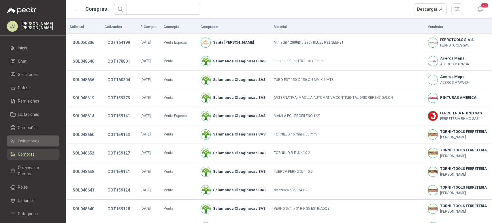
click at [34, 141] on span "Invitaciones" at bounding box center [29, 141] width 22 height 6
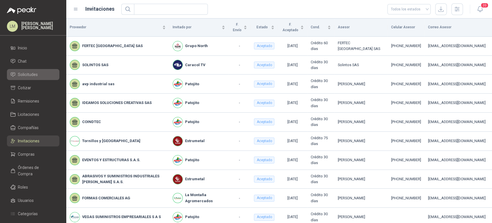
click at [34, 77] on span "Solicitudes" at bounding box center [28, 74] width 20 height 6
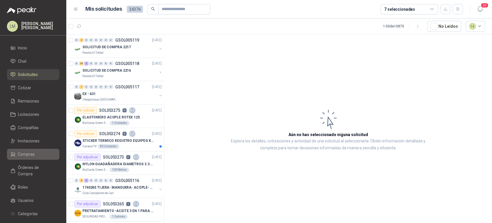
click at [26, 153] on span "Compras" at bounding box center [26, 154] width 17 height 6
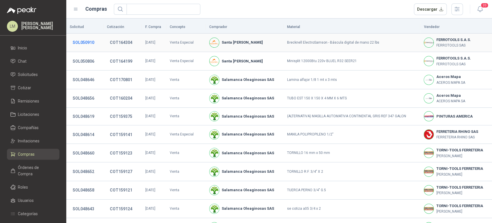
click at [82, 44] on button "SOL050910" at bounding box center [83, 42] width 27 height 10
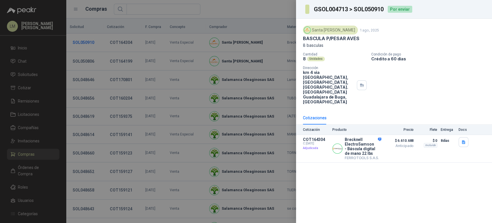
click at [82, 44] on div at bounding box center [246, 111] width 492 height 223
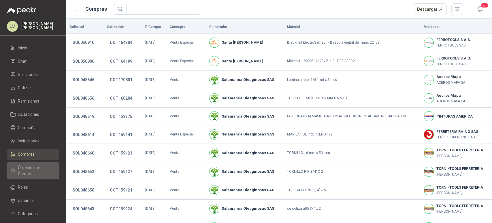
click at [33, 163] on link "Órdenes de Compra" at bounding box center [33, 170] width 52 height 17
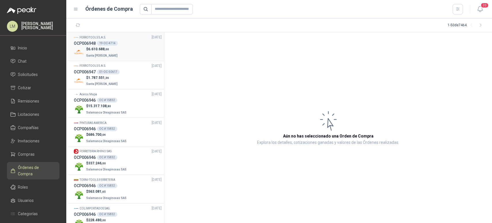
click at [105, 45] on div "19-OC-4714" at bounding box center [107, 43] width 21 height 5
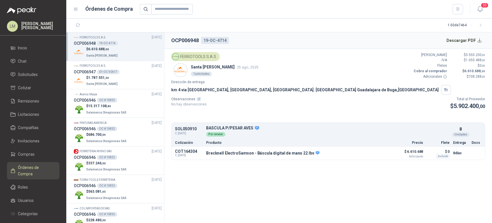
click at [291, 75] on div "FERROTOOLS S.A.S. Santa [PERSON_NAME] [DATE] 1 solicitudes Valor Bruto $ 5.555.…" at bounding box center [328, 65] width 314 height 27
click at [106, 108] on p "$ 15.317.108 ,80" at bounding box center [107, 105] width 42 height 5
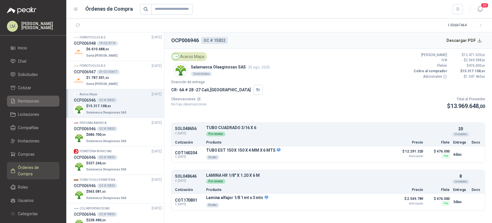
click at [29, 102] on span "Remisiones" at bounding box center [28, 101] width 21 height 6
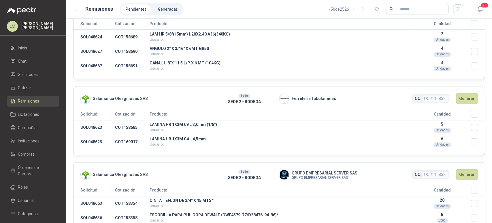
scroll to position [429, 0]
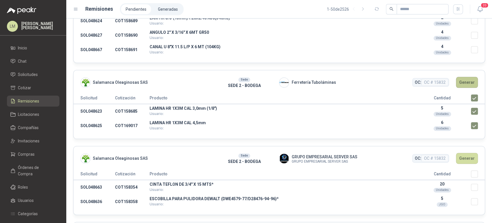
click at [464, 82] on button "Generar" at bounding box center [467, 82] width 22 height 11
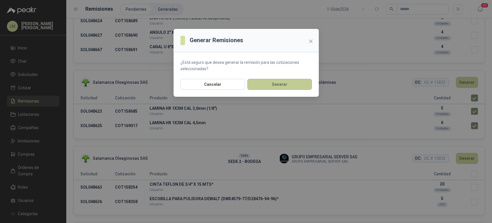
click at [272, 85] on button "Generar" at bounding box center [279, 84] width 65 height 11
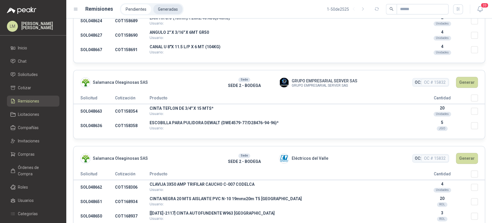
click at [166, 5] on li "Generadas" at bounding box center [167, 9] width 29 height 10
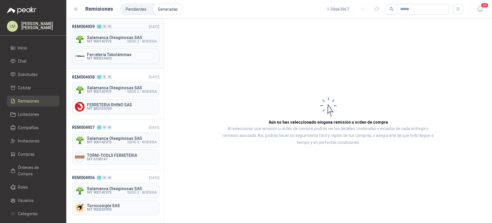
click at [101, 42] on span "NIT 900142973" at bounding box center [99, 41] width 25 height 3
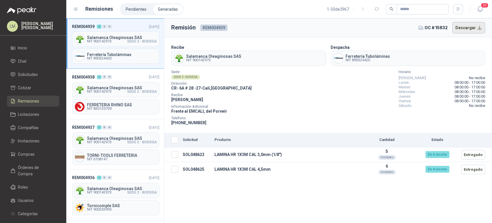
click at [473, 28] on button "Descargar" at bounding box center [469, 28] width 33 height 12
click at [134, 10] on li "Pendientes" at bounding box center [136, 9] width 30 height 10
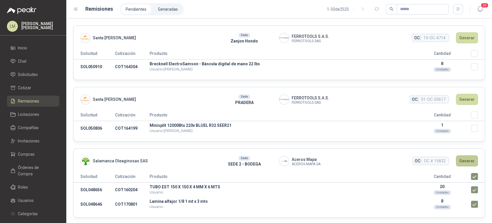
click at [459, 160] on button "Generar" at bounding box center [467, 160] width 22 height 11
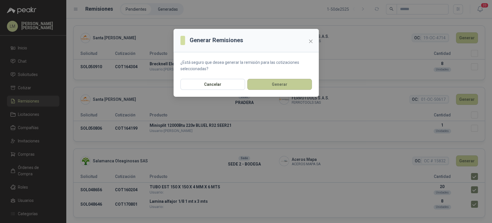
click at [284, 85] on button "Generar" at bounding box center [279, 84] width 65 height 11
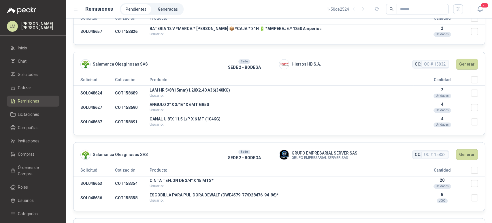
scroll to position [231, 0]
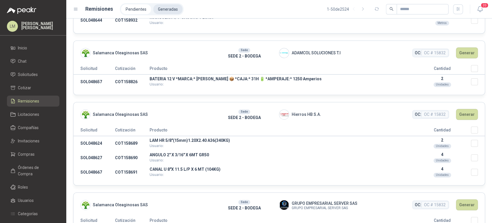
click at [164, 6] on li "Generadas" at bounding box center [167, 9] width 29 height 10
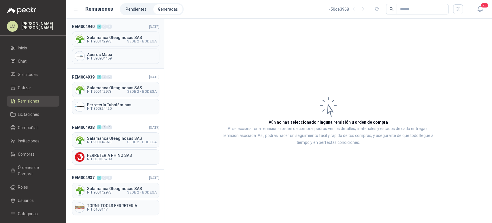
click at [111, 34] on div "Salamanca Oleaginosas SAS NIT 900142973 SEDE 2 - BODEGA" at bounding box center [115, 38] width 87 height 15
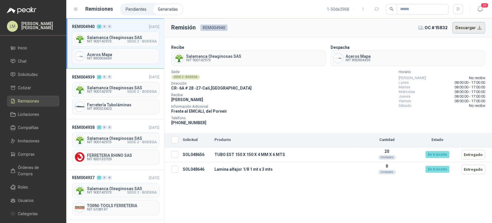
click at [468, 29] on button "Descargar" at bounding box center [469, 28] width 33 height 12
drag, startPoint x: 183, startPoint y: 168, endPoint x: 205, endPoint y: 166, distance: 22.0
click at [205, 166] on td "SOL048646" at bounding box center [197, 169] width 32 height 15
copy td "SOL048646"
click at [29, 151] on span "Compras" at bounding box center [26, 154] width 17 height 6
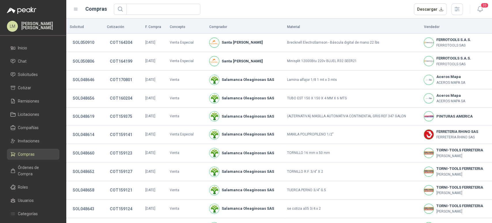
click at [32, 69] on ul "Inicio Chat Solicitudes Cotizar Remisiones Licitaciones Compañías Invitaciones …" at bounding box center [33, 151] width 66 height 219
click at [32, 72] on span "Solicitudes" at bounding box center [28, 74] width 20 height 6
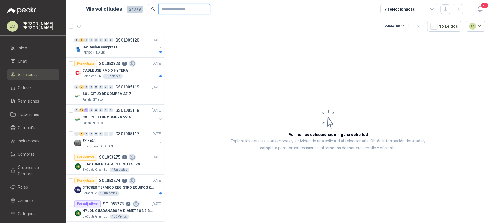
click at [162, 11] on input "text" at bounding box center [182, 9] width 40 height 10
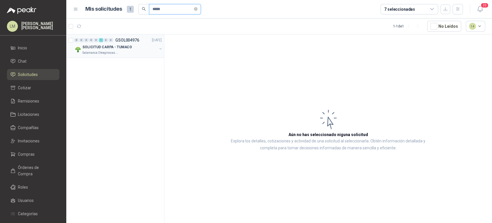
type input "*****"
click at [162, 48] on button "button" at bounding box center [160, 48] width 5 height 5
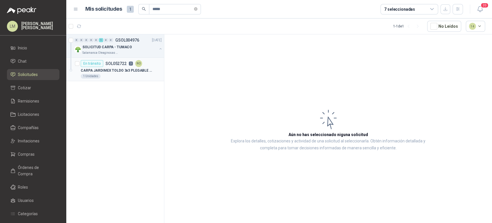
click at [119, 69] on p "CARPA JARDIMEX TOLDO 3x3 PLEGABLE REFORZADA IMPERMEABLE" at bounding box center [117, 70] width 72 height 5
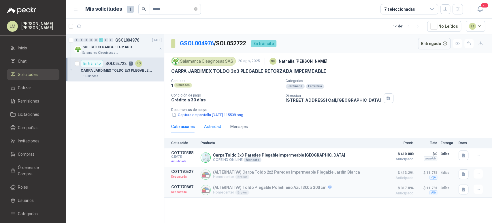
click at [207, 130] on div "Actividad" at bounding box center [212, 126] width 17 height 13
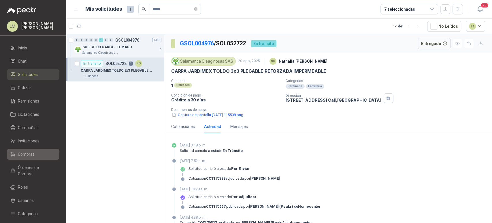
click at [18, 155] on span "Compras" at bounding box center [26, 154] width 17 height 6
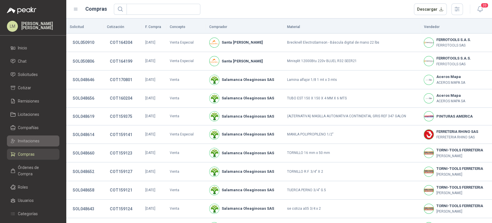
click at [21, 139] on span "Invitaciones" at bounding box center [29, 141] width 22 height 6
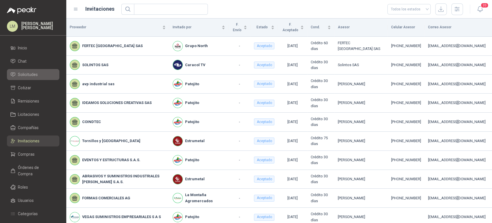
click at [27, 70] on link "Solicitudes" at bounding box center [33, 74] width 52 height 11
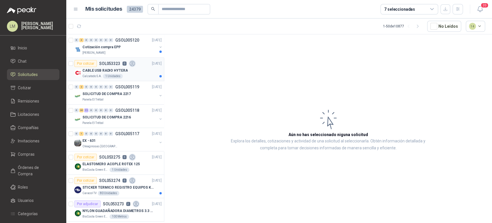
click at [109, 69] on p "CABLE USB RADIO HYTERA" at bounding box center [104, 70] width 45 height 5
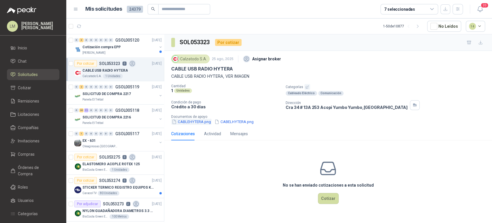
click at [203, 122] on button "CABLEHYTERA.png" at bounding box center [191, 122] width 40 height 6
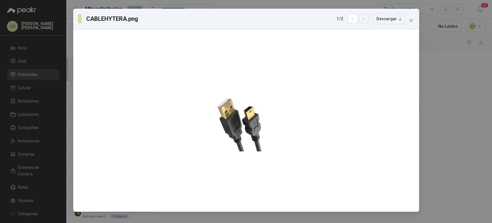
click at [367, 21] on button "button" at bounding box center [364, 19] width 10 height 10
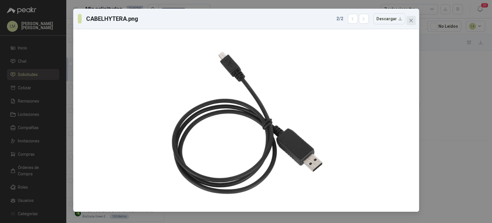
click at [412, 21] on icon "close" at bounding box center [411, 20] width 5 height 5
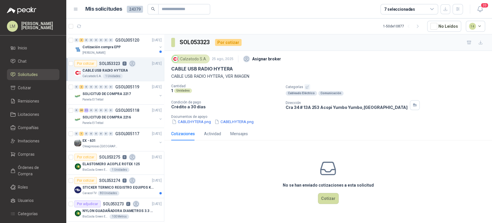
click at [305, 84] on button "button" at bounding box center [308, 87] width 6 height 6
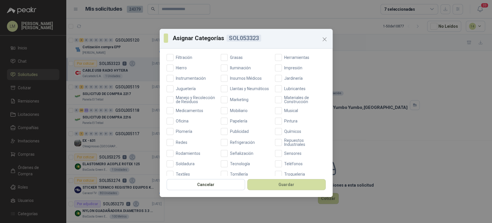
scroll to position [180, 0]
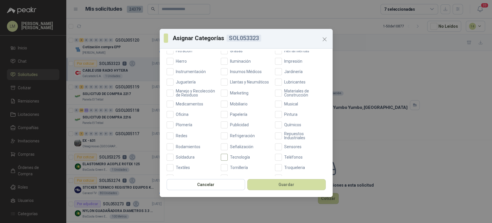
click at [233, 159] on span "Tecnología" at bounding box center [240, 157] width 25 height 4
click at [271, 184] on button "Guardar" at bounding box center [286, 184] width 78 height 11
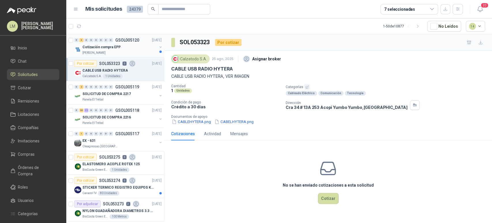
click at [112, 49] on p "Cotización compra EPP" at bounding box center [101, 46] width 38 height 5
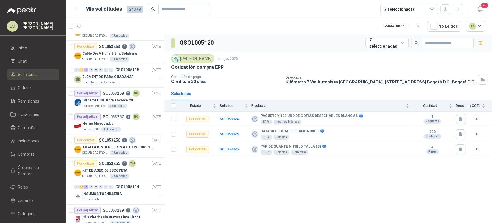
scroll to position [251, 0]
click at [111, 96] on div "Diadema USB Jabra envolve 20" at bounding box center [121, 99] width 79 height 7
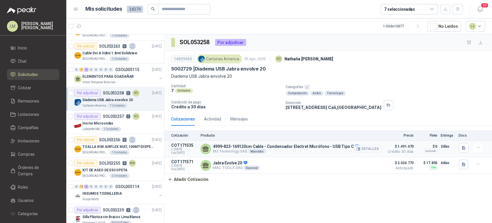
click at [457, 148] on article "COT171535 C: [DATE] Exp: [DATE] 4999-823-169120cm Cable - Condensador Electret …" at bounding box center [328, 148] width 328 height 16
click at [461, 147] on button "button" at bounding box center [464, 148] width 10 height 10
click at [448, 132] on button "jabra 20.pdf" at bounding box center [451, 135] width 27 height 6
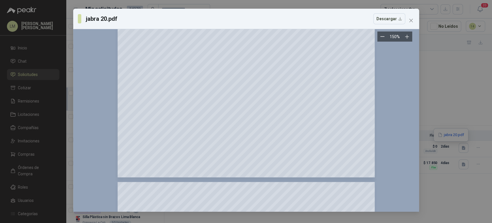
scroll to position [222, 0]
click at [412, 18] on icon "close" at bounding box center [411, 20] width 5 height 5
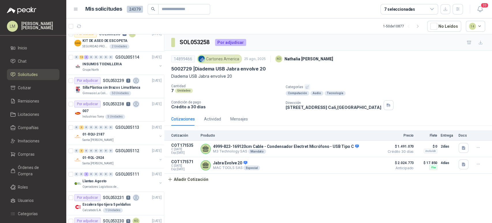
scroll to position [383, 0]
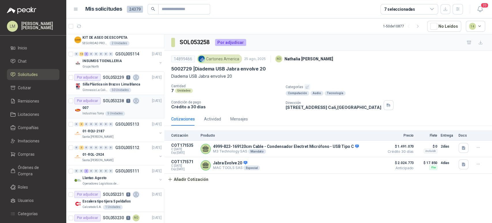
click at [95, 107] on div "007" at bounding box center [121, 107] width 79 height 7
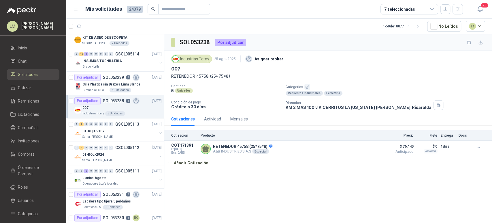
scroll to position [396, 0]
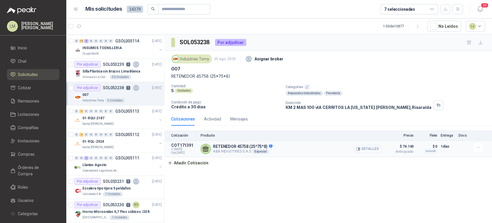
click at [368, 149] on button "Detalles" at bounding box center [368, 149] width 27 height 8
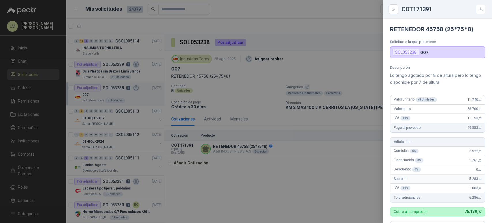
scroll to position [122, 0]
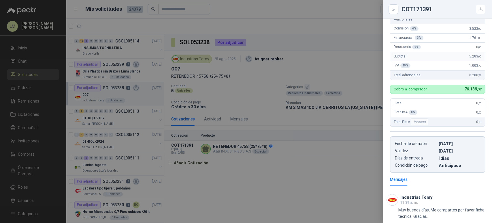
click at [254, 182] on div at bounding box center [246, 111] width 492 height 223
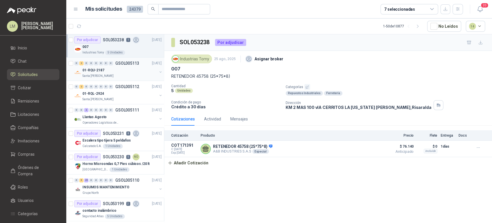
scroll to position [447, 0]
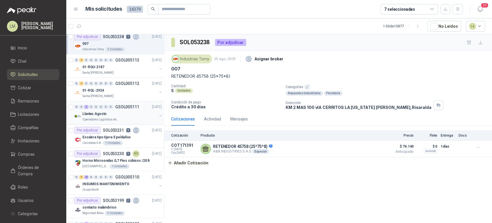
click at [98, 117] on p "Operadores Logísticos del Caribe" at bounding box center [100, 119] width 36 height 5
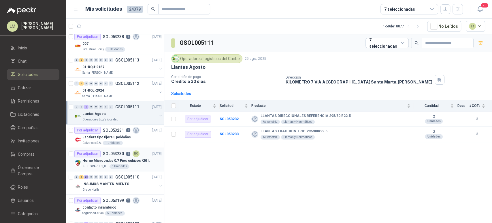
click at [116, 158] on p "Horno Microondas 0,7 Pies cúbicos /20 lt" at bounding box center [115, 160] width 67 height 5
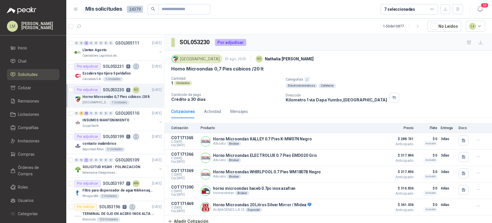
scroll to position [511, 0]
click at [32, 152] on span "Compras" at bounding box center [26, 154] width 17 height 6
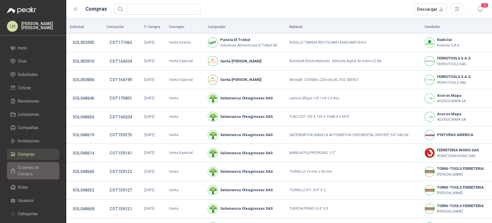
click at [32, 166] on span "Órdenes de Compra" at bounding box center [36, 170] width 36 height 13
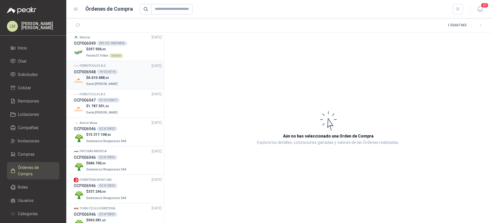
click at [113, 76] on div "$ 6.610.688 ,00 Santa [PERSON_NAME]" at bounding box center [118, 81] width 88 height 12
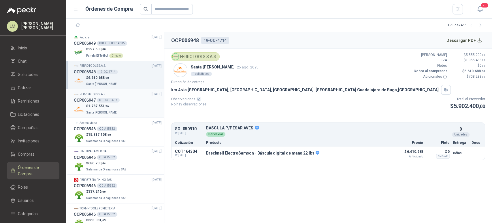
click at [110, 101] on div "01-OC-50617" at bounding box center [108, 100] width 23 height 5
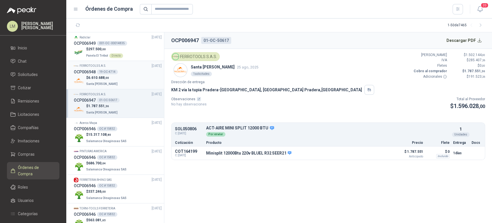
click at [110, 79] on p "$ 6.610.688 ,00" at bounding box center [102, 77] width 33 height 5
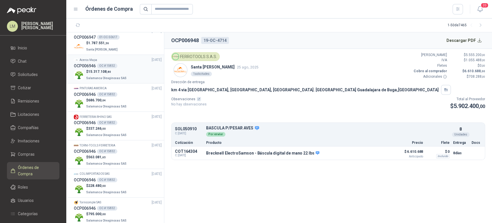
scroll to position [65, 0]
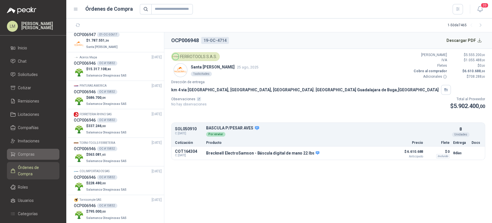
click at [33, 153] on span "Compras" at bounding box center [26, 154] width 17 height 6
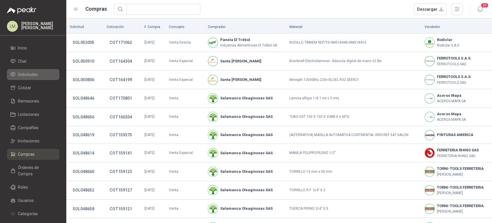
click at [34, 70] on link "Solicitudes" at bounding box center [33, 74] width 52 height 11
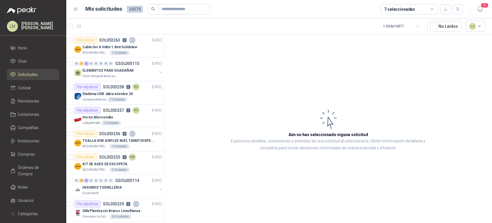
scroll to position [261, 0]
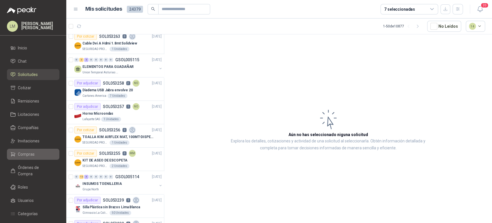
click at [32, 153] on span "Compras" at bounding box center [26, 154] width 17 height 6
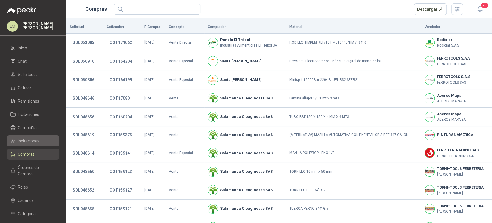
click at [34, 142] on span "Invitaciones" at bounding box center [29, 141] width 22 height 6
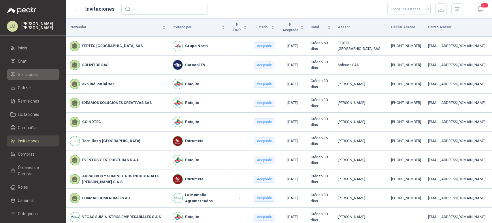
click at [37, 76] on span "Solicitudes" at bounding box center [28, 74] width 20 height 6
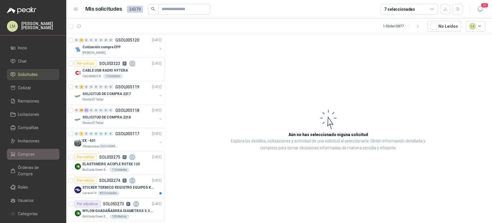
click at [26, 153] on span "Compras" at bounding box center [26, 154] width 17 height 6
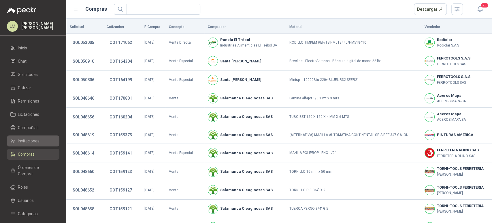
click at [30, 140] on span "Invitaciones" at bounding box center [29, 141] width 22 height 6
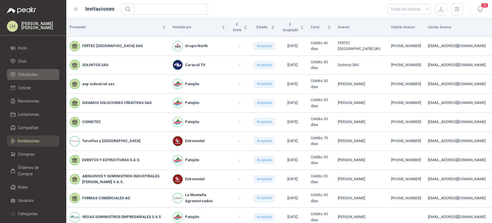
click at [31, 73] on span "Solicitudes" at bounding box center [28, 74] width 20 height 6
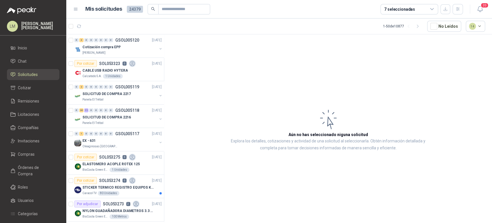
click at [424, 8] on div "7 seleccionadas" at bounding box center [410, 9] width 58 height 10
click at [324, 28] on article "1 - 50 de 10877 No Leídos 14" at bounding box center [279, 26] width 426 height 16
click at [406, 12] on div "7 seleccionadas" at bounding box center [400, 9] width 31 height 6
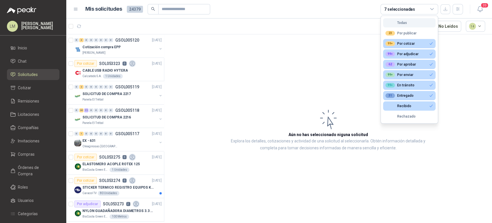
click at [401, 23] on div "Todas" at bounding box center [397, 23] width 22 height 4
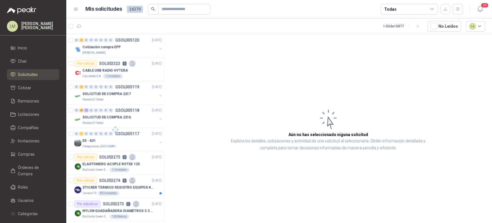
click at [394, 6] on div "Todas" at bounding box center [391, 9] width 12 height 6
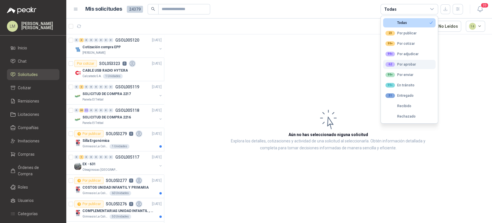
click at [396, 61] on button "62 Por aprobar" at bounding box center [409, 64] width 52 height 9
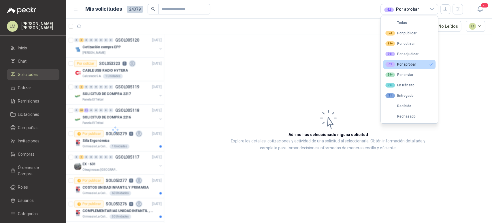
click at [216, 63] on article "Aún no has seleccionado niguna solicitud Explora los detalles, cotizaciones y a…" at bounding box center [328, 129] width 328 height 190
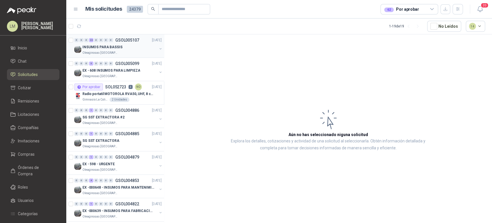
click at [118, 44] on p "INSUMOS PARA BASSIS" at bounding box center [102, 46] width 40 height 5
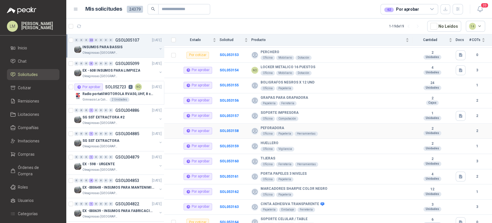
scroll to position [250, 0]
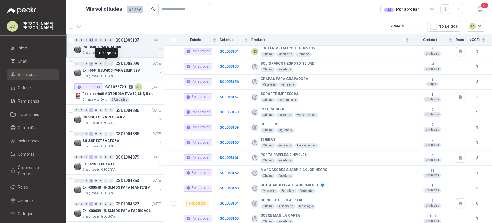
click at [104, 68] on p "EX - 608 INSUMOS PARA LIMPIEZA" at bounding box center [111, 70] width 58 height 5
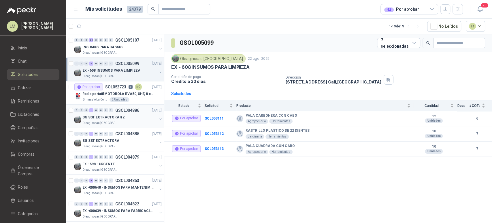
click at [111, 116] on p "SG SST EXTRACTORA #2" at bounding box center [103, 117] width 42 height 5
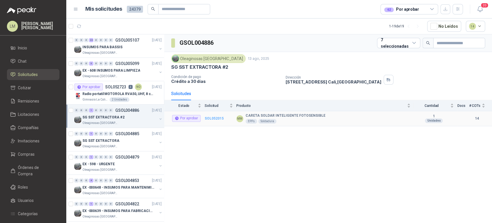
click at [219, 119] on b "SOL052015" at bounding box center [214, 118] width 19 height 4
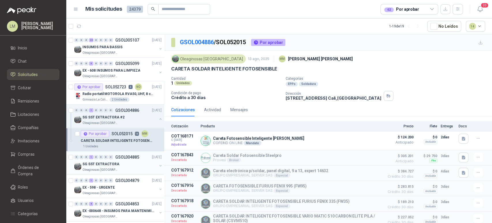
click at [158, 164] on button "button" at bounding box center [160, 165] width 5 height 5
click at [118, 180] on p "SOL052014" at bounding box center [122, 180] width 21 height 4
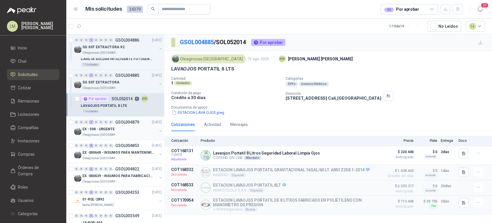
scroll to position [82, 0]
click at [158, 129] on button "button" at bounding box center [160, 130] width 5 height 5
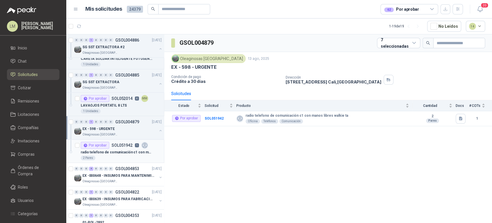
click at [118, 155] on div "2 Pares" at bounding box center [121, 157] width 81 height 5
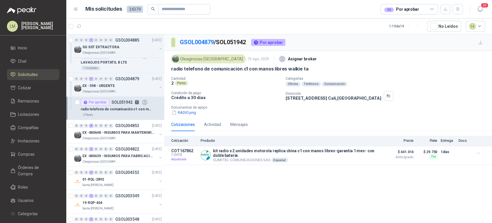
scroll to position [125, 0]
click at [158, 133] on button "button" at bounding box center [160, 134] width 5 height 5
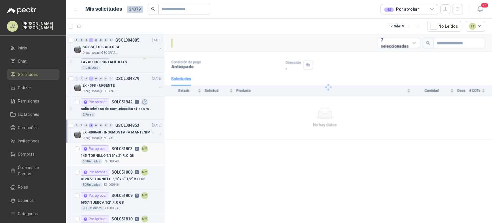
click at [123, 153] on p "145 | TORNILLO 7/16" x 2" R.O G8" at bounding box center [107, 155] width 53 height 5
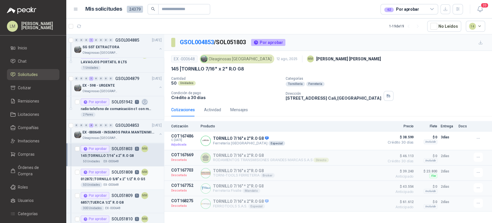
click at [115, 177] on p "012872 | TORNILLO 5/8" x 2" 1/2" R.O G5" at bounding box center [113, 178] width 64 height 5
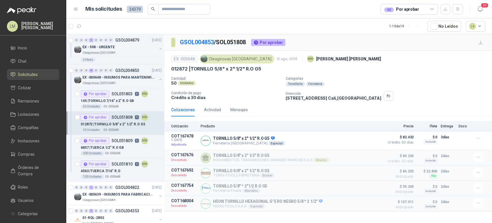
scroll to position [180, 0]
click at [115, 142] on div "Por aprobar SOL051809 5 MM" at bounding box center [114, 140] width 67 height 7
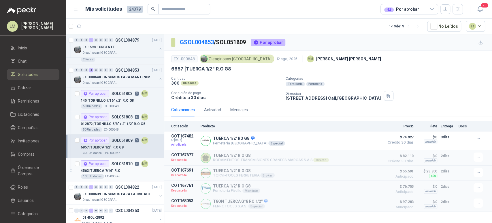
click at [115, 169] on p "4563 | TUERCA 7/16" R.O" at bounding box center [101, 170] width 40 height 5
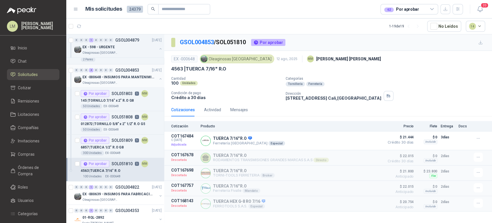
click at [158, 78] on button "button" at bounding box center [160, 78] width 5 height 5
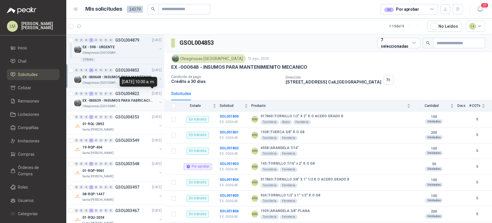
click at [159, 100] on button "button" at bounding box center [160, 102] width 5 height 5
click at [121, 122] on p "011520 | MALLA TAMIZ MESH 30" at bounding box center [107, 123] width 53 height 5
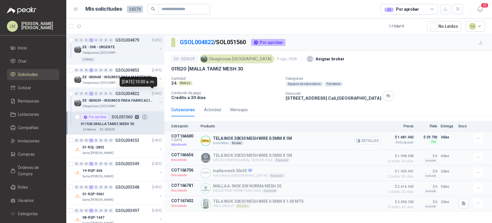
click at [377, 143] on button "Detalles" at bounding box center [368, 141] width 27 height 8
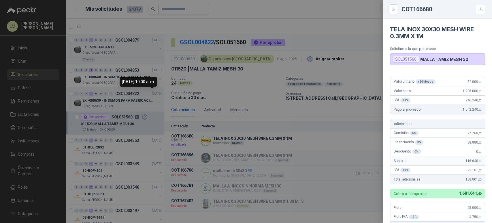
scroll to position [146, 0]
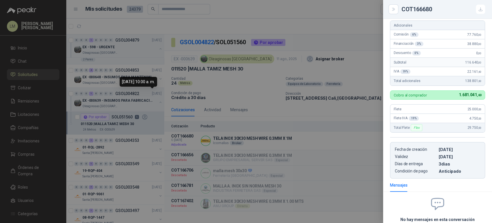
click at [238, 80] on div at bounding box center [246, 111] width 492 height 223
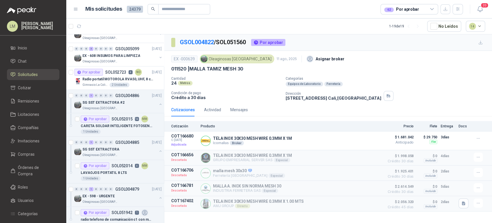
scroll to position [0, 0]
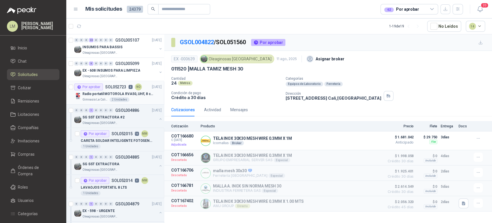
click at [111, 89] on p "SOL052723" at bounding box center [115, 87] width 21 height 4
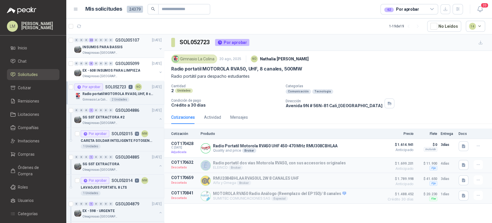
click at [158, 48] on button "button" at bounding box center [160, 48] width 5 height 5
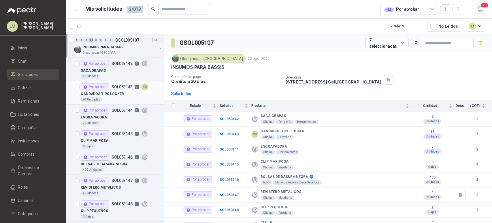
click at [117, 94] on p "CANDADOS TIPO LOCKER" at bounding box center [102, 93] width 43 height 5
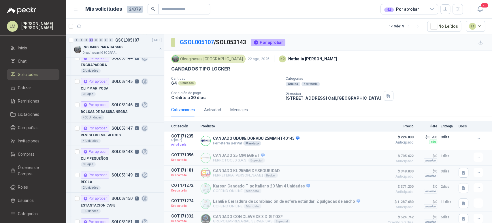
scroll to position [55, 0]
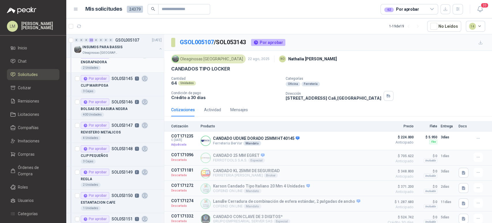
click at [110, 62] on div "ENGRAPADORA" at bounding box center [121, 62] width 81 height 7
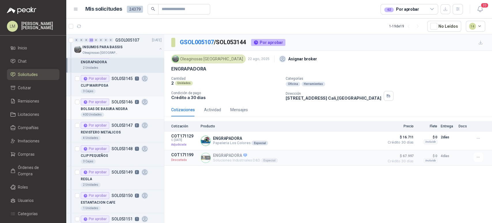
click at [120, 111] on p "BOLSAS DE BASURA NEGRA" at bounding box center [104, 108] width 47 height 5
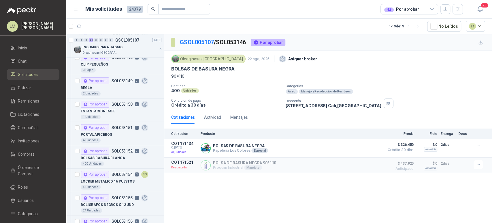
scroll to position [149, 0]
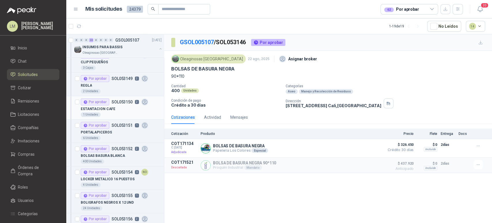
click at [104, 105] on div "ESTANTACION CAFE" at bounding box center [121, 108] width 81 height 7
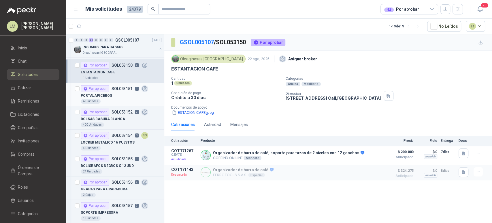
scroll to position [186, 0]
click at [115, 122] on div "400 Unidades" at bounding box center [121, 124] width 81 height 5
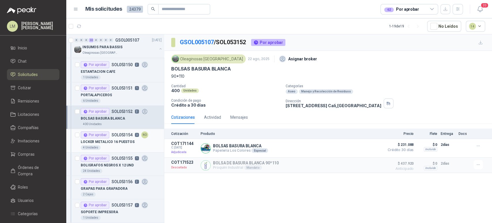
click at [115, 142] on p "LOCKER METALICO 16 PUESTOS" at bounding box center [108, 141] width 54 height 5
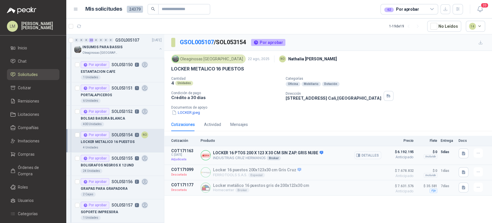
click at [370, 154] on button "Detalles" at bounding box center [368, 155] width 27 height 8
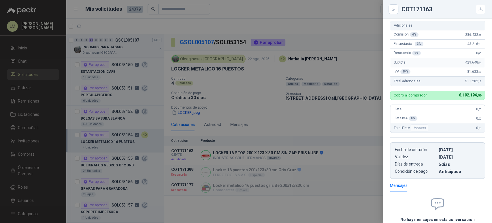
scroll to position [129, 0]
click at [270, 119] on div at bounding box center [246, 111] width 492 height 223
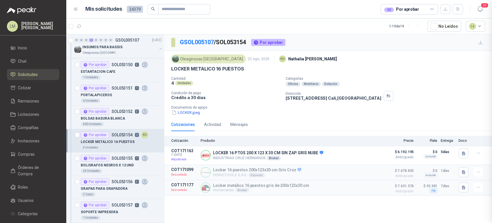
scroll to position [181, 0]
click at [97, 163] on p "BOLIGRAFOS NEGROS X 12 UND" at bounding box center [107, 164] width 53 height 5
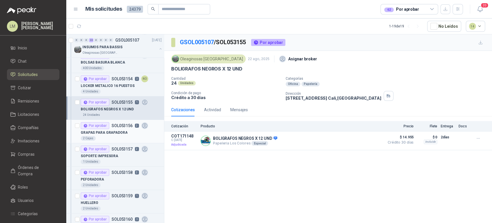
scroll to position [242, 0]
click at [112, 150] on p "SOL053157" at bounding box center [122, 149] width 21 height 4
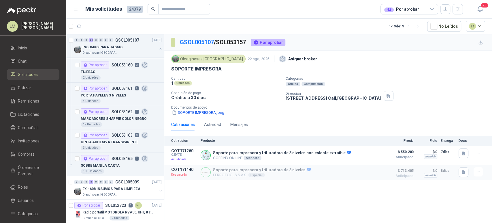
scroll to position [396, 0]
click at [144, 208] on div "Radio portatil MOTOROLA RVA50, UHF, 8 canales, 500MW" at bounding box center [121, 211] width 79 height 7
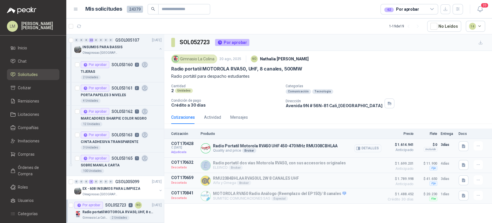
click at [377, 147] on button "Detalles" at bounding box center [368, 148] width 27 height 8
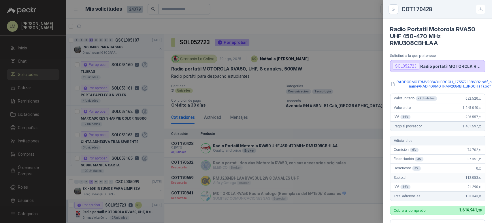
scroll to position [168, 0]
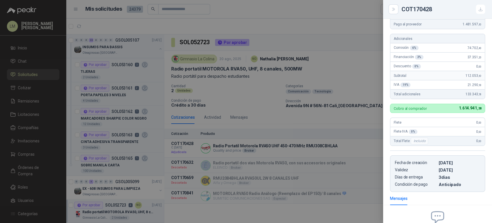
click at [313, 124] on div at bounding box center [246, 111] width 492 height 223
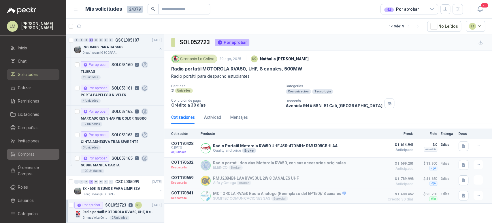
click at [34, 151] on li "Compras" at bounding box center [33, 154] width 46 height 6
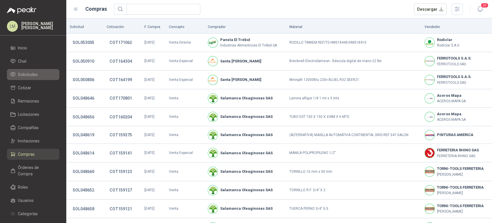
click at [31, 73] on span "Solicitudes" at bounding box center [28, 74] width 20 height 6
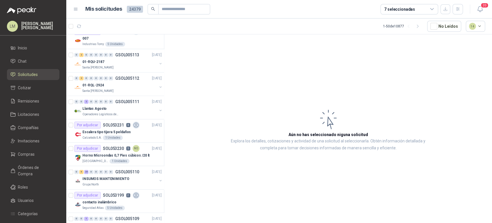
scroll to position [454, 0]
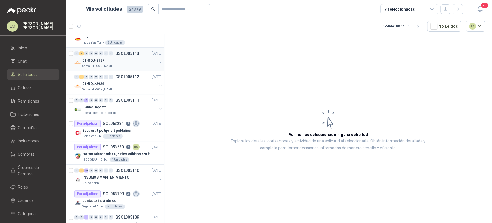
click at [113, 65] on div "Santa [PERSON_NAME]" at bounding box center [119, 66] width 75 height 5
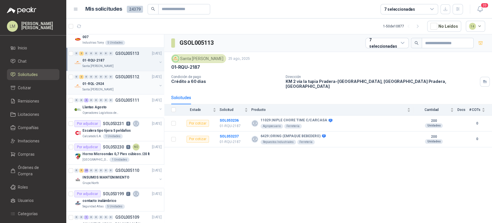
click at [116, 71] on div "0 2 0 0 0 0 0 0 GSOL005112 [DATE] 01-RQL-2924 [GEOGRAPHIC_DATA][PERSON_NAME]" at bounding box center [115, 82] width 98 height 23
click at [119, 80] on div "01-RQL-2924" at bounding box center [119, 83] width 75 height 7
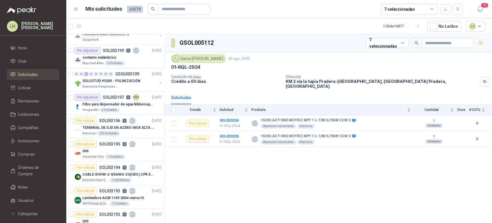
scroll to position [599, 0]
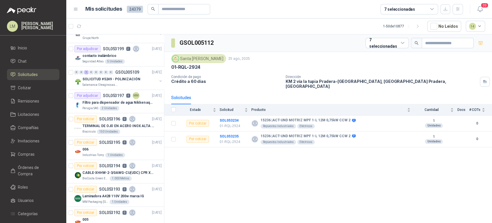
click at [112, 99] on div "Filtro para dispensador de agua Nikken aqua pour deluxe" at bounding box center [121, 102] width 79 height 7
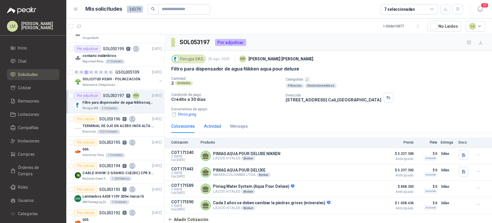
click at [208, 125] on div "Actividad" at bounding box center [212, 126] width 17 height 6
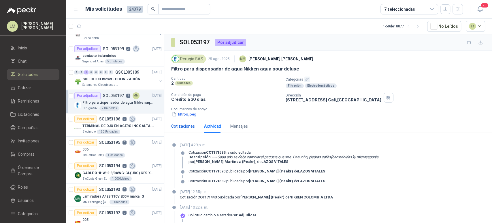
click at [189, 125] on div "Cotizaciones" at bounding box center [183, 126] width 24 height 6
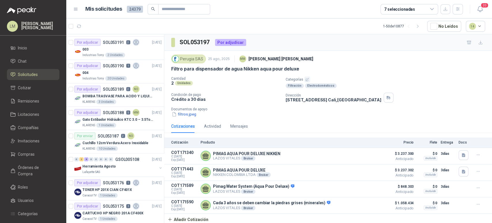
scroll to position [792, 0]
click at [119, 99] on div "KLARENS 3 Unidades" at bounding box center [121, 101] width 79 height 5
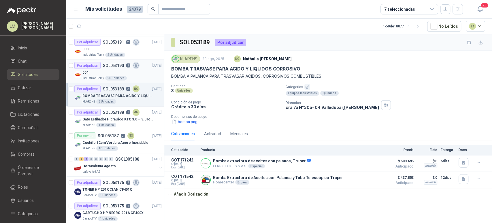
click at [115, 73] on div "004" at bounding box center [121, 72] width 79 height 7
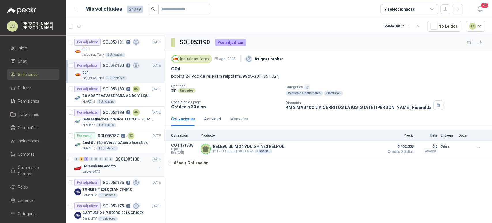
click at [117, 162] on div "Herramienta Agosto" at bounding box center [119, 165] width 75 height 7
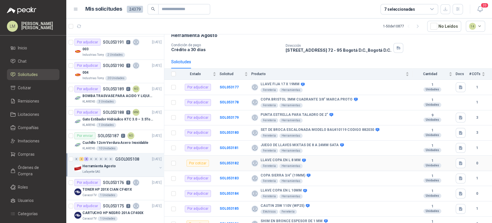
scroll to position [37, 0]
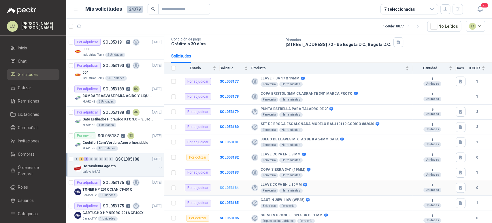
click at [231, 185] on b "SOL053184" at bounding box center [229, 187] width 19 height 4
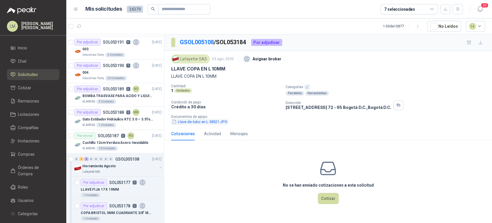
click at [215, 119] on button "Llave de tubo en L 38521.JPG" at bounding box center [199, 122] width 57 height 6
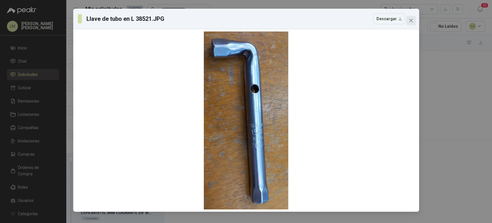
click at [413, 19] on icon "close" at bounding box center [411, 20] width 5 height 5
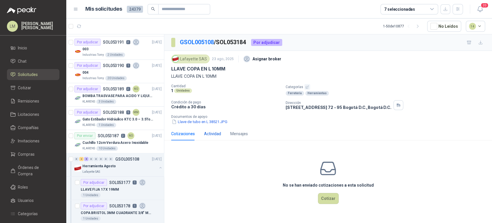
click at [214, 133] on div "Actividad" at bounding box center [212, 133] width 17 height 6
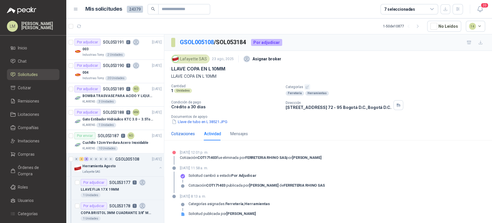
click at [177, 130] on div "Cotizaciones" at bounding box center [183, 133] width 24 height 6
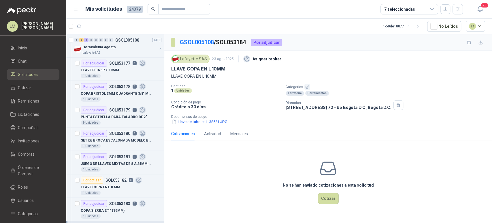
scroll to position [915, 0]
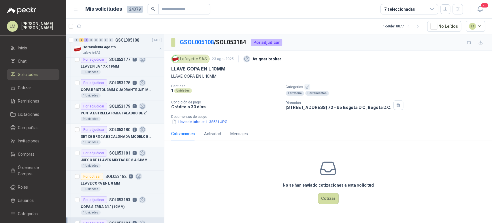
click at [120, 130] on p "SOL053180" at bounding box center [119, 129] width 21 height 4
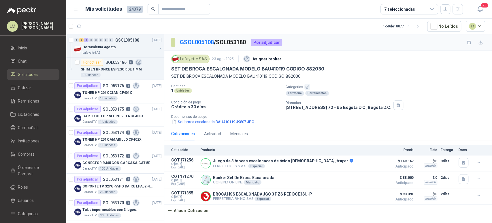
scroll to position [1124, 0]
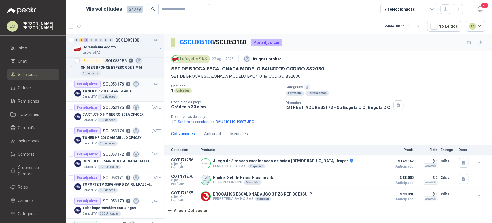
click at [122, 88] on p "TONER HP 201X CIAN CF401X" at bounding box center [107, 90] width 50 height 5
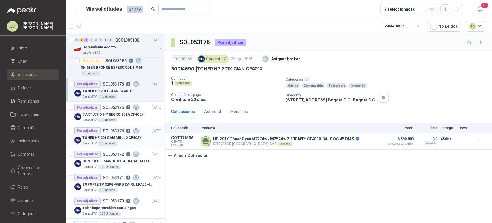
click at [118, 135] on p "TONER HP 201X AMARILLO CF402X" at bounding box center [111, 137] width 59 height 5
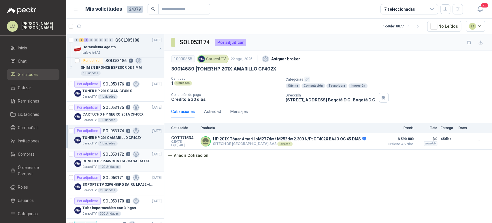
click at [121, 161] on p "CONECTOR RJ45 CON CARCASA CAT 5E" at bounding box center [116, 160] width 68 height 5
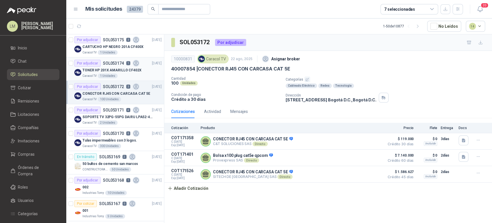
scroll to position [1222, 0]
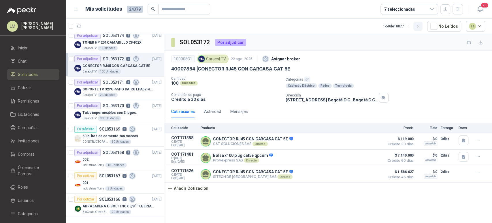
click at [421, 28] on icon "button" at bounding box center [418, 26] width 5 height 5
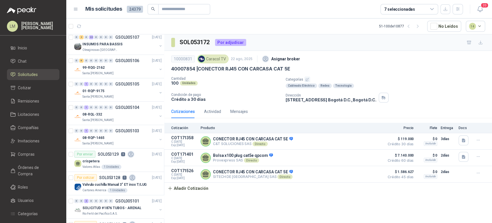
scroll to position [0, 0]
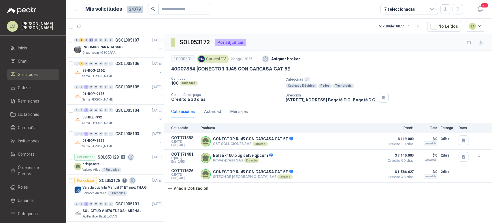
click at [26, 148] on ul "Inicio Chat Solicitudes Cotizar Remisiones Licitaciones Compañías Invitaciones …" at bounding box center [33, 151] width 66 height 219
click at [23, 151] on span "Compras" at bounding box center [26, 154] width 17 height 6
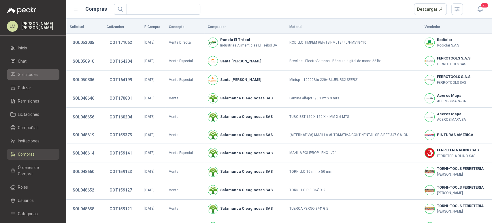
click at [31, 72] on span "Solicitudes" at bounding box center [28, 74] width 20 height 6
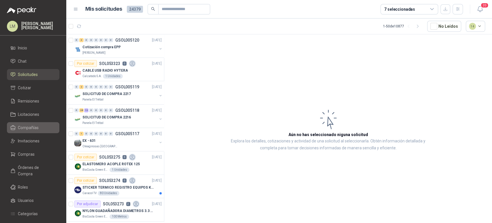
click at [28, 130] on span "Compañías" at bounding box center [28, 127] width 21 height 6
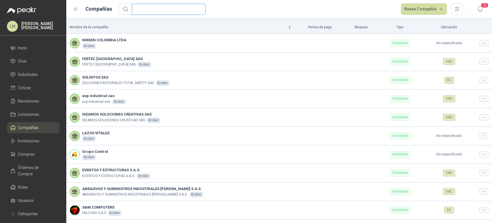
click at [156, 11] on input "text" at bounding box center [166, 9] width 62 height 10
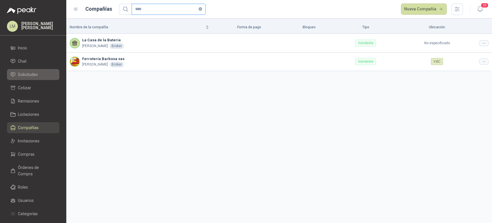
type input "****"
click at [34, 74] on span "Solicitudes" at bounding box center [28, 74] width 20 height 6
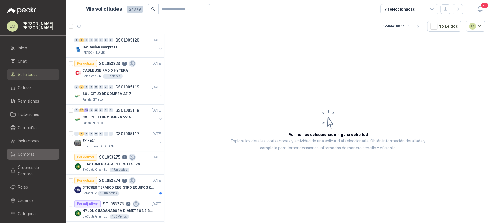
click at [25, 150] on link "Compras" at bounding box center [33, 154] width 52 height 11
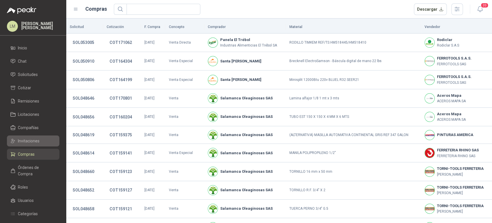
click at [29, 140] on span "Invitaciones" at bounding box center [29, 141] width 22 height 6
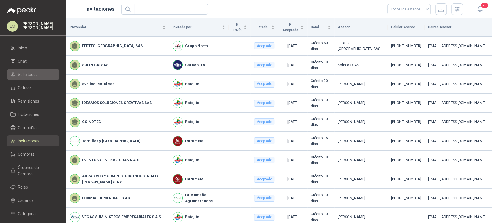
click at [37, 71] on link "Solicitudes" at bounding box center [33, 74] width 52 height 11
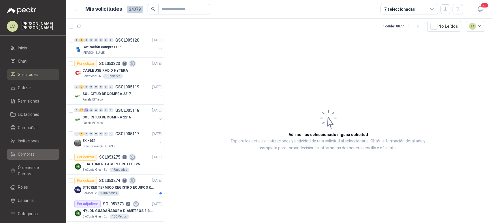
click at [35, 150] on link "Compras" at bounding box center [33, 154] width 52 height 11
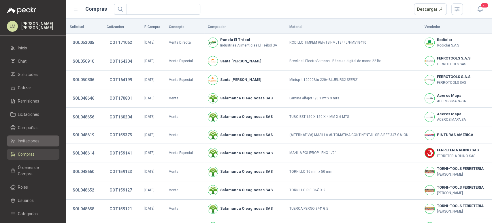
click at [39, 140] on span "Invitaciones" at bounding box center [29, 141] width 22 height 6
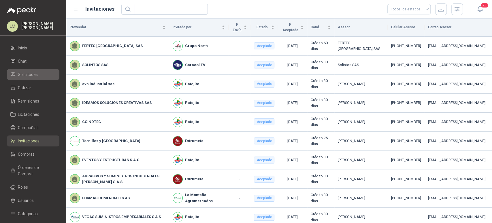
click at [37, 74] on span "Solicitudes" at bounding box center [28, 74] width 20 height 6
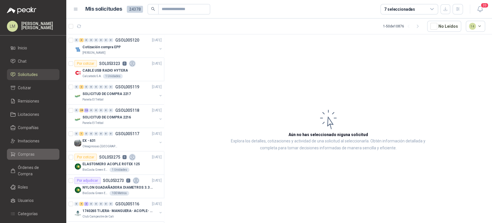
click at [23, 151] on span "Compras" at bounding box center [26, 154] width 17 height 6
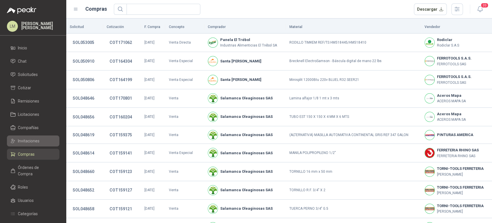
click at [30, 142] on span "Invitaciones" at bounding box center [29, 141] width 22 height 6
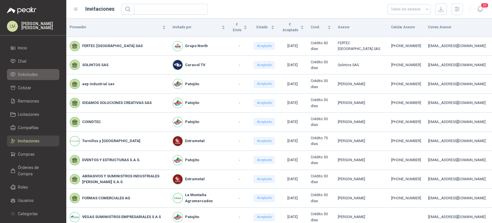
click at [32, 73] on span "Solicitudes" at bounding box center [28, 74] width 20 height 6
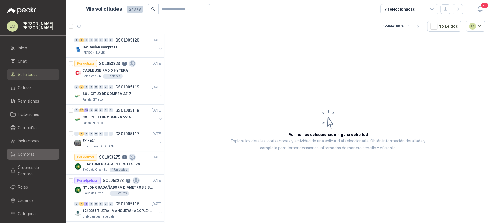
click at [27, 154] on span "Compras" at bounding box center [26, 154] width 17 height 6
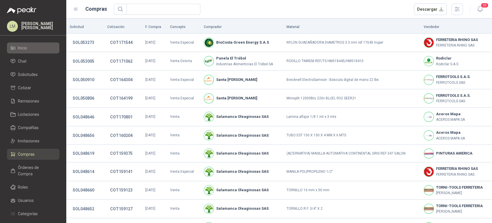
click at [26, 46] on span "Inicio" at bounding box center [22, 48] width 9 height 6
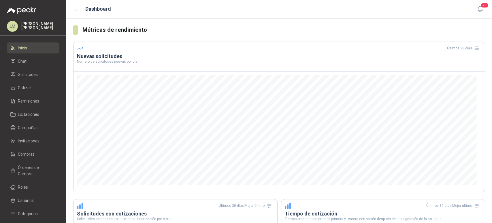
scroll to position [111, 0]
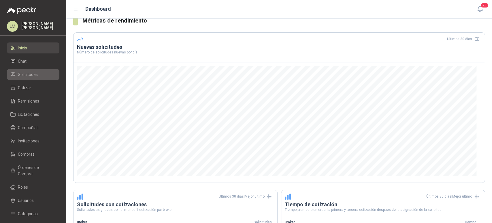
click at [24, 74] on span "Solicitudes" at bounding box center [28, 74] width 20 height 6
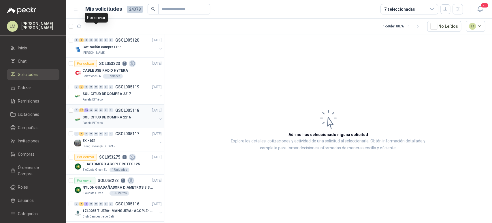
scroll to position [85, 0]
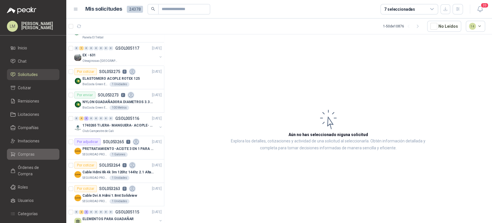
click at [31, 153] on span "Compras" at bounding box center [26, 154] width 17 height 6
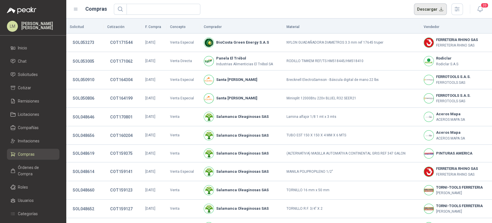
click at [432, 10] on button "Descargar" at bounding box center [430, 9] width 33 height 12
click at [28, 74] on span "Solicitudes" at bounding box center [28, 74] width 20 height 6
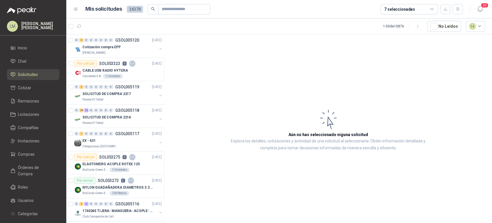
drag, startPoint x: 23, startPoint y: 74, endPoint x: 280, endPoint y: 78, distance: 257.3
click at [280, 78] on article "Aún no has seleccionado niguna solicitud Explora los detalles, cotizaciones y a…" at bounding box center [328, 129] width 328 height 190
click at [110, 190] on div "NYLON GUADAÑADORA DIAMETROS 3.3 mm" at bounding box center [121, 187] width 79 height 7
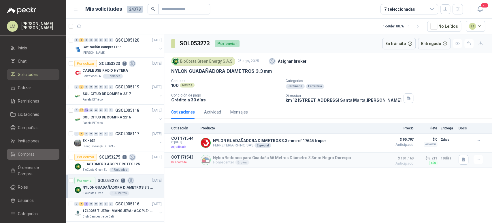
click at [30, 158] on link "Compras" at bounding box center [33, 154] width 52 height 11
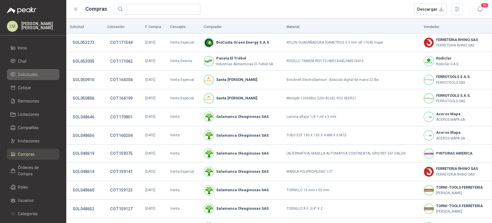
click at [33, 76] on span "Solicitudes" at bounding box center [28, 74] width 20 height 6
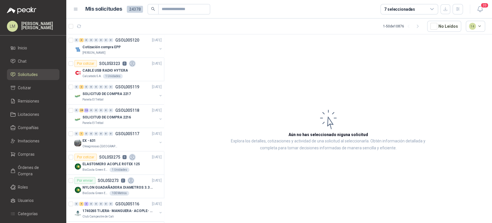
click at [402, 11] on div "7 seleccionadas" at bounding box center [400, 9] width 31 height 6
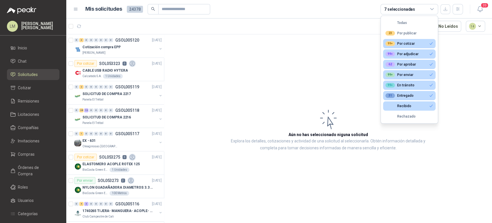
click at [289, 46] on article "Aún no has seleccionado niguna solicitud Explora los detalles, cotizaciones y a…" at bounding box center [328, 129] width 328 height 190
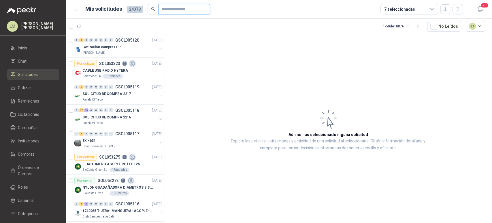
click at [165, 10] on input "text" at bounding box center [182, 9] width 40 height 10
paste input "**********"
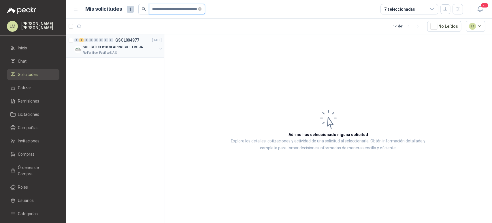
type input "**********"
click at [162, 48] on button "button" at bounding box center [160, 48] width 5 height 5
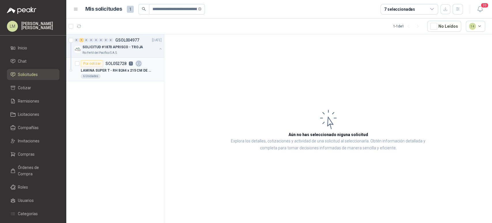
click at [122, 68] on p "LAMINA SUPER T - RH B244 x 215 CM DE 12MM (AGLOCOL)" at bounding box center [117, 70] width 72 height 5
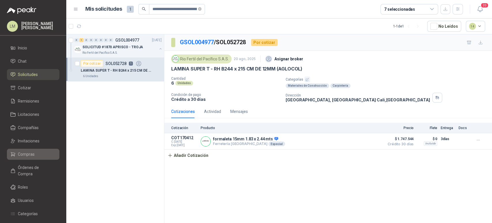
click at [30, 151] on span "Compras" at bounding box center [26, 154] width 17 height 6
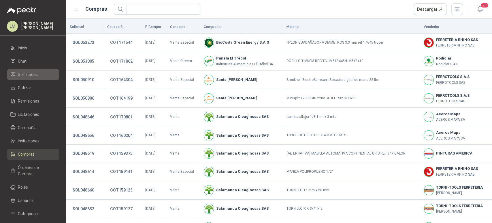
click at [33, 76] on span "Solicitudes" at bounding box center [28, 74] width 20 height 6
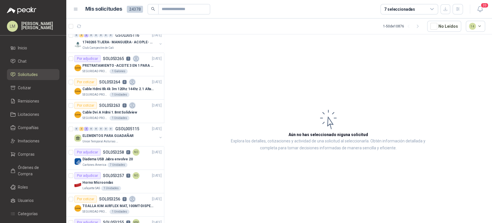
scroll to position [169, 0]
click at [109, 114] on div "Cable Dvi A Hdmi 1.8mt Solidview" at bounding box center [121, 111] width 79 height 7
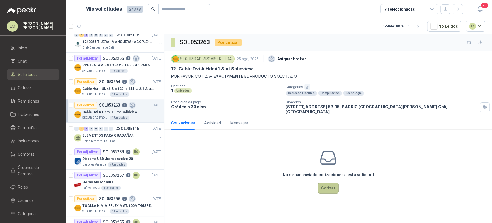
click at [327, 186] on button "Cotizar" at bounding box center [328, 187] width 21 height 11
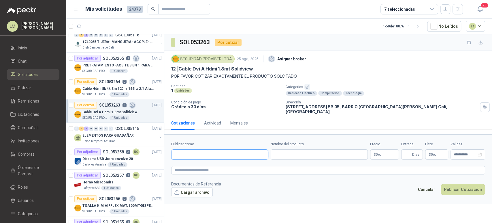
click at [186, 149] on input "Publicar como" at bounding box center [220, 154] width 97 height 10
type input "*****"
click at [25, 152] on span "Compras" at bounding box center [26, 154] width 17 height 6
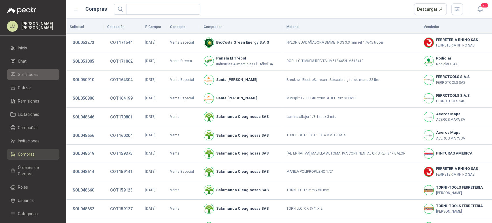
click at [38, 76] on li "Solicitudes" at bounding box center [33, 74] width 46 height 6
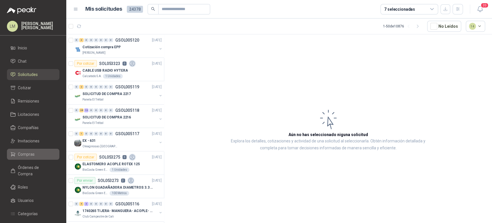
click at [24, 151] on span "Compras" at bounding box center [26, 154] width 17 height 6
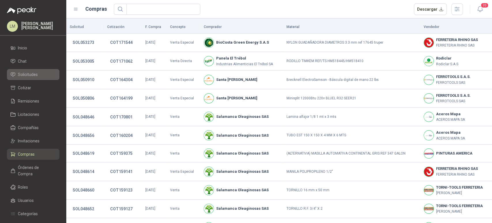
click at [26, 74] on span "Solicitudes" at bounding box center [28, 74] width 20 height 6
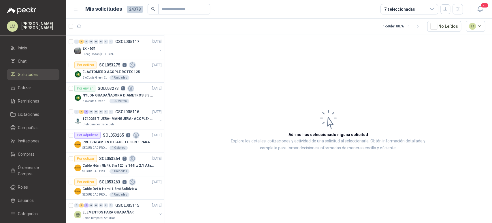
scroll to position [97, 0]
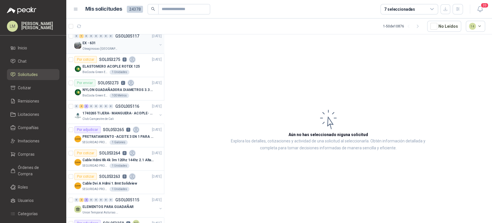
click at [113, 45] on div "EX - 631" at bounding box center [119, 43] width 75 height 7
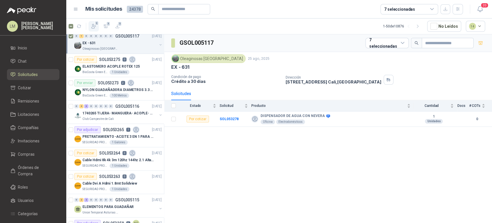
click at [95, 28] on icon "button" at bounding box center [94, 26] width 6 height 6
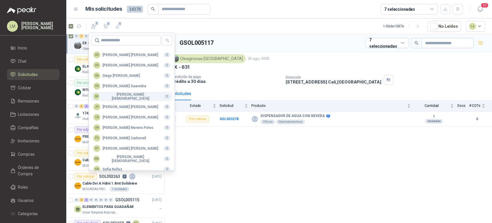
scroll to position [140, 0]
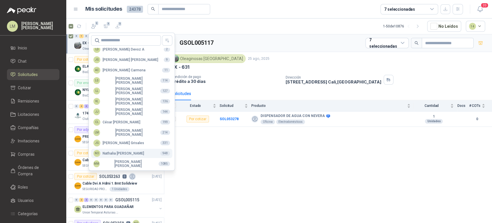
click at [113, 154] on div "NO [PERSON_NAME]" at bounding box center [118, 153] width 51 height 7
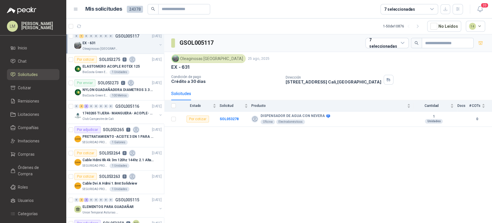
scroll to position [0, 0]
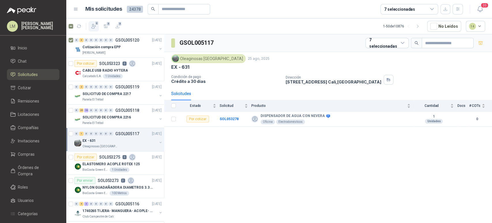
click at [93, 24] on icon "button" at bounding box center [94, 26] width 6 height 6
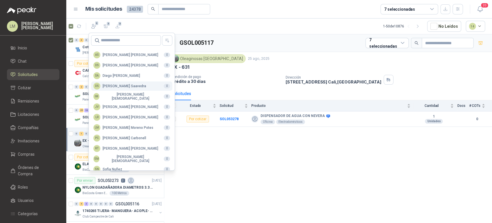
scroll to position [140, 0]
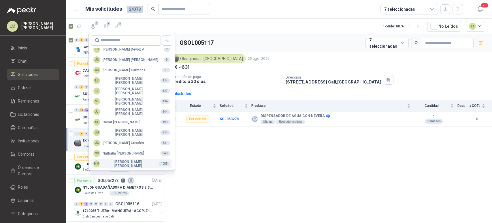
click at [109, 166] on div "MM [PERSON_NAME]" at bounding box center [123, 164] width 61 height 8
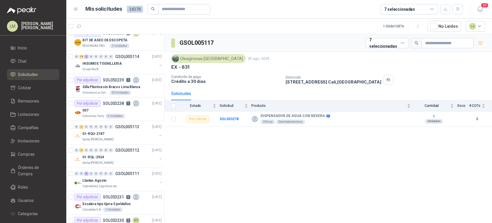
scroll to position [360, 0]
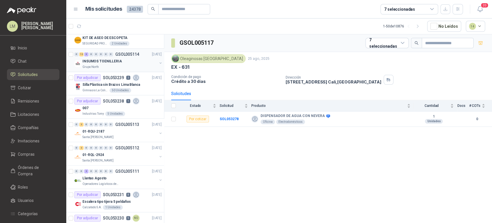
click at [113, 62] on p "INSUMOS TOENILLERIA" at bounding box center [102, 61] width 40 height 5
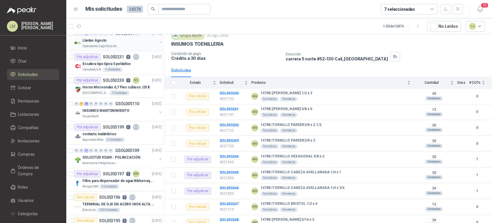
scroll to position [528, 0]
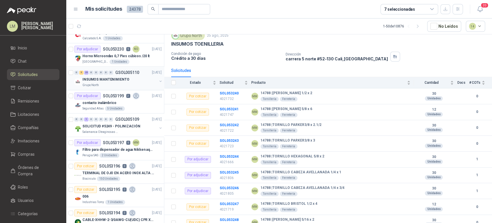
click at [116, 83] on div "Grupo North" at bounding box center [119, 85] width 75 height 5
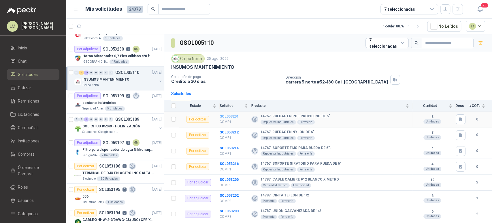
click at [232, 116] on b "SOL053201" at bounding box center [229, 116] width 19 height 4
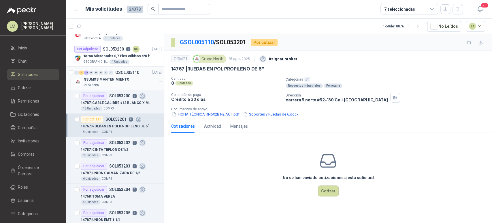
click at [105, 77] on p "INSUMOS MANTENIMIENTO" at bounding box center [105, 79] width 47 height 5
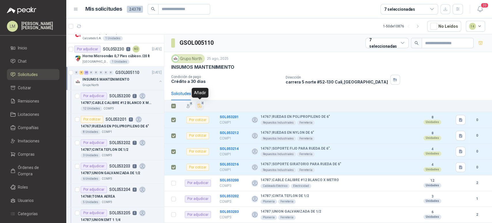
click at [200, 104] on icon "Añadir" at bounding box center [200, 106] width 4 height 4
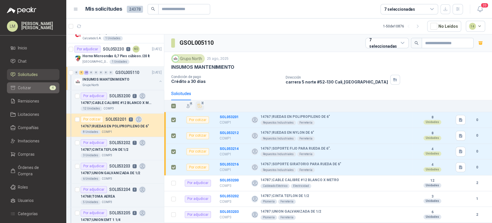
click at [41, 89] on li "Cotizar 4" at bounding box center [33, 88] width 46 height 6
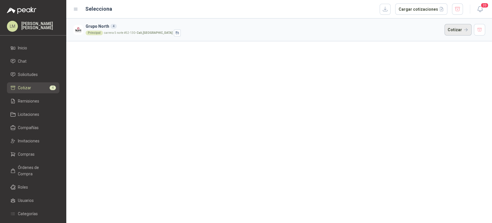
click at [457, 31] on button "Cotizar" at bounding box center [458, 30] width 27 height 12
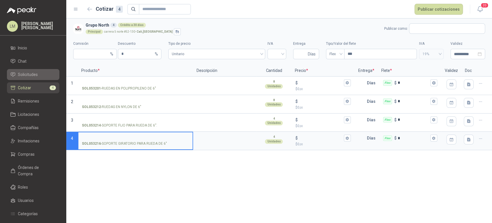
click at [33, 69] on link "Solicitudes" at bounding box center [33, 74] width 52 height 11
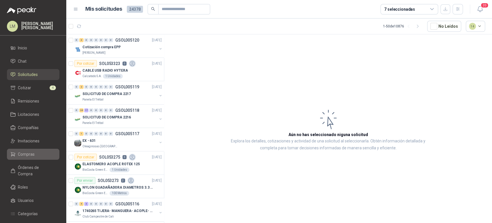
click at [25, 151] on span "Compras" at bounding box center [26, 154] width 17 height 6
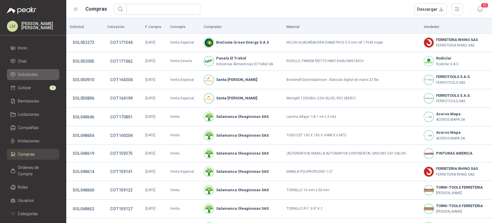
click at [27, 70] on link "Solicitudes" at bounding box center [33, 74] width 52 height 11
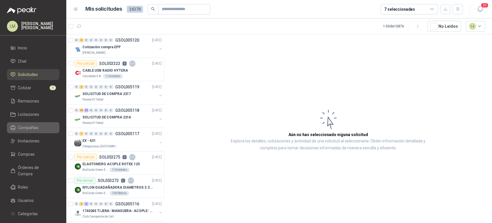
click at [29, 127] on span "Compañías" at bounding box center [28, 127] width 21 height 6
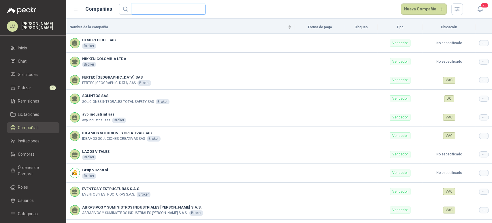
click at [151, 11] on input "text" at bounding box center [166, 9] width 62 height 10
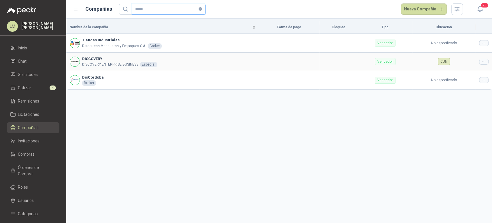
type input "*****"
click at [484, 60] on icon at bounding box center [484, 61] width 4 height 4
click at [468, 71] on span "Editar compañía" at bounding box center [470, 71] width 30 height 6
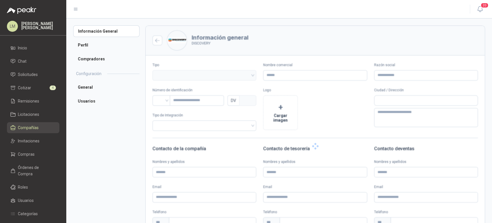
type input "*********"
type input "**********"
type input "*********"
type input "*"
click at [96, 104] on li "Usuarios" at bounding box center [106, 101] width 66 height 12
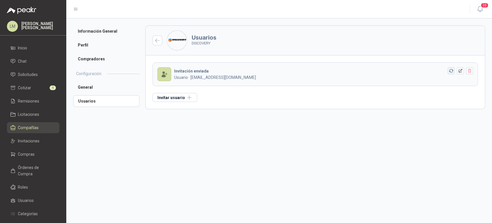
click at [449, 70] on icon "button" at bounding box center [451, 70] width 5 height 5
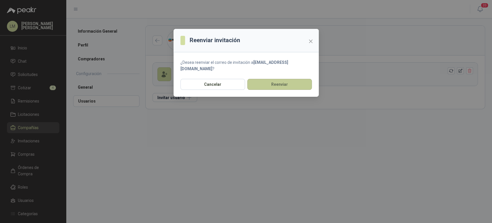
click at [261, 82] on button "Reenviar" at bounding box center [279, 84] width 65 height 11
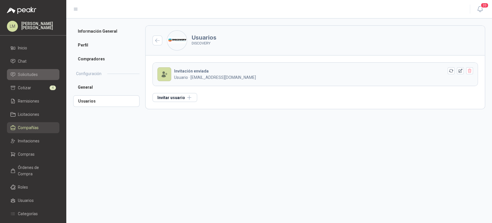
click at [23, 75] on span "Solicitudes" at bounding box center [28, 74] width 20 height 6
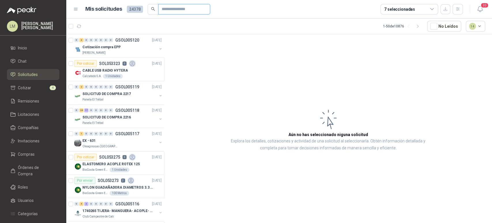
click at [173, 10] on input "text" at bounding box center [182, 9] width 40 height 10
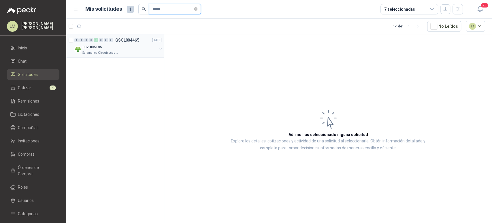
type input "*****"
click at [160, 47] on button "button" at bounding box center [160, 48] width 5 height 5
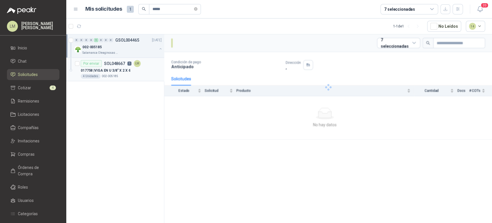
click at [102, 69] on p "017758 | VIGA EN U 3/8" X 2 X 6" at bounding box center [106, 70] width 50 height 5
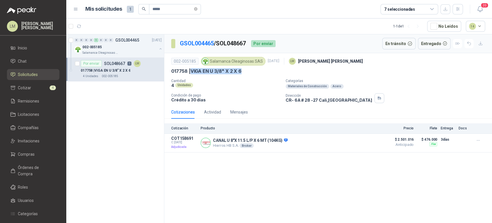
drag, startPoint x: 190, startPoint y: 70, endPoint x: 249, endPoint y: 69, distance: 59.1
click at [249, 69] on div "017758 | VIGA EN U 3/8" X 2 X 6" at bounding box center [328, 71] width 314 height 6
copy p "VIGA EN U 3/8" X 2 X 6"
click at [122, 49] on div "002-005185" at bounding box center [119, 47] width 75 height 7
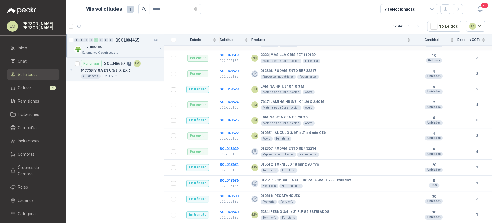
scroll to position [115, 0]
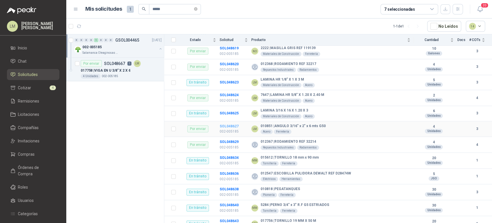
click at [230, 125] on b "SOL048627" at bounding box center [229, 126] width 19 height 4
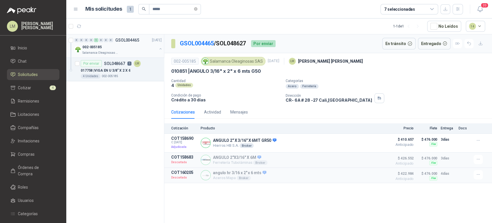
click at [119, 46] on div "002-005185" at bounding box center [119, 47] width 75 height 7
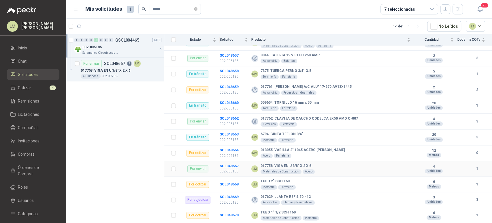
scroll to position [468, 0]
click at [220, 183] on b "SOL048668" at bounding box center [229, 184] width 19 height 4
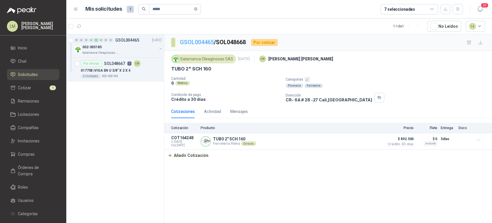
click at [187, 44] on link "GSOL004465" at bounding box center [197, 42] width 34 height 7
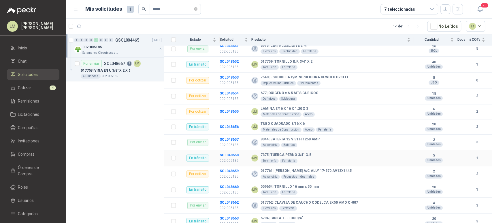
scroll to position [404, 0]
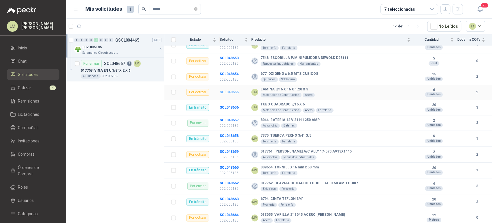
click at [229, 90] on b "SOL048655" at bounding box center [229, 92] width 19 height 4
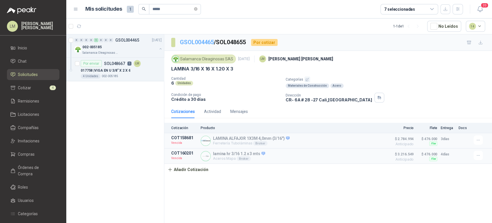
click at [195, 41] on link "GSOL004465" at bounding box center [197, 42] width 34 height 7
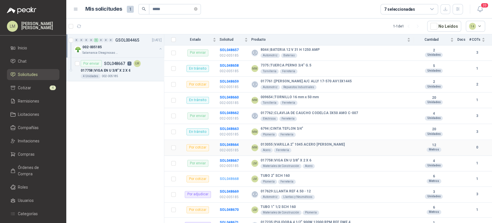
scroll to position [480, 0]
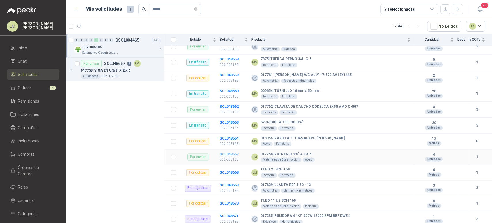
click at [226, 153] on b "SOL048667" at bounding box center [229, 154] width 19 height 4
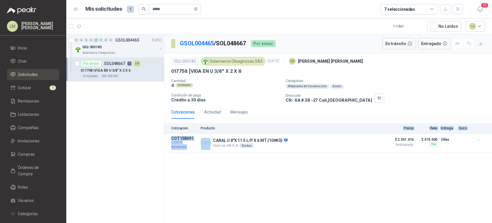
drag, startPoint x: 214, startPoint y: 140, endPoint x: 260, endPoint y: 124, distance: 48.8
click at [260, 124] on div "Cotización Producto Precio Flete Entrega Docs COT158691 C: [DATE] Adjudicada CA…" at bounding box center [328, 137] width 328 height 29
drag, startPoint x: 190, startPoint y: 68, endPoint x: 252, endPoint y: 70, distance: 61.2
click at [252, 70] on div "017758 | VIGA EN U 3/8" X 2 X 6" at bounding box center [328, 71] width 314 height 6
copy p "VIGA EN U 3/8" X 2 X 6"
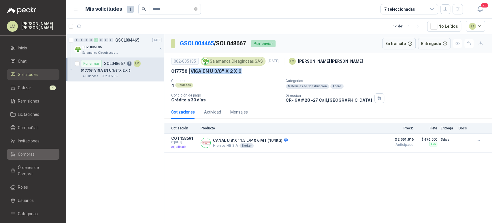
click at [24, 154] on span "Compras" at bounding box center [26, 154] width 17 height 6
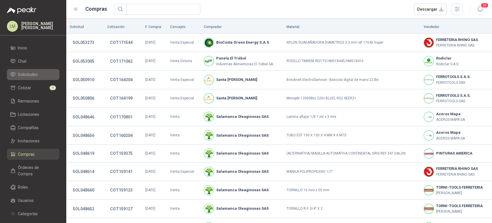
click at [28, 72] on span "Solicitudes" at bounding box center [28, 74] width 20 height 6
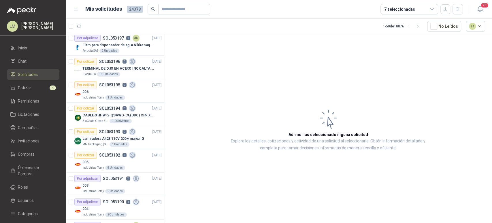
scroll to position [633, 0]
click at [110, 106] on p "SOL053194" at bounding box center [109, 108] width 21 height 4
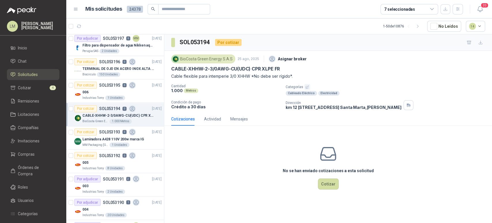
click at [241, 175] on div "No se han enviado cotizaciones a esta solicitud Cotizar" at bounding box center [328, 167] width 328 height 74
click at [102, 32] on article "1 - 50 de 10876 No Leídos 14" at bounding box center [279, 26] width 426 height 16
click at [103, 36] on p "SOL053197" at bounding box center [113, 38] width 21 height 4
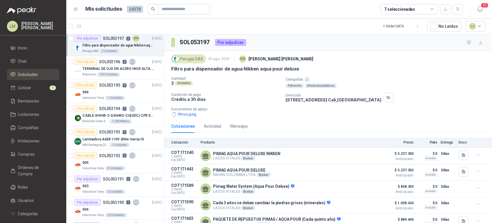
scroll to position [34, 0]
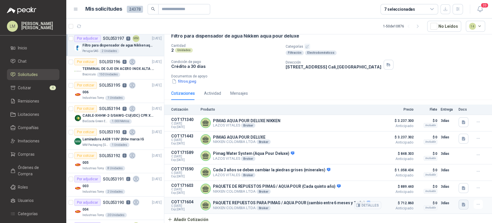
click at [462, 202] on icon "button" at bounding box center [464, 204] width 5 height 5
click at [443, 190] on button "image.png" at bounding box center [447, 191] width 25 height 6
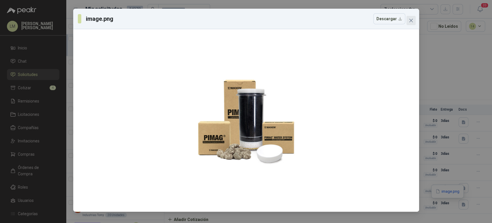
click at [413, 22] on icon "close" at bounding box center [411, 20] width 5 height 5
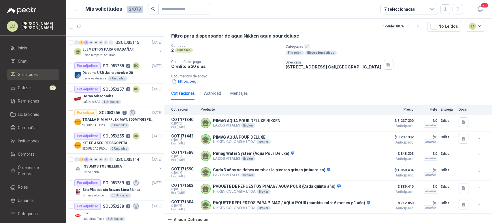
scroll to position [0, 0]
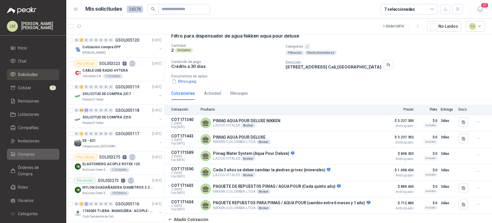
click at [25, 152] on span "Compras" at bounding box center [26, 154] width 17 height 6
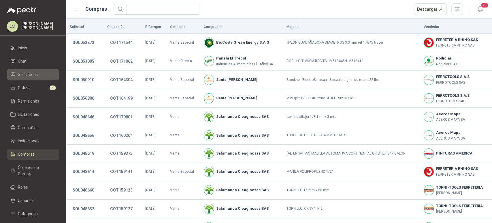
click at [32, 77] on span "Solicitudes" at bounding box center [28, 74] width 20 height 6
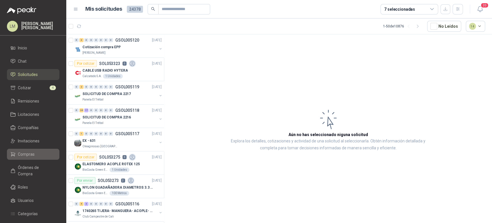
click at [28, 150] on link "Compras" at bounding box center [33, 154] width 52 height 11
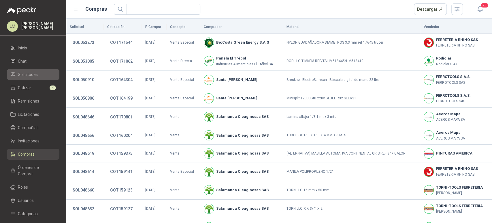
click at [35, 74] on span "Solicitudes" at bounding box center [28, 74] width 20 height 6
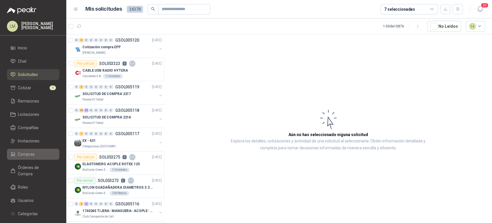
click at [31, 151] on span "Compras" at bounding box center [26, 154] width 17 height 6
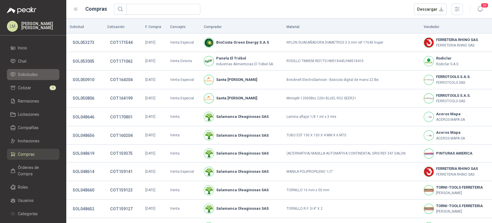
click at [29, 69] on link "Solicitudes" at bounding box center [33, 74] width 52 height 11
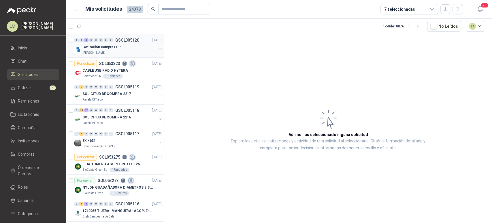
click at [158, 48] on button "button" at bounding box center [160, 48] width 5 height 5
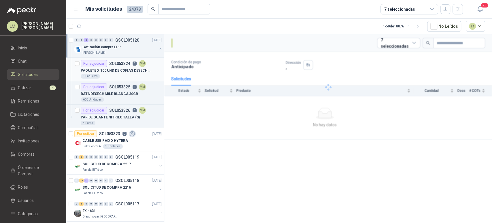
click at [120, 70] on p "PAQUETE X 100 UND DE COFIAS DESECHABLES BLANCAS" at bounding box center [117, 70] width 72 height 5
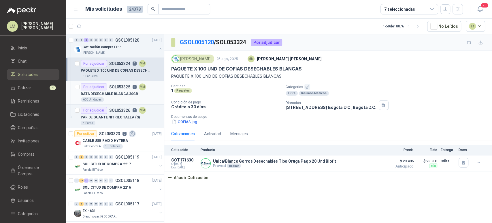
click at [117, 89] on p "SOL053325" at bounding box center [119, 87] width 21 height 4
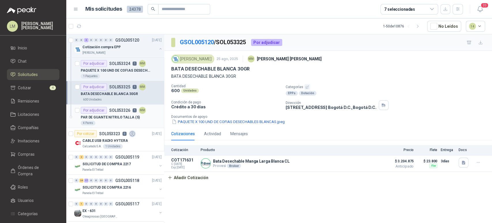
click at [116, 115] on p "PAR DE GUANTE NITRILO TALLA (S)" at bounding box center [110, 117] width 59 height 5
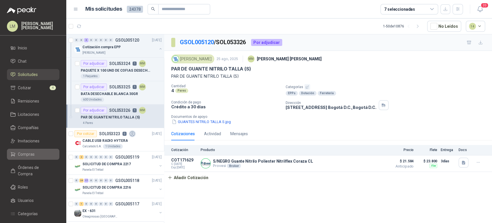
click at [23, 152] on span "Compras" at bounding box center [26, 154] width 17 height 6
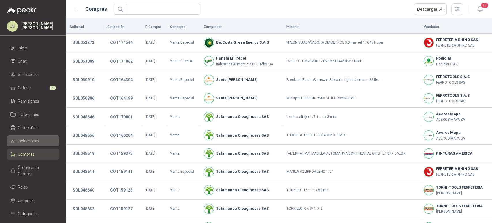
click at [32, 141] on span "Invitaciones" at bounding box center [29, 141] width 22 height 6
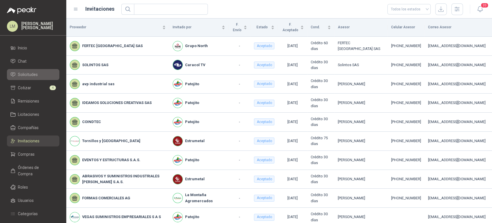
click at [27, 73] on span "Solicitudes" at bounding box center [28, 74] width 20 height 6
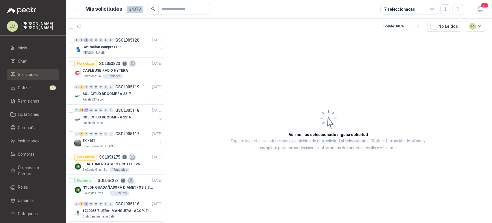
click at [240, 166] on article "Aún no has seleccionado niguna solicitud Explora los detalles, cotizaciones y a…" at bounding box center [328, 129] width 328 height 190
click at [125, 136] on div "0 1 0 0 0 0 0 0 GSOL005117 [DATE]" at bounding box center [118, 133] width 89 height 7
